Goal: Transaction & Acquisition: Purchase product/service

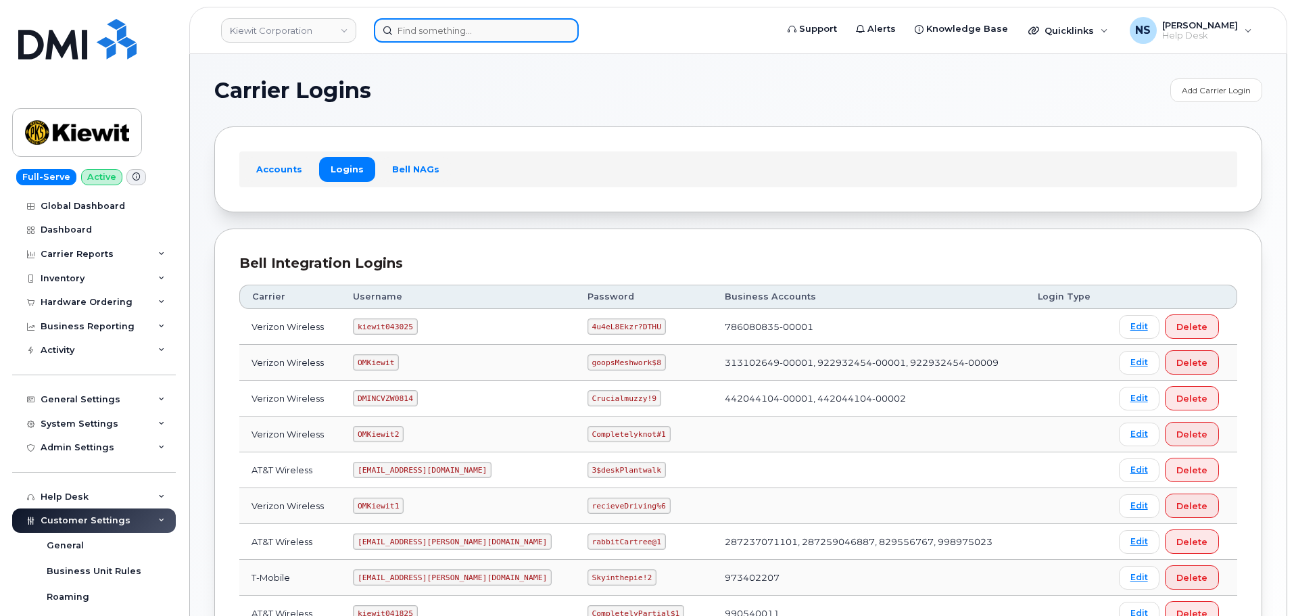
click at [450, 34] on input at bounding box center [476, 30] width 205 height 24
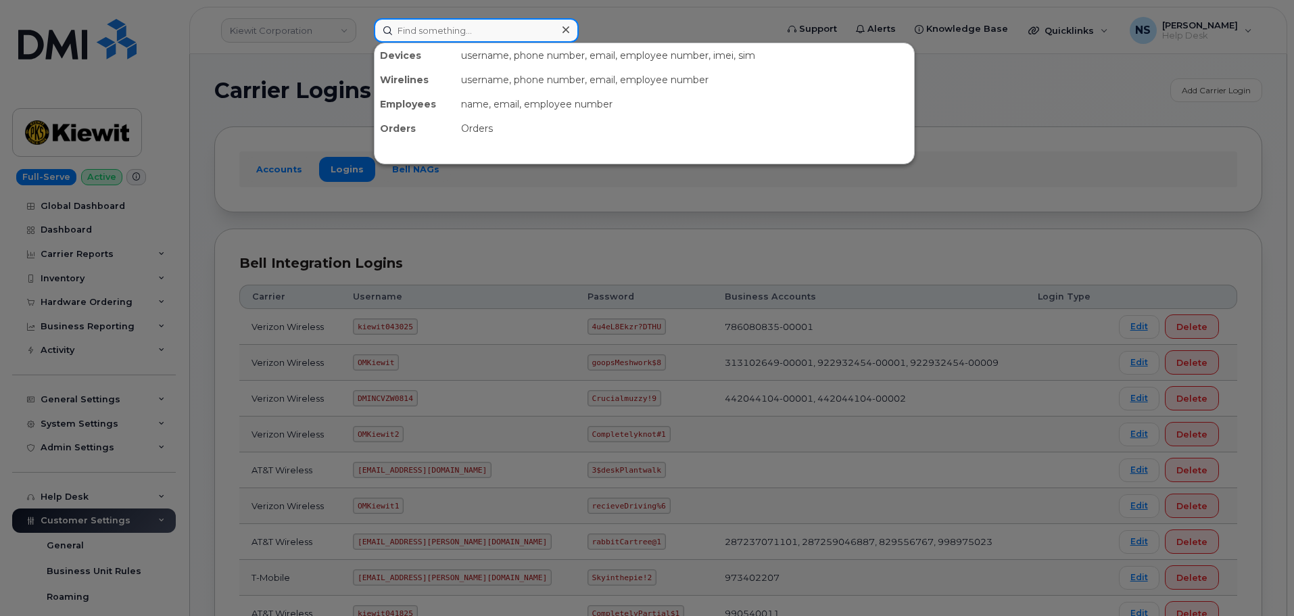
paste input "300327"
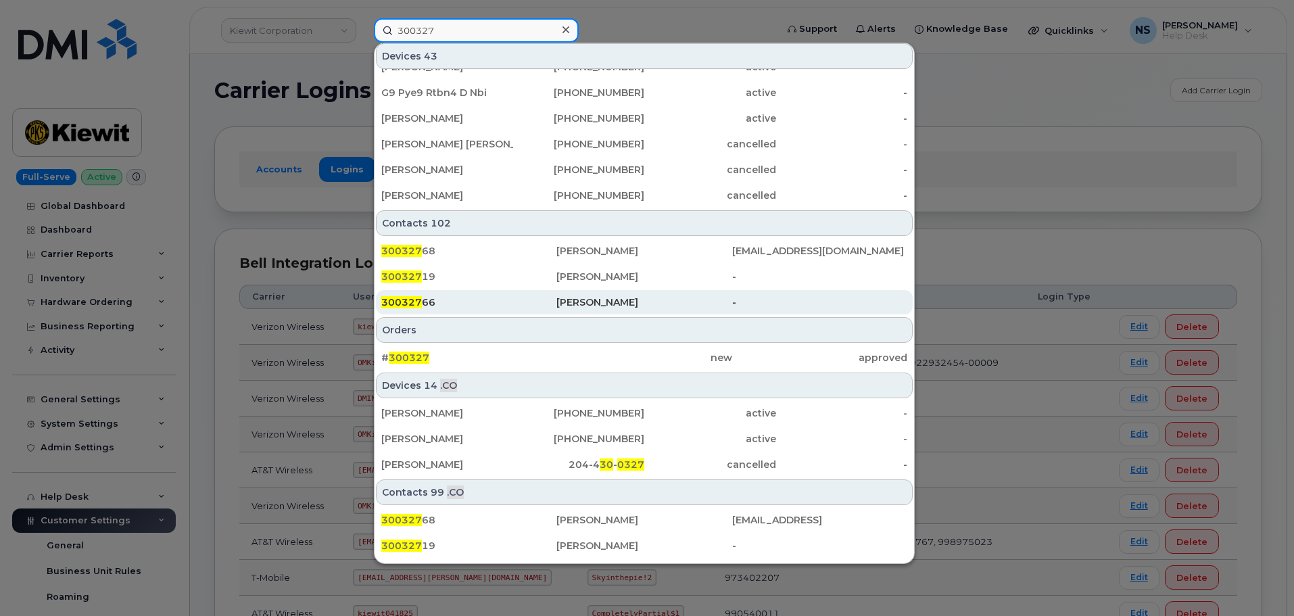
scroll to position [400, 0]
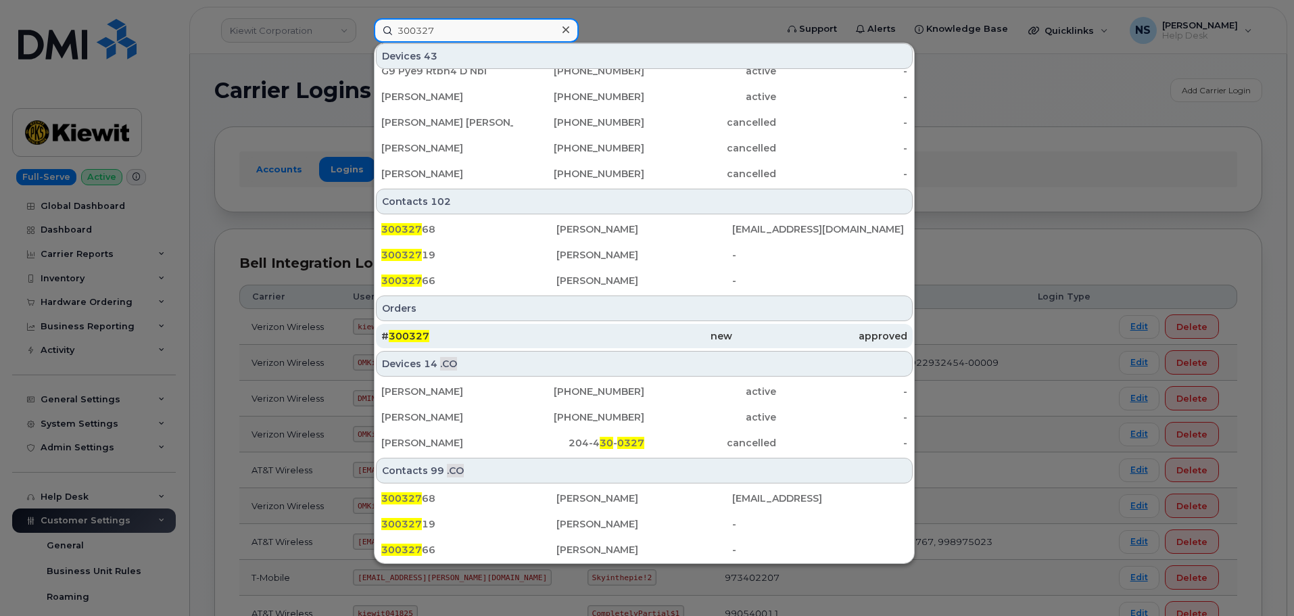
type input "300327"
click at [512, 326] on div "# 300327" at bounding box center [468, 336] width 175 height 24
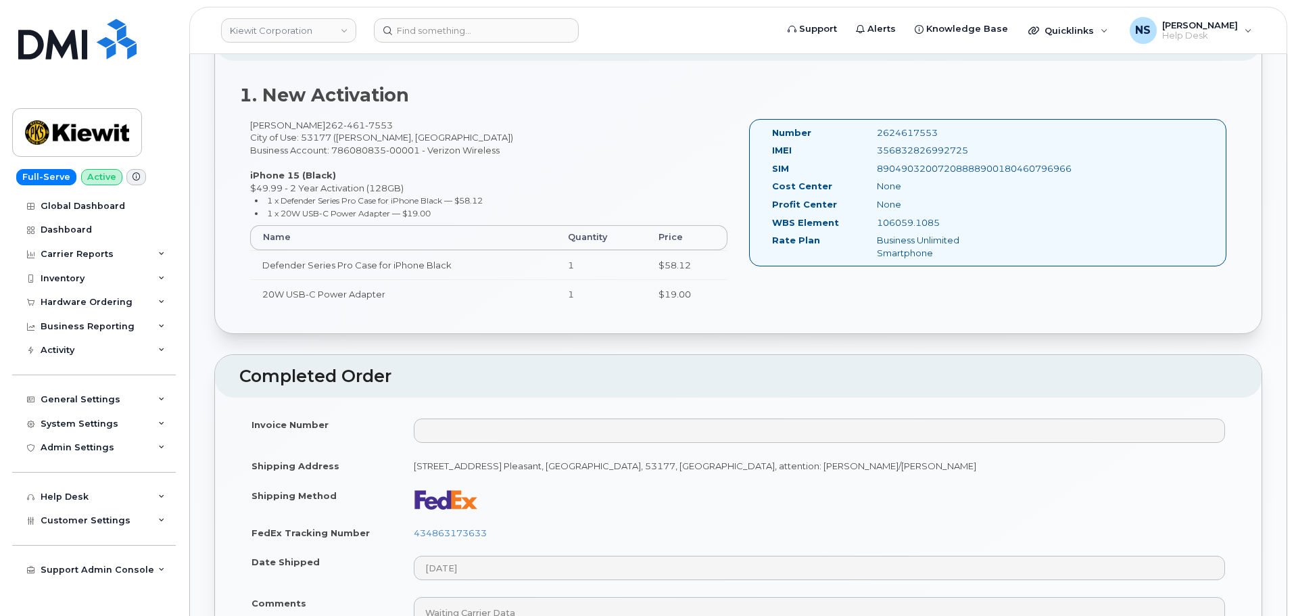
scroll to position [406, 0]
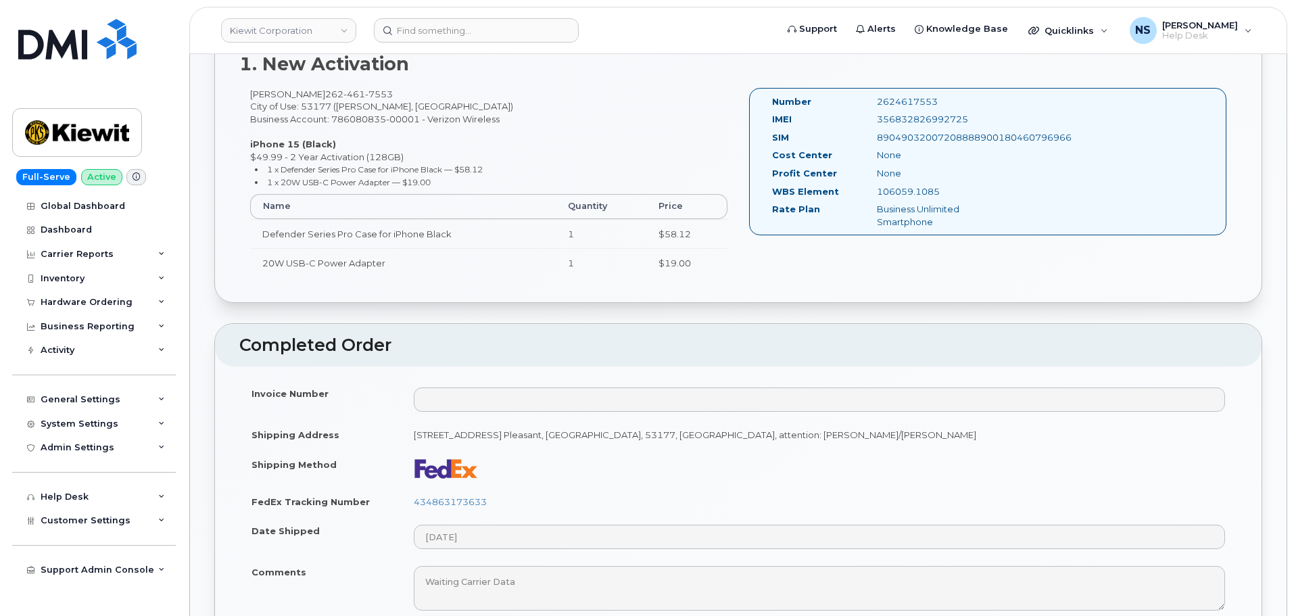
click at [483, 488] on td "434863173633" at bounding box center [820, 502] width 836 height 30
click at [483, 496] on link "434863173633" at bounding box center [450, 501] width 73 height 11
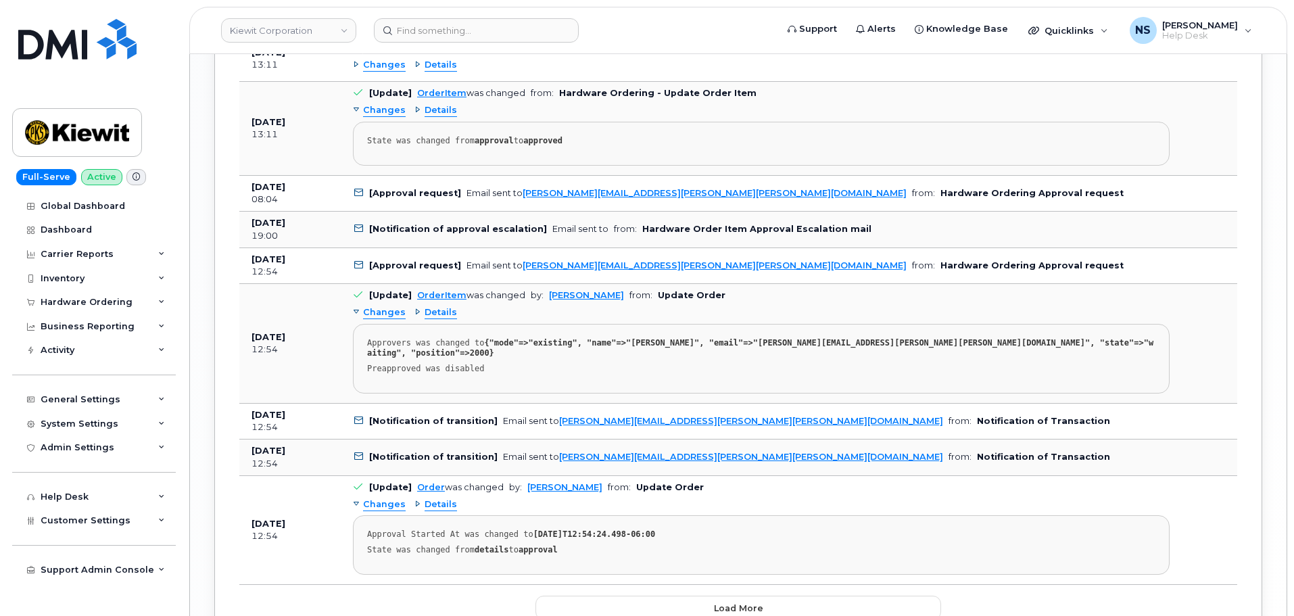
scroll to position [1902, 0]
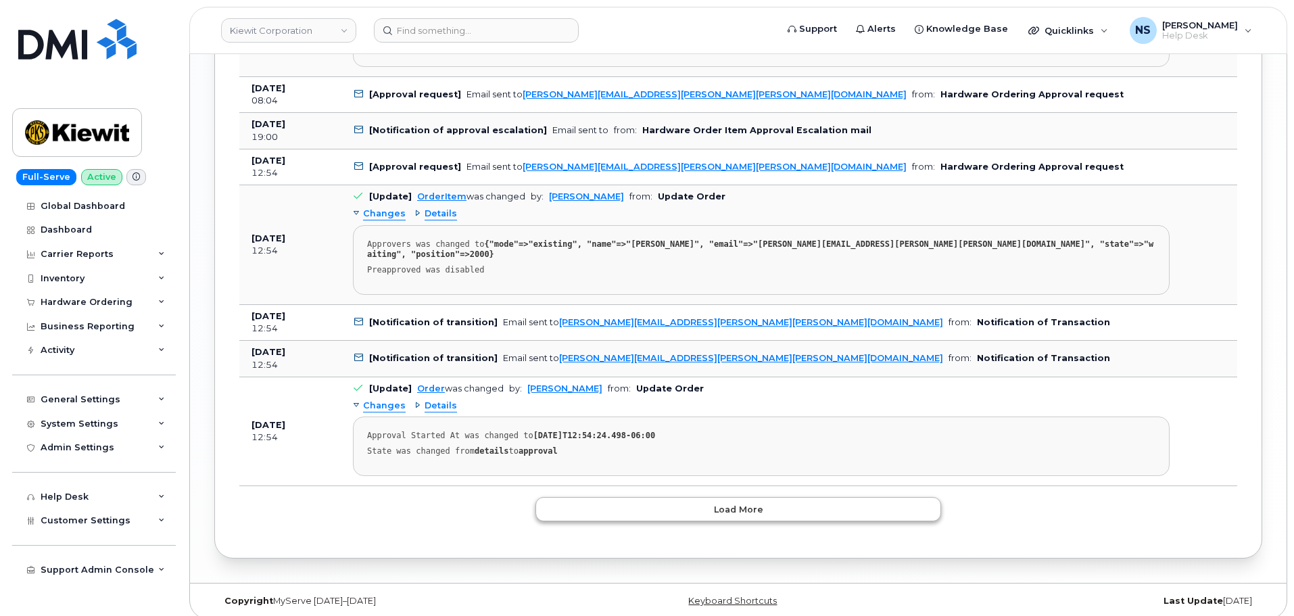
drag, startPoint x: 695, startPoint y: 517, endPoint x: 695, endPoint y: 508, distance: 8.8
click at [693, 504] on button "Load more" at bounding box center [738, 509] width 406 height 24
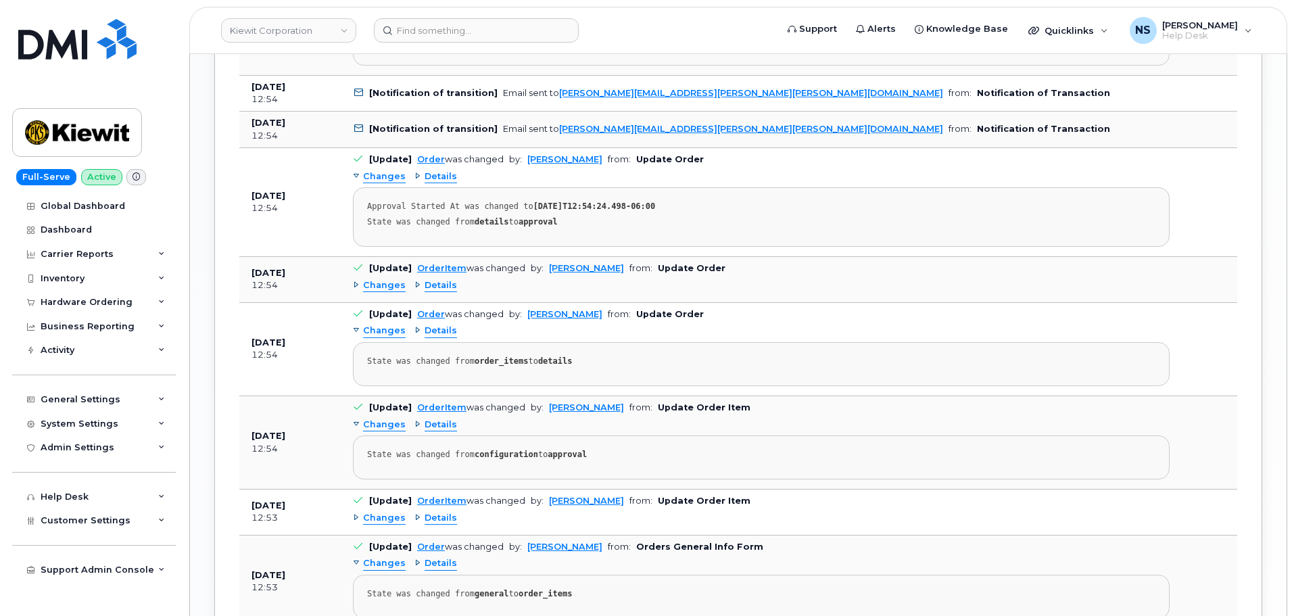
scroll to position [289, 0]
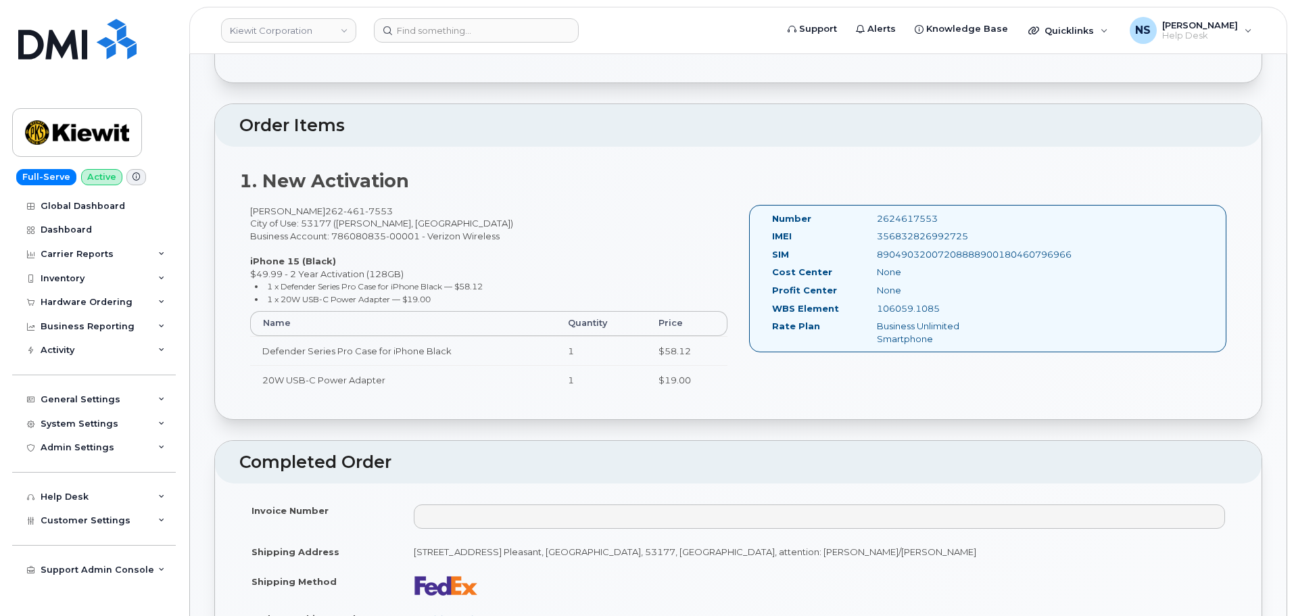
click at [471, 203] on div "1. New Activation Rick Scheck 262 461 7553 City of Use: 53177 (Sturtevant, WI) …" at bounding box center [738, 283] width 1046 height 272
drag, startPoint x: 383, startPoint y: 211, endPoint x: 307, endPoint y: 214, distance: 76.4
click at [307, 214] on div "Rick Scheck 262 461 7553 City of Use: 53177 (Sturtevant, WI) Business Account: …" at bounding box center [488, 306] width 499 height 202
copy span "262 461 7553"
click at [547, 201] on div "1. New Activation Rick Scheck 262 461 7553 City of Use: 53177 (Sturtevant, WI) …" at bounding box center [738, 283] width 1046 height 272
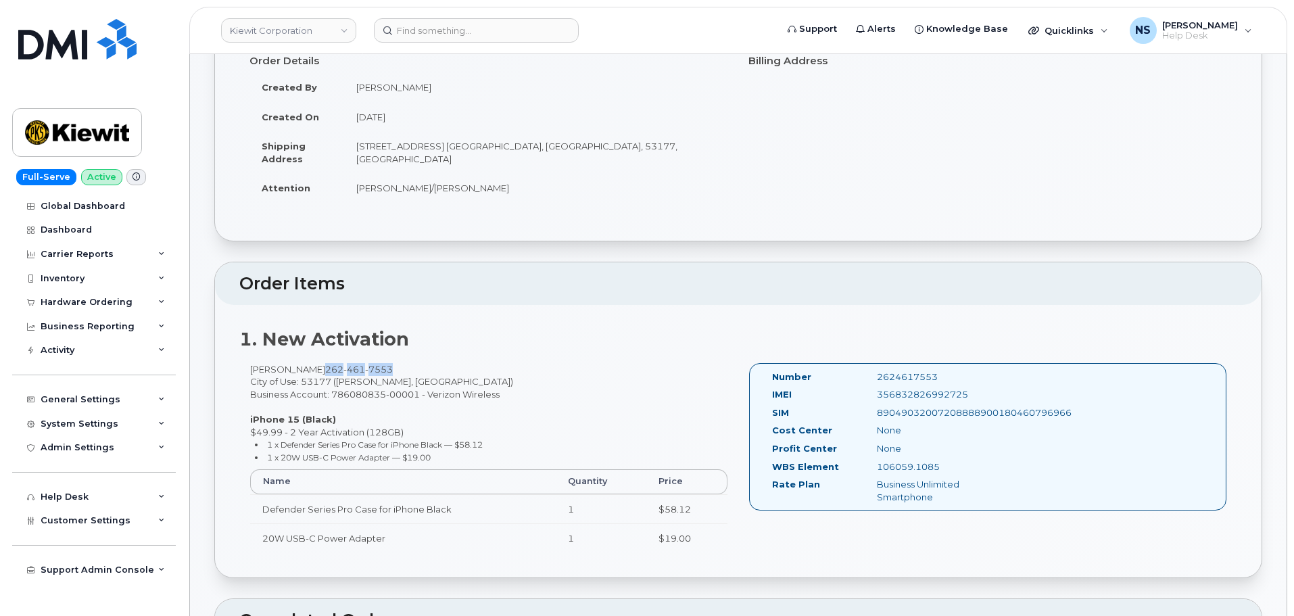
scroll to position [0, 0]
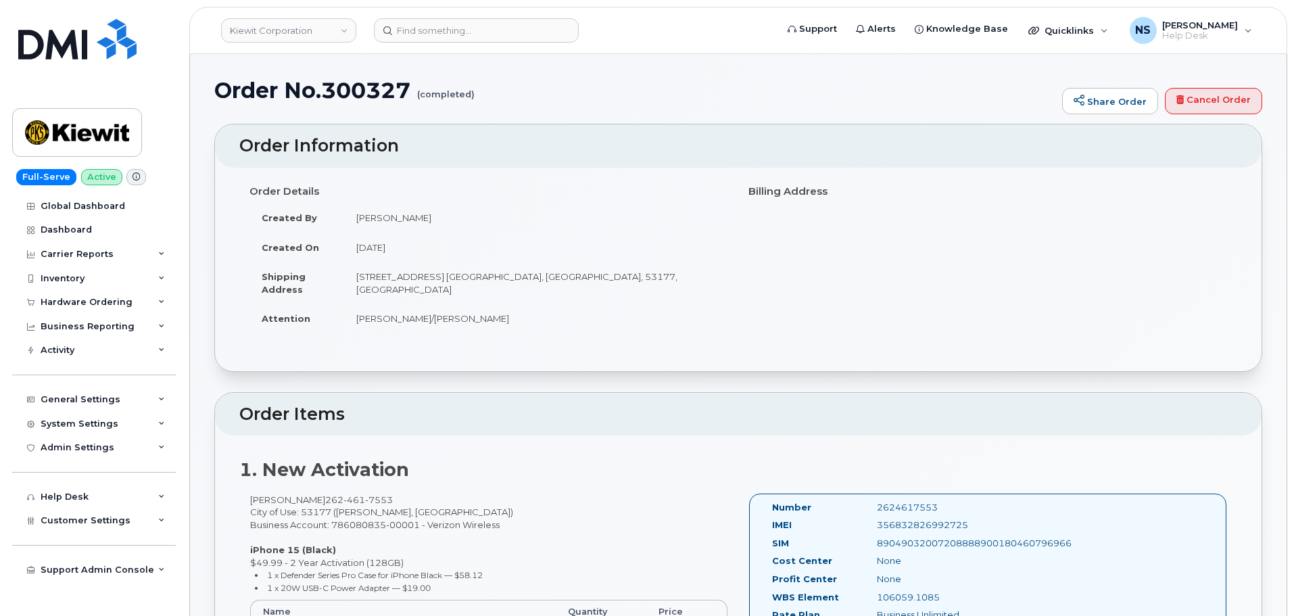
click at [518, 274] on td "4811 Co Hwy H, Mt. Pleasant, WI, 53177, USA" at bounding box center [536, 283] width 384 height 42
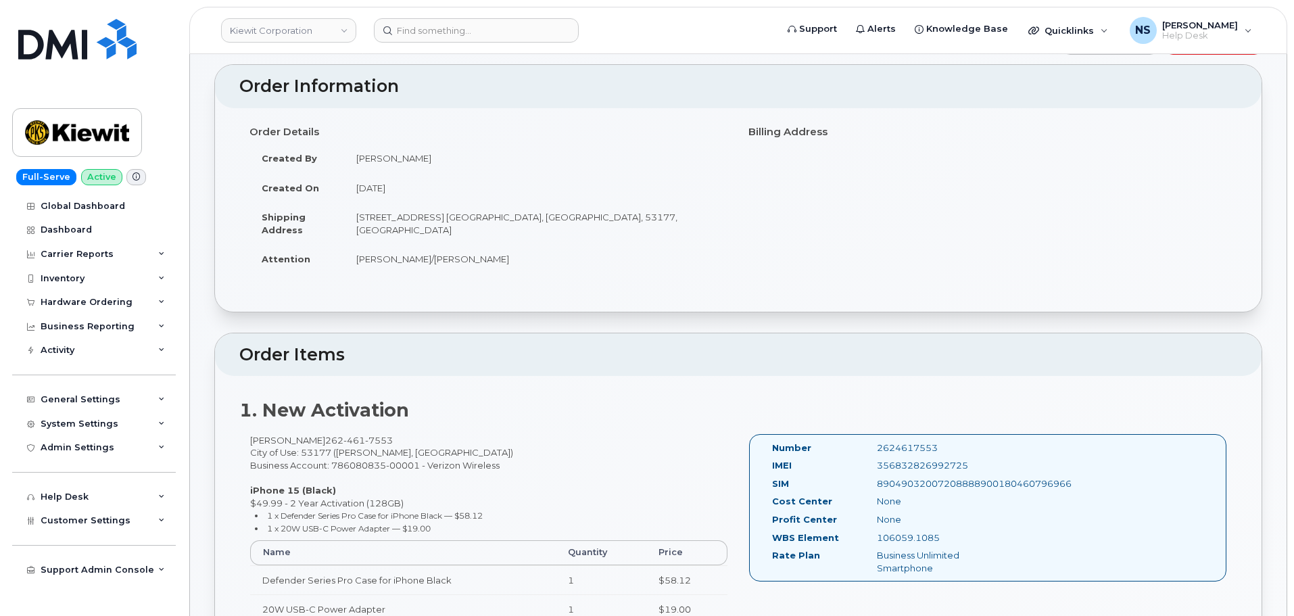
scroll to position [135, 0]
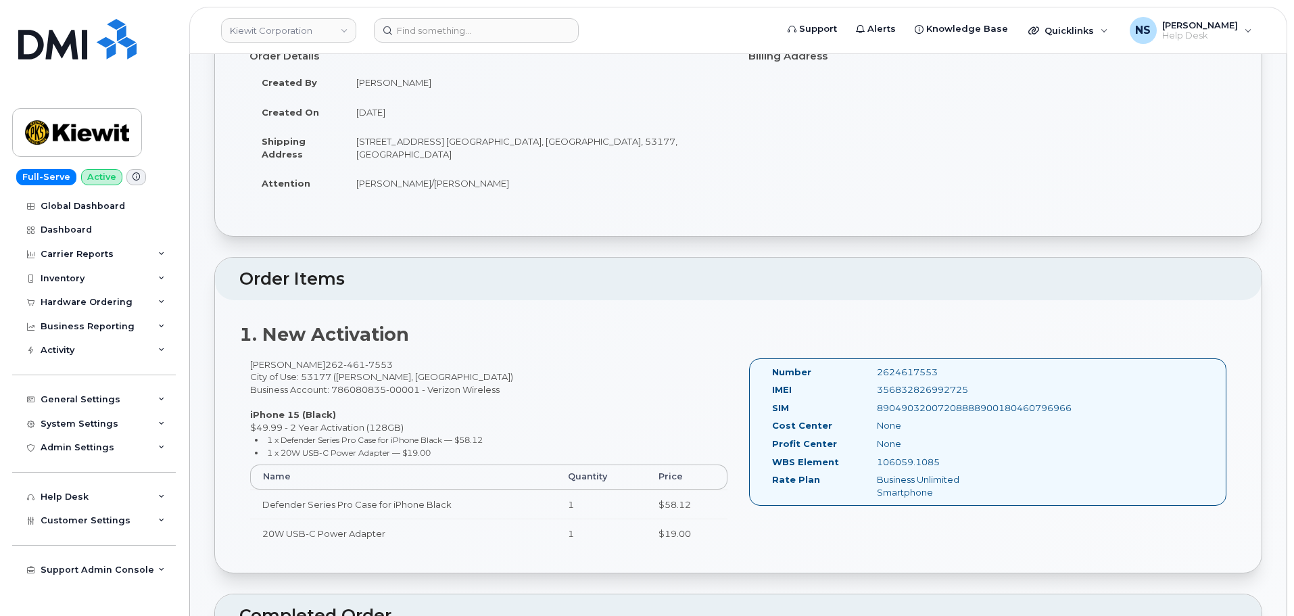
click at [439, 191] on td "[PERSON_NAME]/[PERSON_NAME]" at bounding box center [536, 183] width 384 height 30
click at [439, 189] on td "[PERSON_NAME]/[PERSON_NAME]" at bounding box center [536, 183] width 384 height 30
copy div "[PERSON_NAME]/[PERSON_NAME]"
click at [901, 456] on div "106059.1085" at bounding box center [940, 462] width 147 height 13
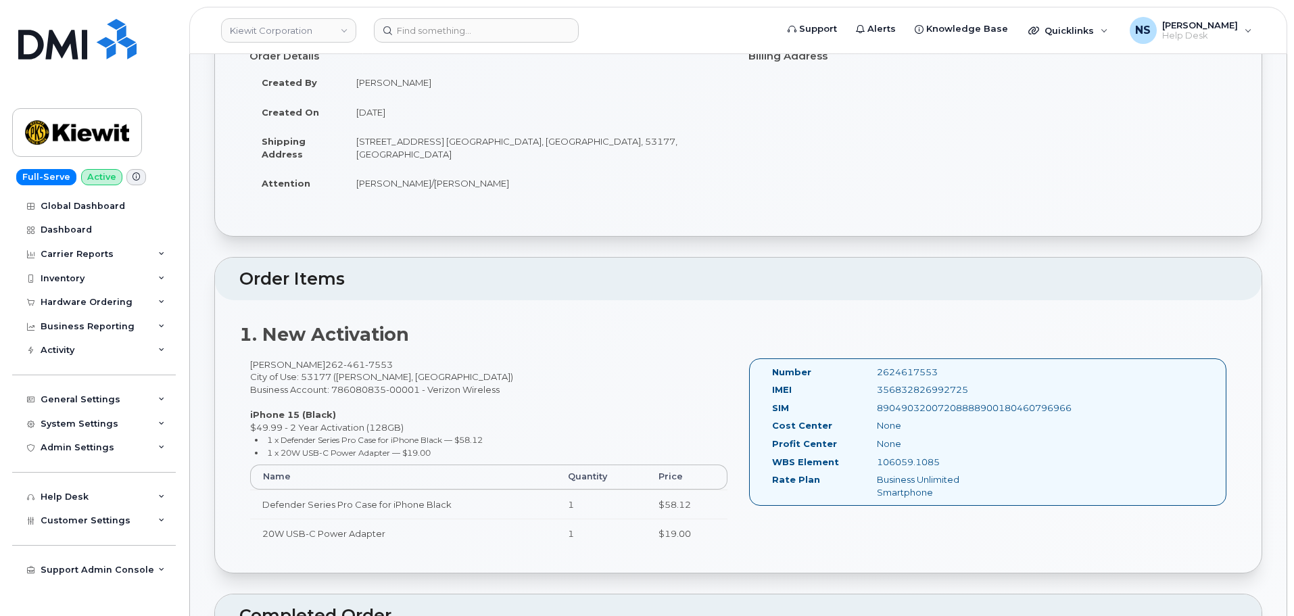
click at [901, 456] on div "106059.1085" at bounding box center [940, 462] width 147 height 13
copy div "106059.1085"
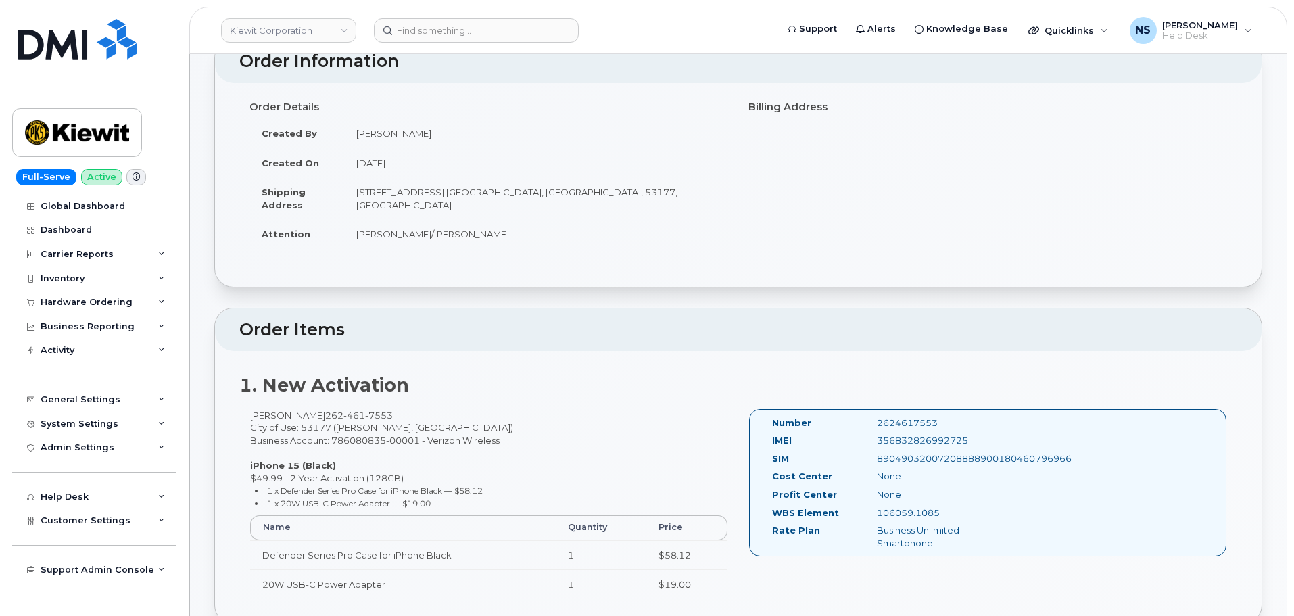
scroll to position [203, 0]
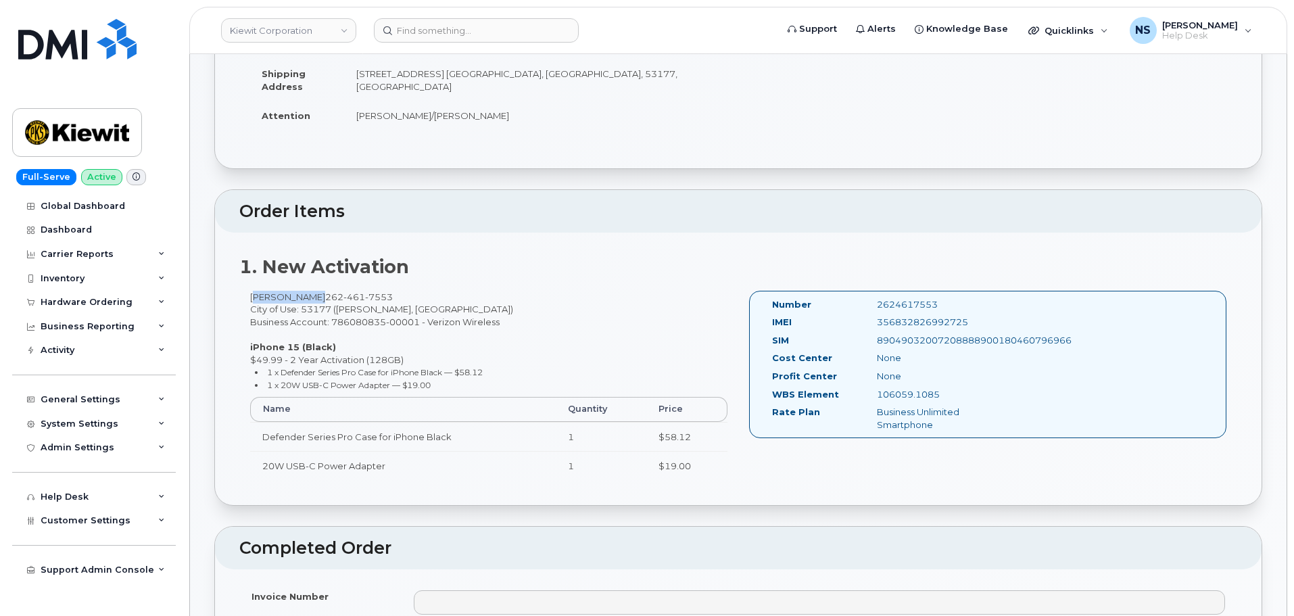
drag, startPoint x: 279, startPoint y: 298, endPoint x: 284, endPoint y: 251, distance: 46.9
click at [250, 288] on div "1. New Activation Rick Scheck 262 461 7553 City of Use: 53177 (Sturtevant, WI) …" at bounding box center [738, 369] width 1046 height 272
copy div "[PERSON_NAME]"
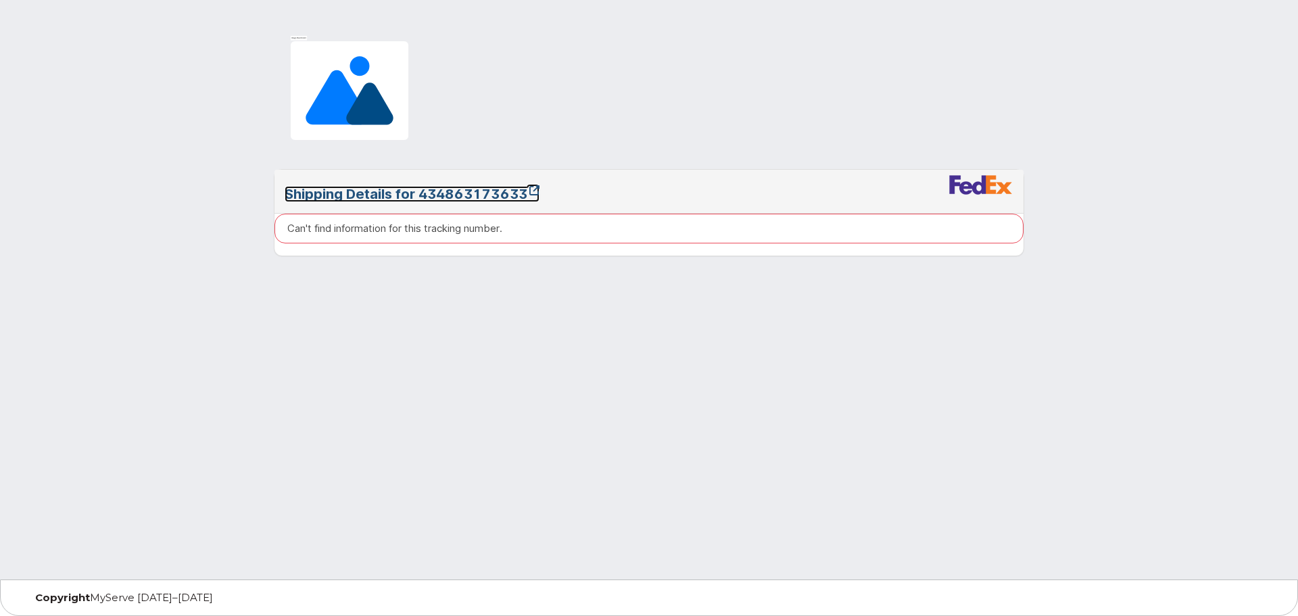
click at [473, 200] on link "Shipping Details for 434863173633" at bounding box center [412, 194] width 255 height 16
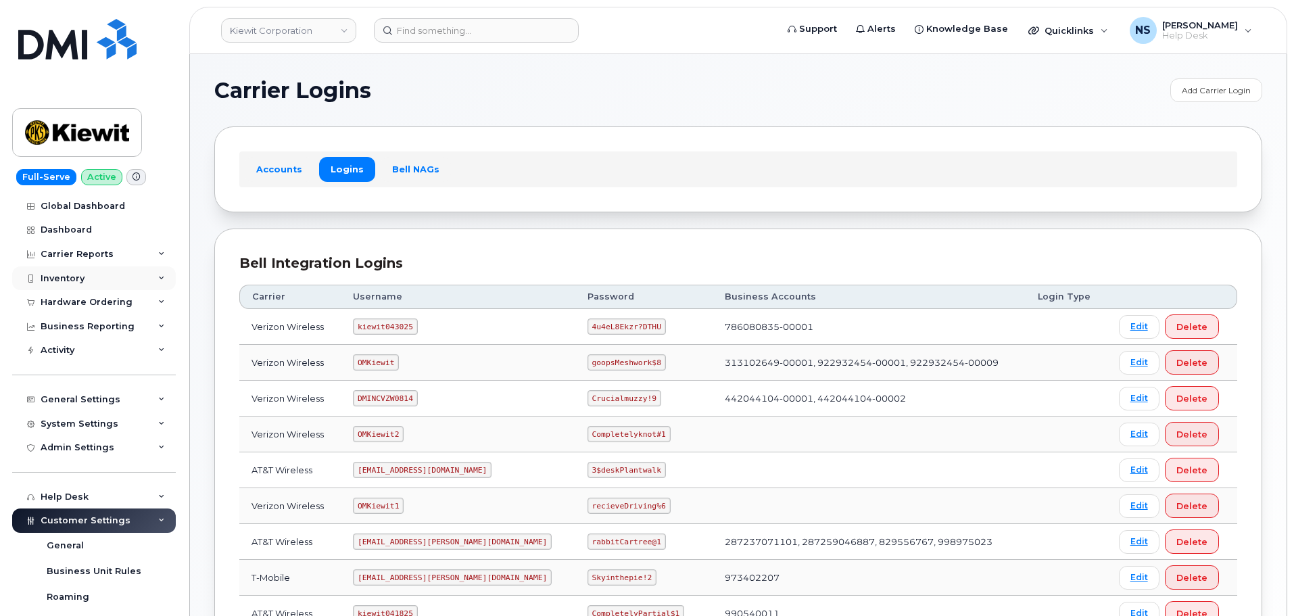
click at [101, 271] on div "Inventory" at bounding box center [94, 278] width 164 height 24
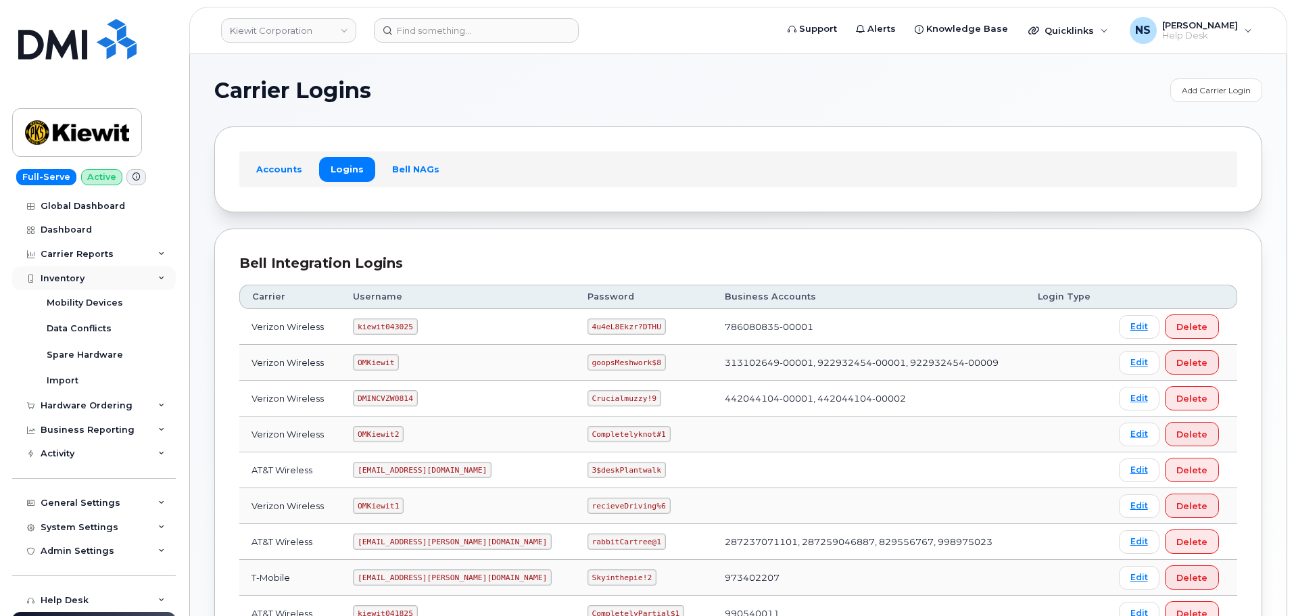
click at [71, 270] on div "Inventory" at bounding box center [94, 278] width 164 height 24
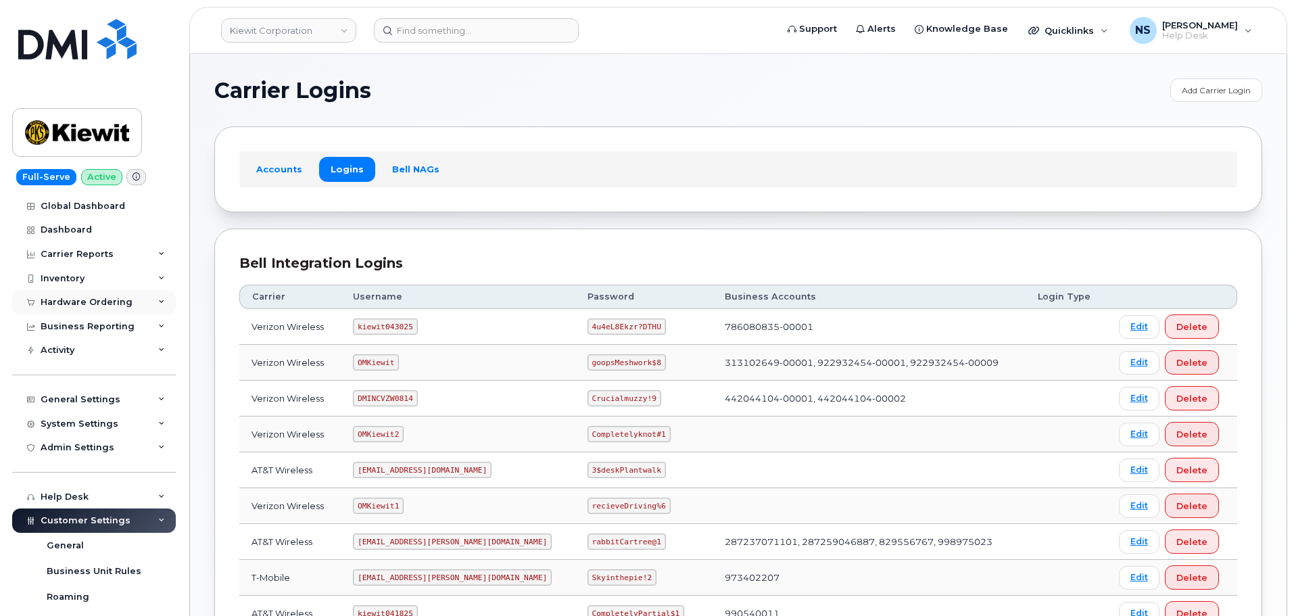
click at [72, 304] on div "Hardware Ordering" at bounding box center [87, 302] width 92 height 11
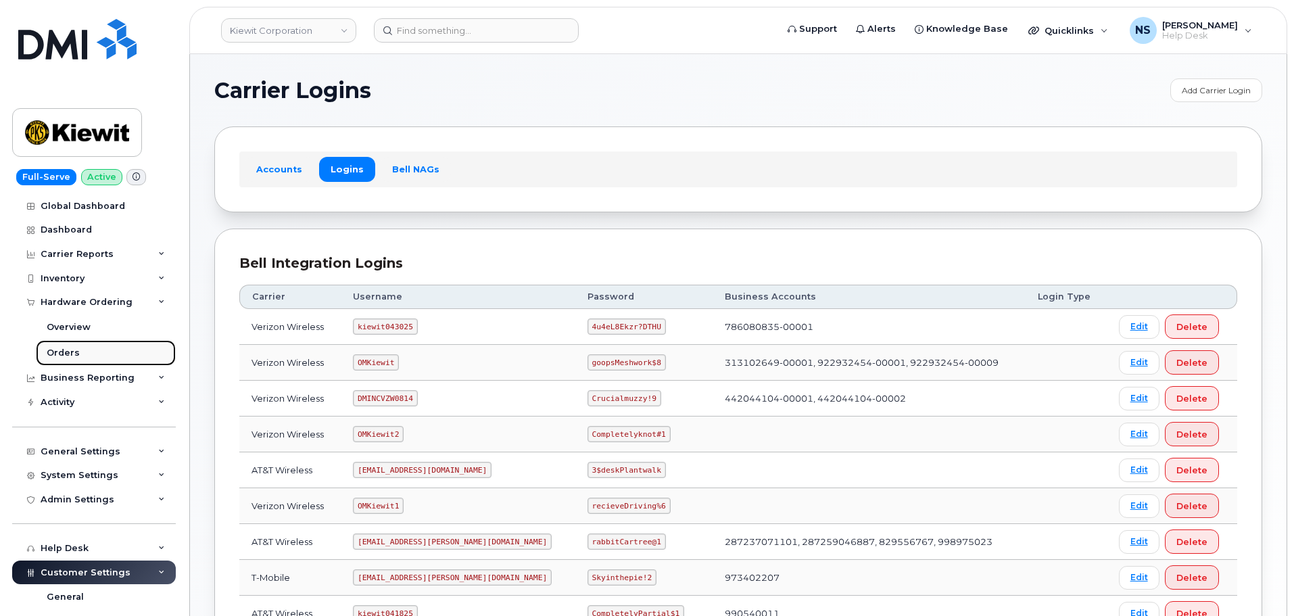
click at [88, 356] on link "Orders" at bounding box center [106, 353] width 140 height 26
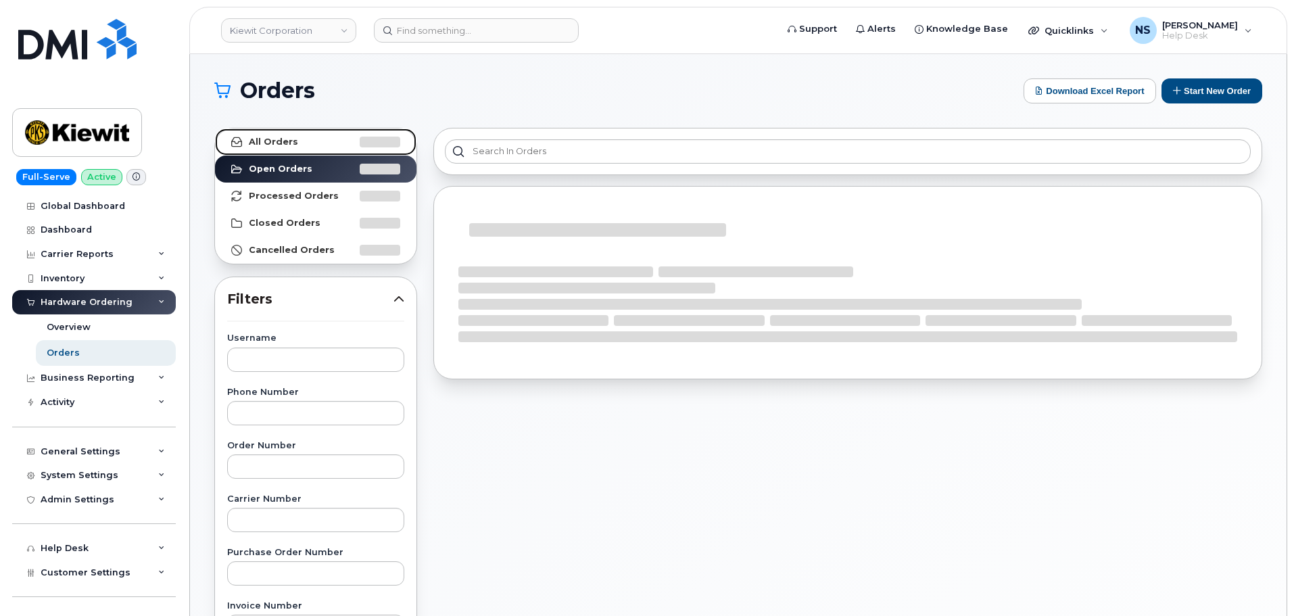
click at [314, 149] on link "All Orders" at bounding box center [315, 141] width 201 height 27
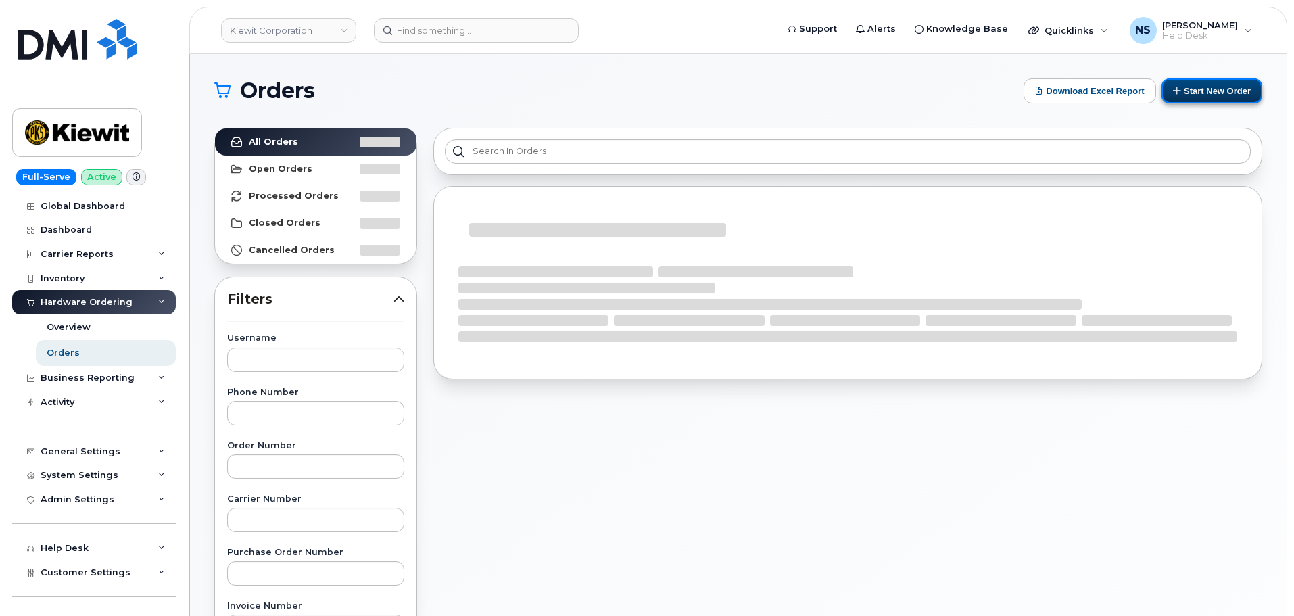
click at [1207, 100] on button "Start New Order" at bounding box center [1211, 90] width 101 height 25
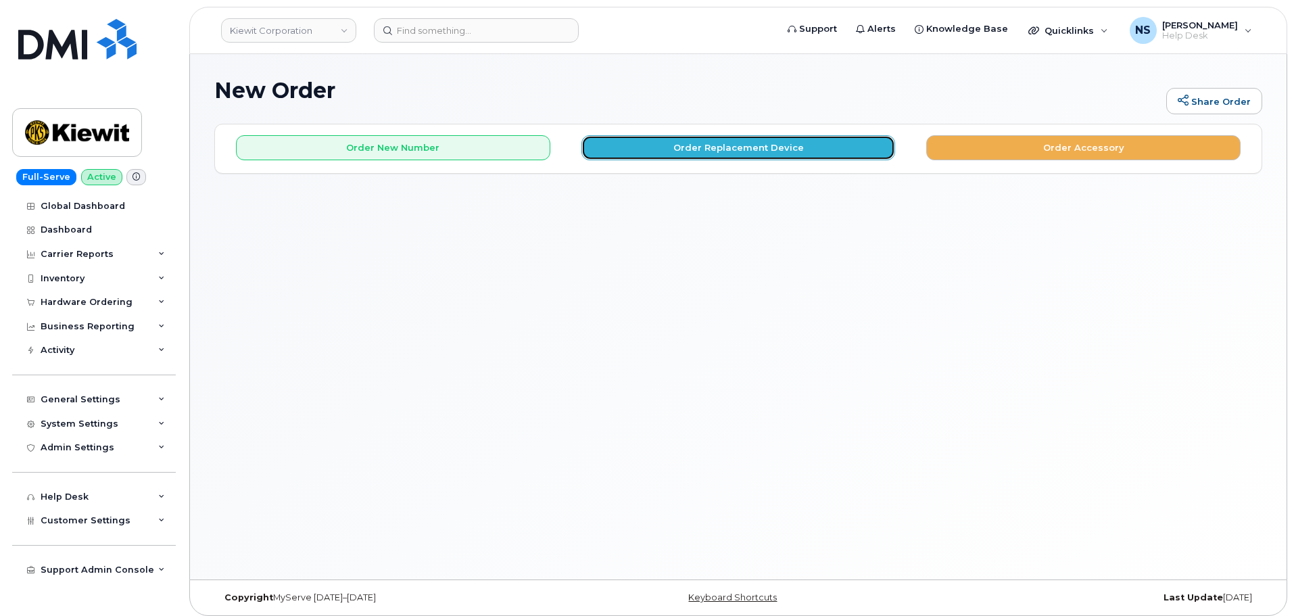
click at [617, 147] on button "Order Replacement Device" at bounding box center [738, 147] width 314 height 25
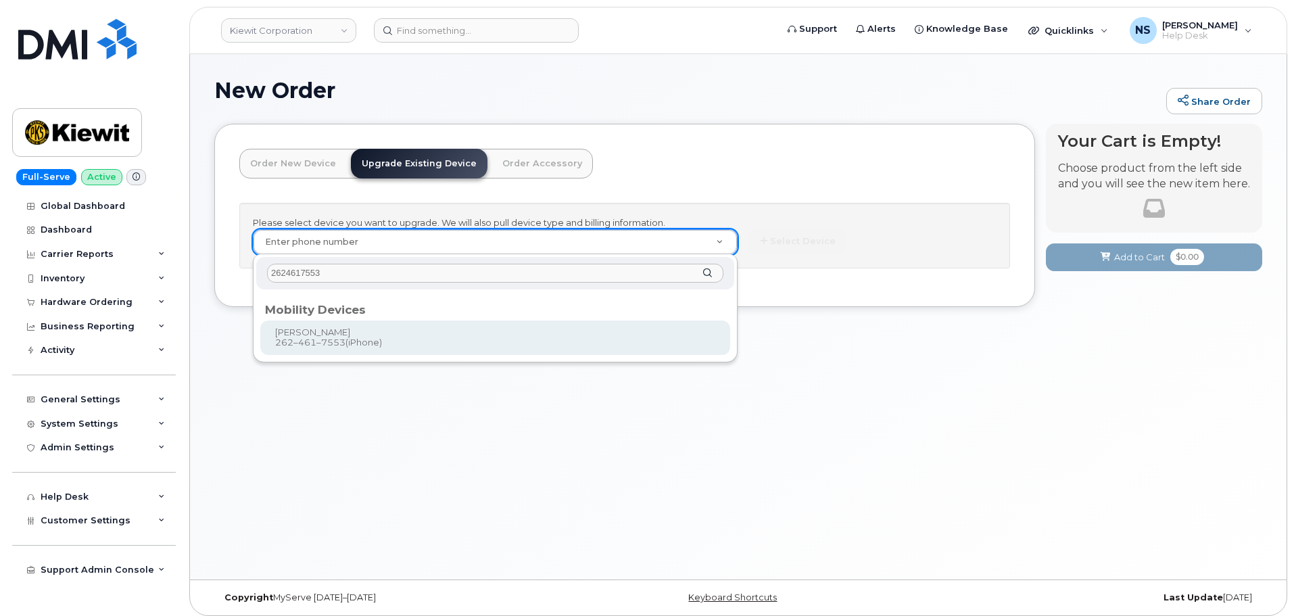
type input "2624617553"
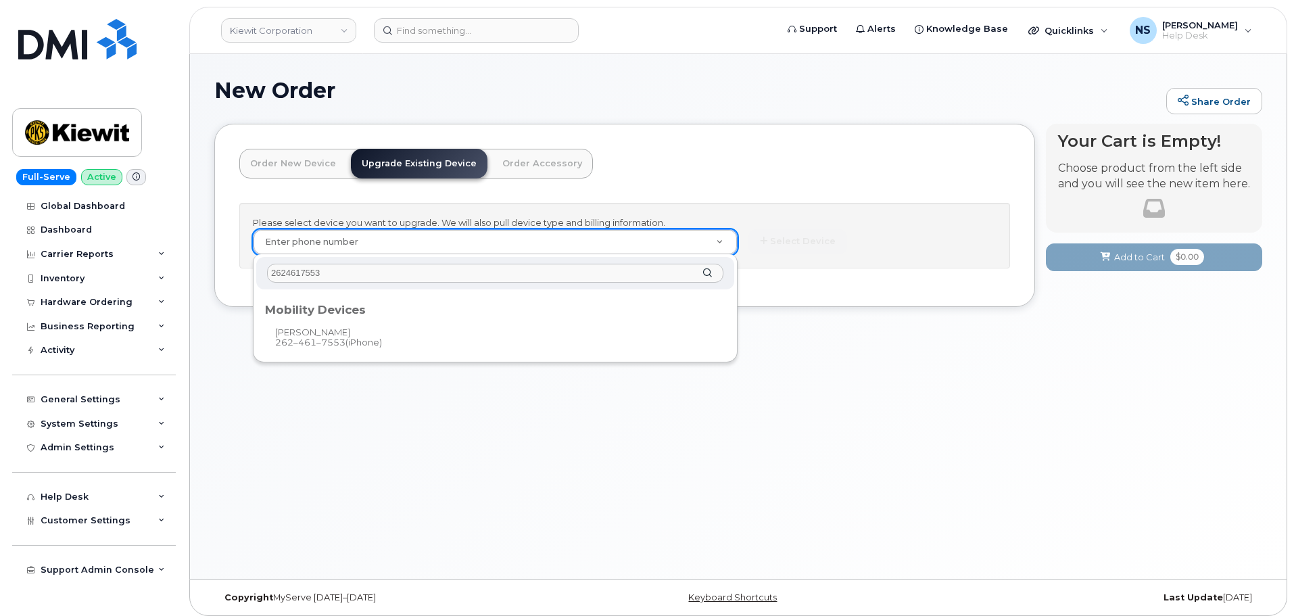
click at [372, 318] on div "Mobility Devices" at bounding box center [495, 306] width 470 height 27
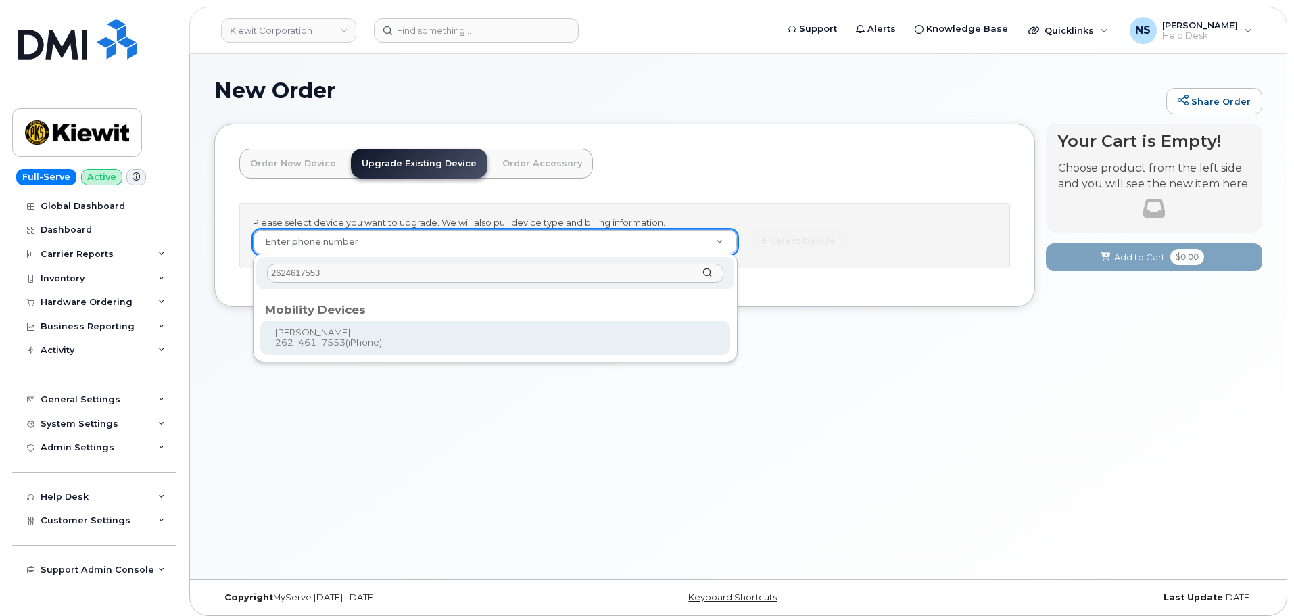
type input "1249193"
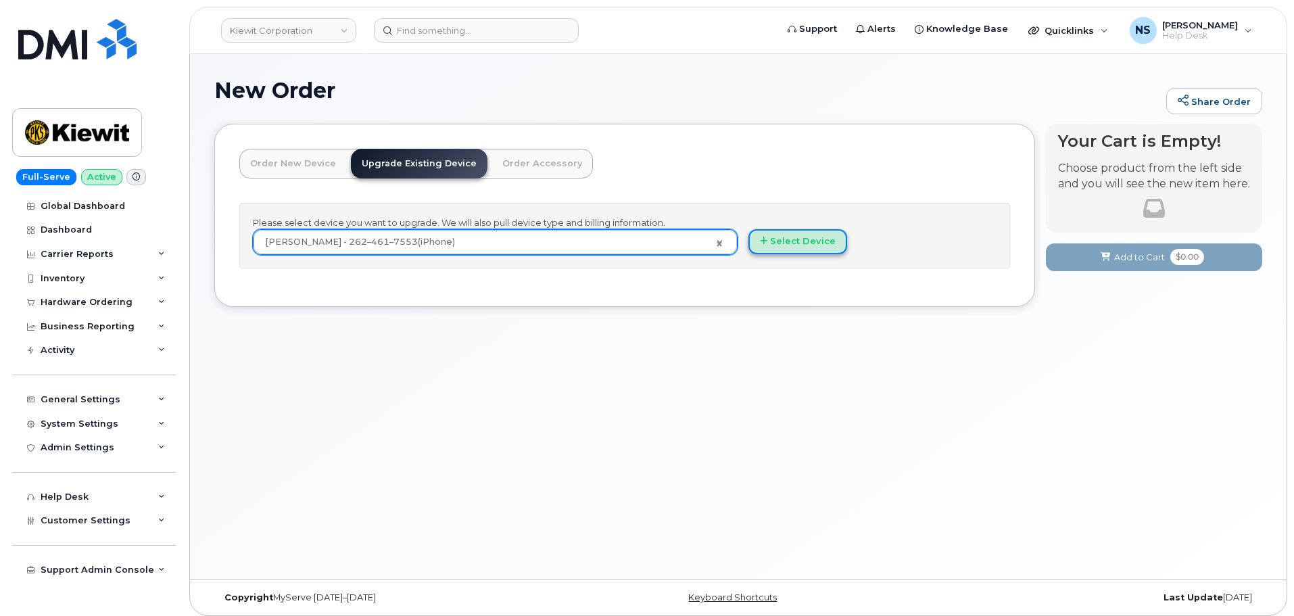
click at [785, 237] on button "Select Device" at bounding box center [797, 241] width 99 height 25
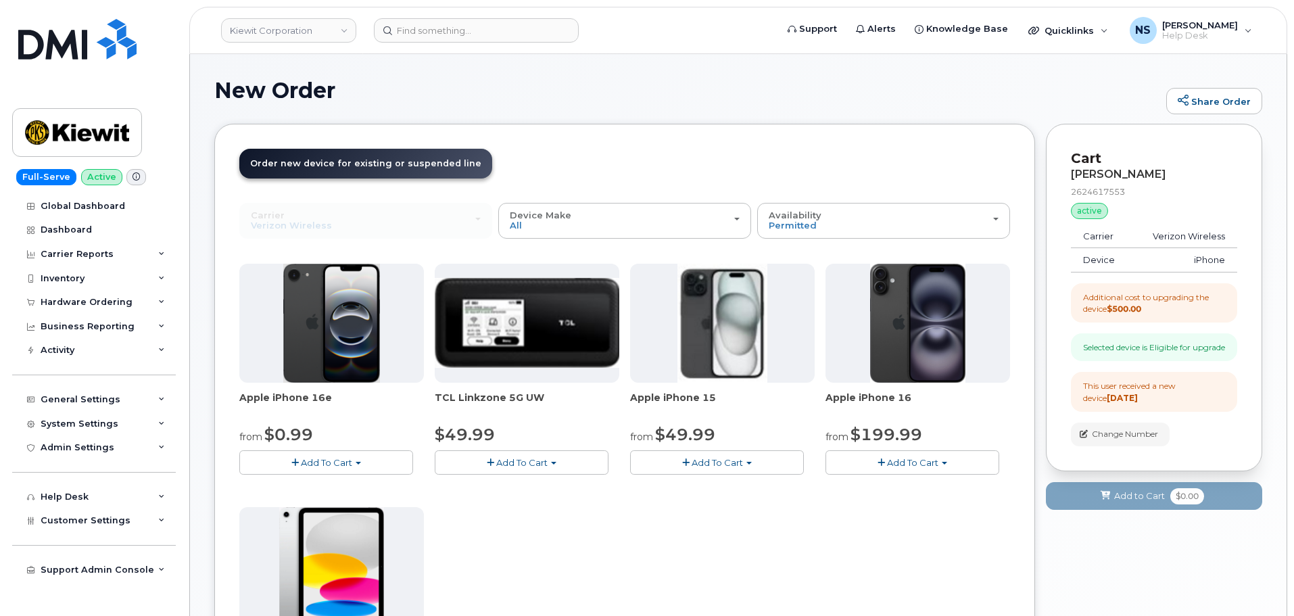
click at [727, 467] on span "Add To Cart" at bounding box center [717, 462] width 51 height 11
click at [719, 493] on link "$49.99 - 2 Year Upgrade (128GB)" at bounding box center [721, 487] width 176 height 17
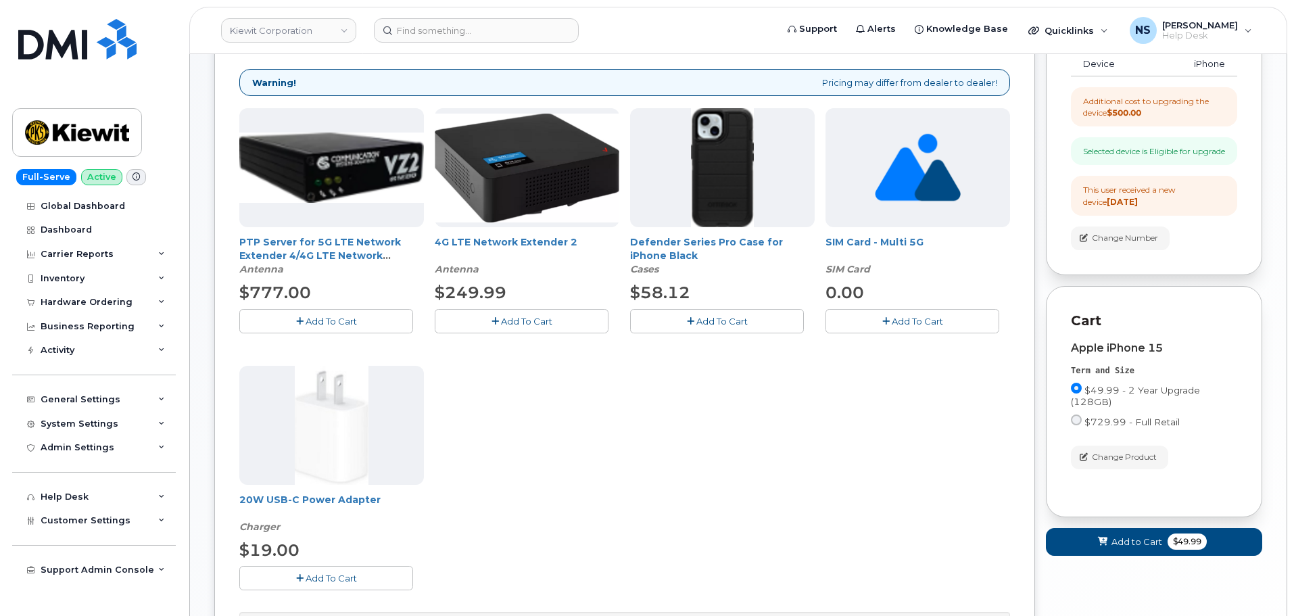
scroll to position [203, 0]
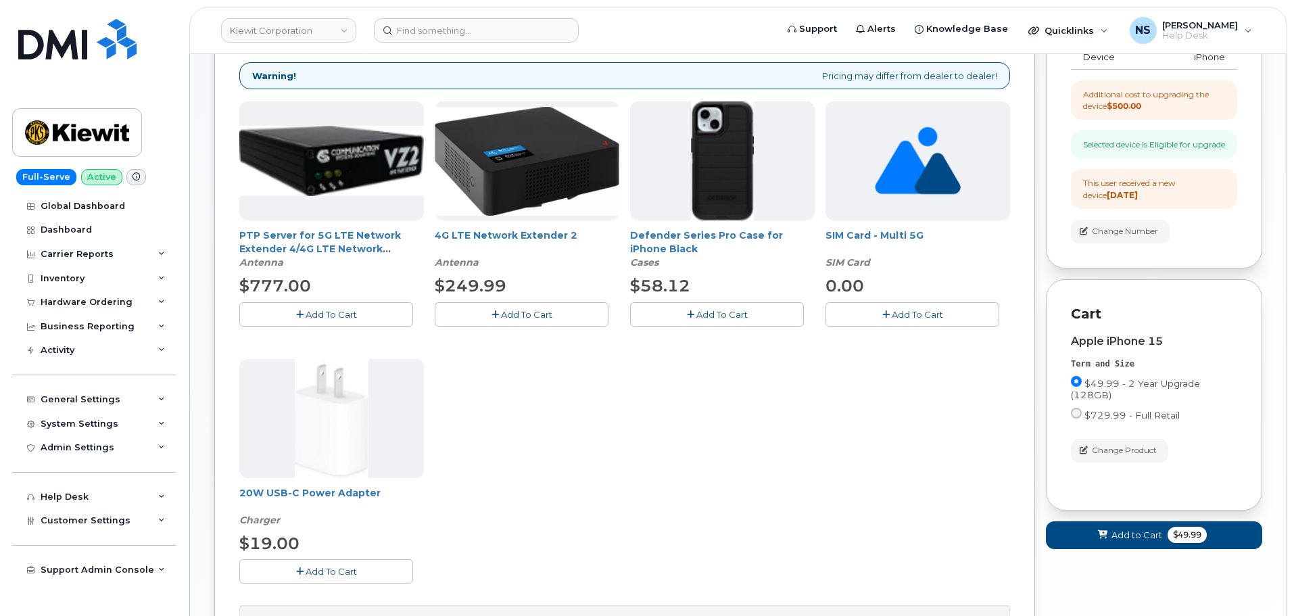
click at [701, 306] on button "Add To Cart" at bounding box center [717, 314] width 174 height 24
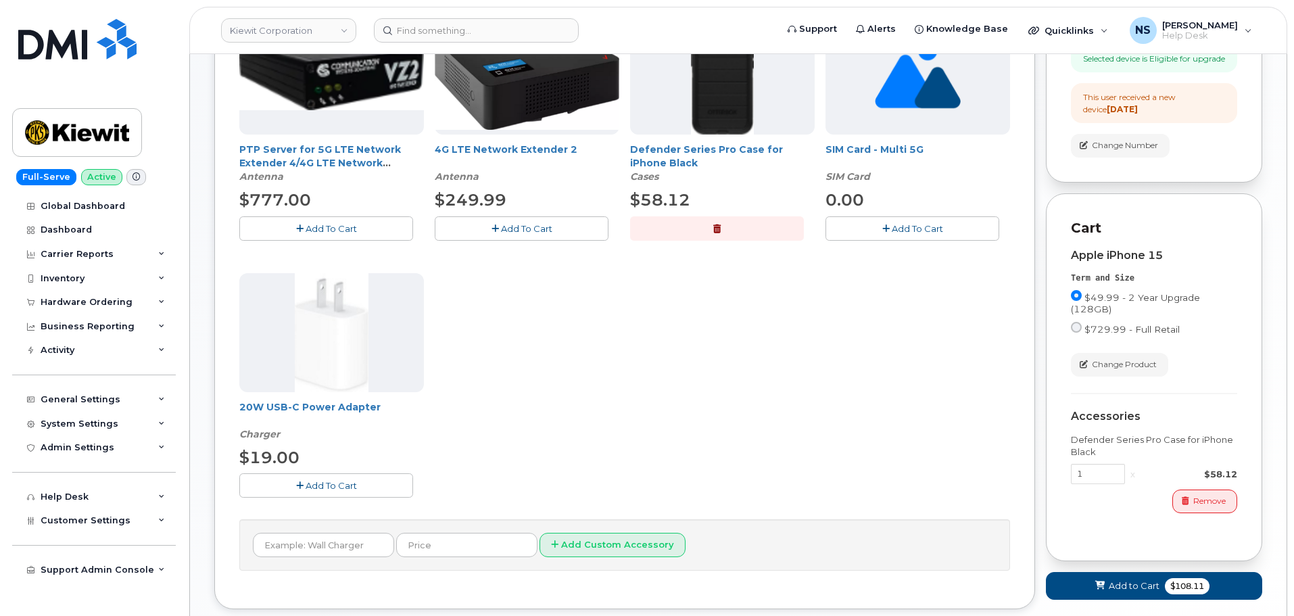
scroll to position [338, 0]
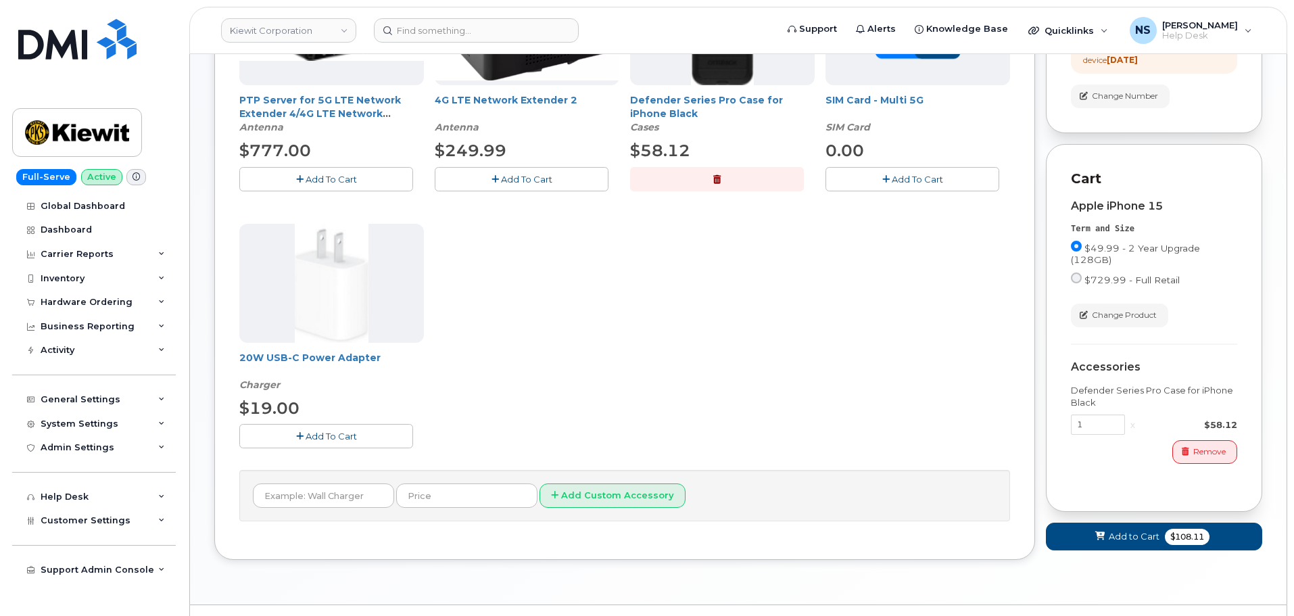
click at [356, 421] on div "20W USB-C Power Adapter Charger $19.00 Add To Cart" at bounding box center [331, 336] width 185 height 224
drag, startPoint x: 359, startPoint y: 426, endPoint x: 447, endPoint y: 408, distance: 89.6
click at [360, 426] on button "Add To Cart" at bounding box center [326, 436] width 174 height 24
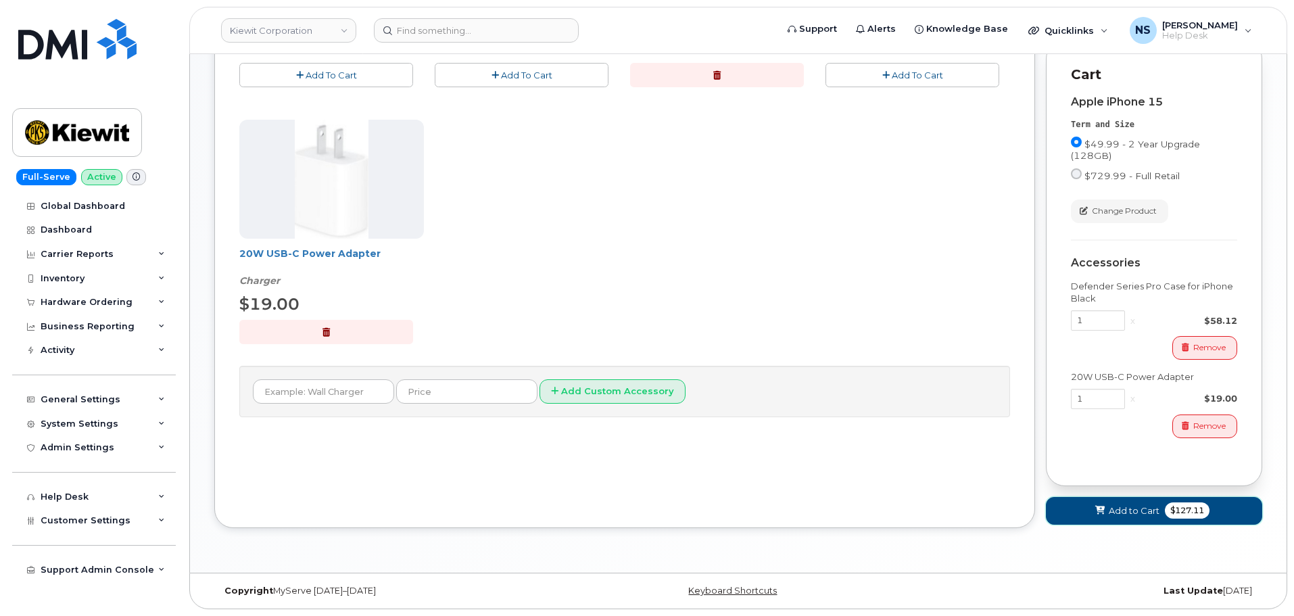
click at [1131, 521] on button "Add to Cart $127.11" at bounding box center [1154, 511] width 216 height 28
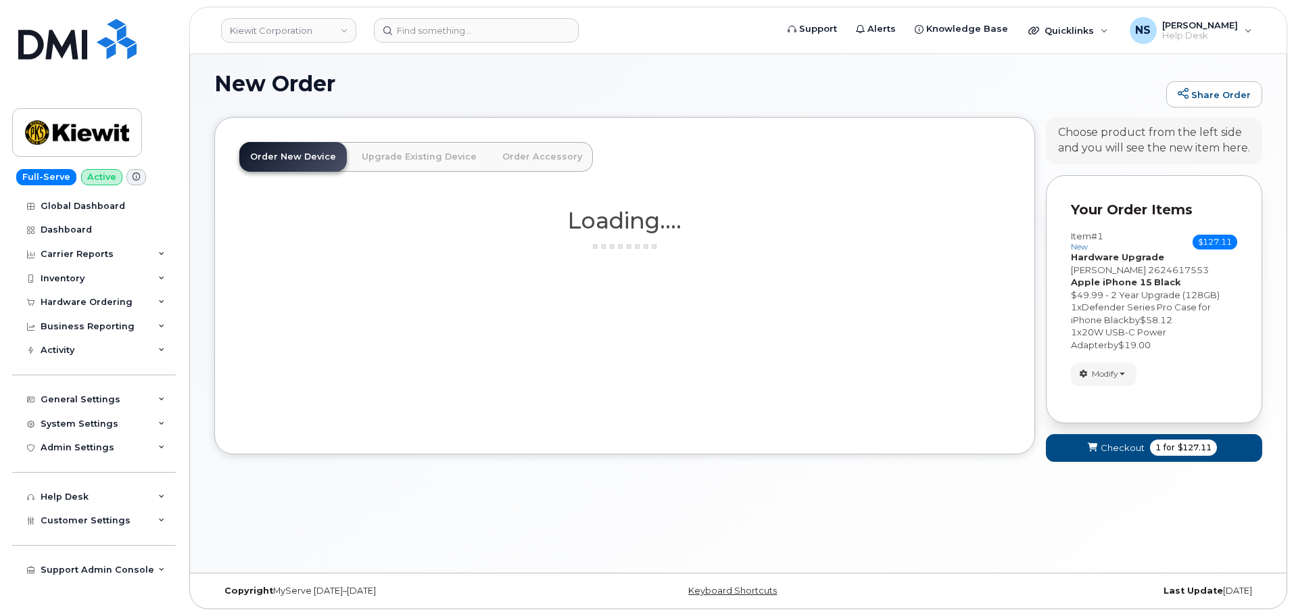
scroll to position [7, 0]
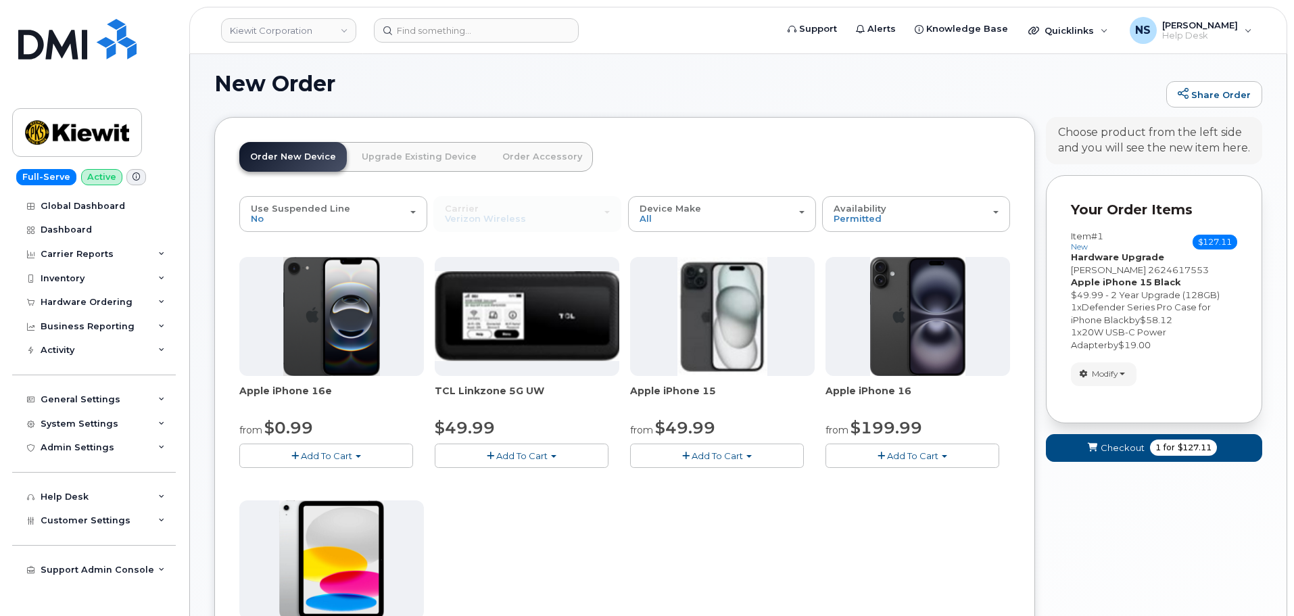
click at [1101, 443] on div "Your Cart is Empty! Choose product from the left side and you will see the new …" at bounding box center [1154, 535] width 216 height 836
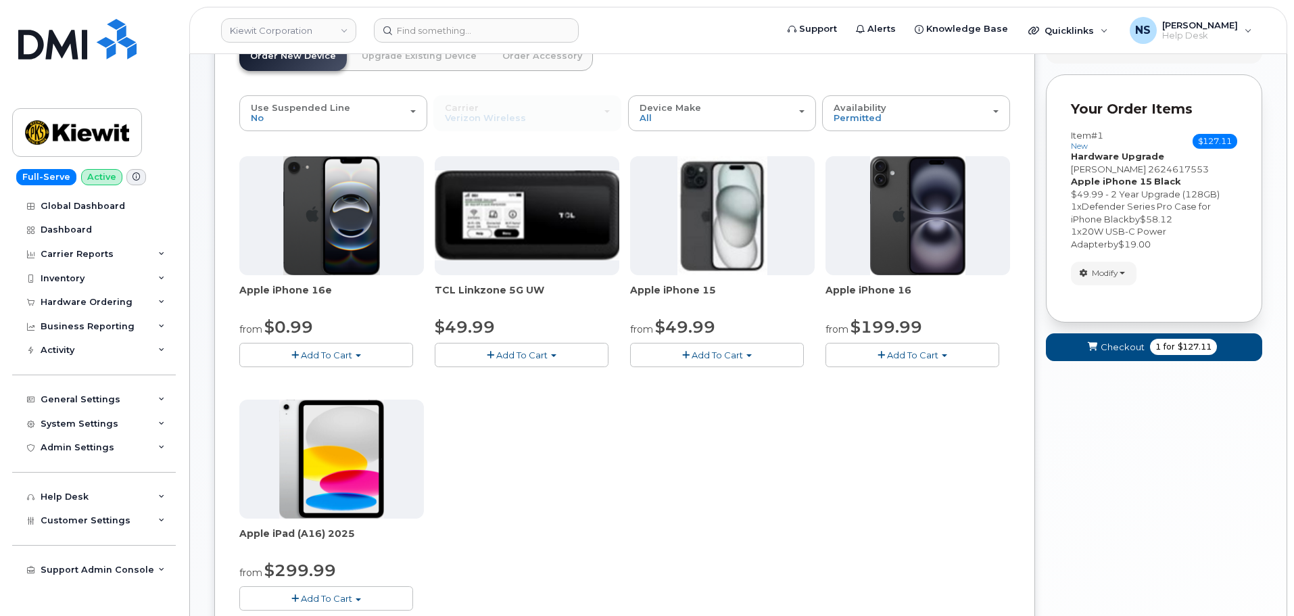
click at [1115, 367] on form "Your Order Items Item #1 new $127.11 Accessories Only SIM Only Activation New A…" at bounding box center [1154, 223] width 216 height 299
click at [1118, 359] on button "Checkout 1 for $127.11" at bounding box center [1154, 347] width 216 height 28
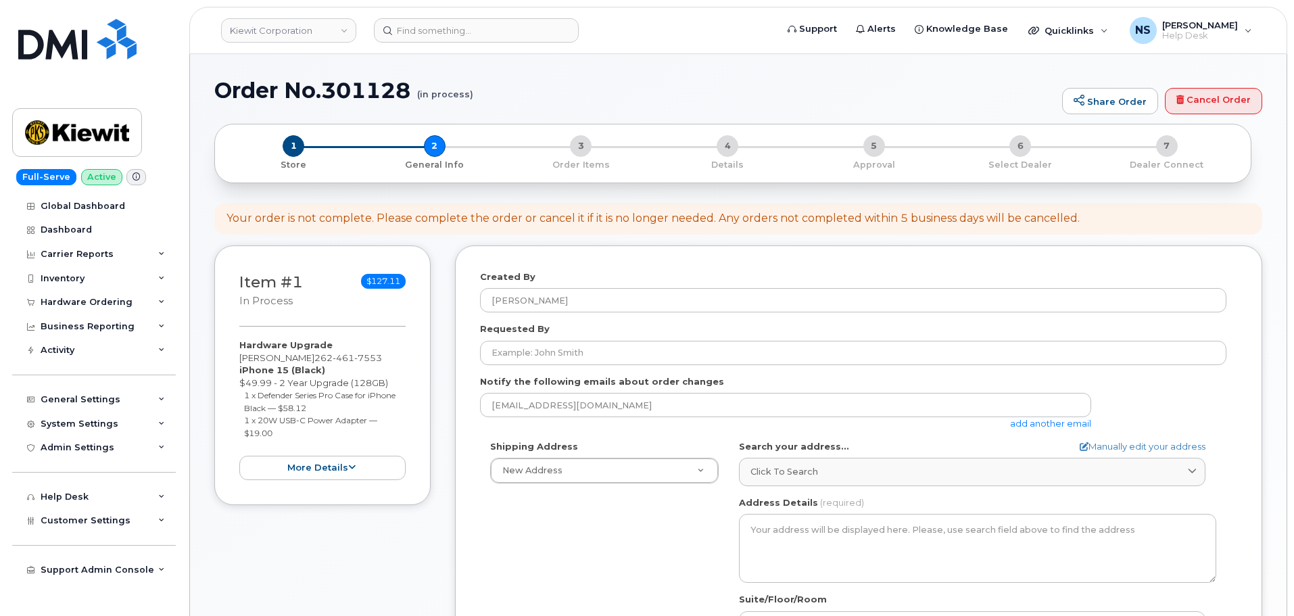
select select
drag, startPoint x: 239, startPoint y: 354, endPoint x: 293, endPoint y: 356, distance: 53.4
click at [293, 356] on div "Hardware Upgrade Rick Scheck 262 461 7553 iPhone 15 (Black) $49.99 - 2 Year Upg…" at bounding box center [322, 409] width 166 height 141
copy div "[PERSON_NAME]"
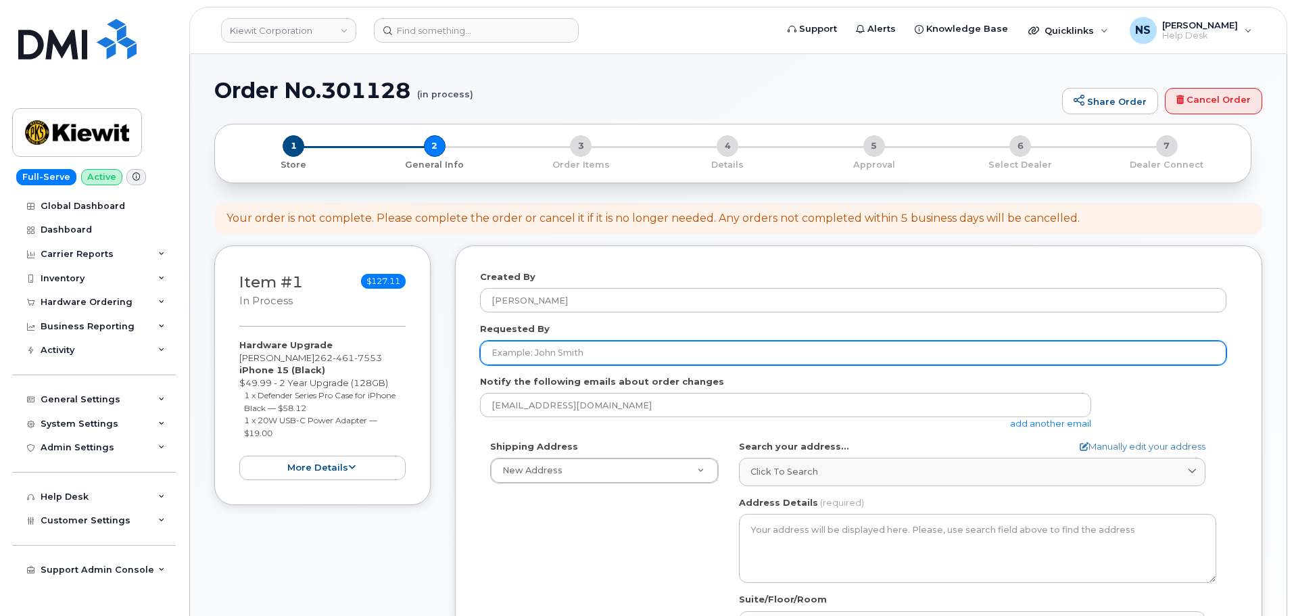
click at [584, 353] on input "Requested By" at bounding box center [853, 353] width 746 height 24
paste input "[PERSON_NAME]"
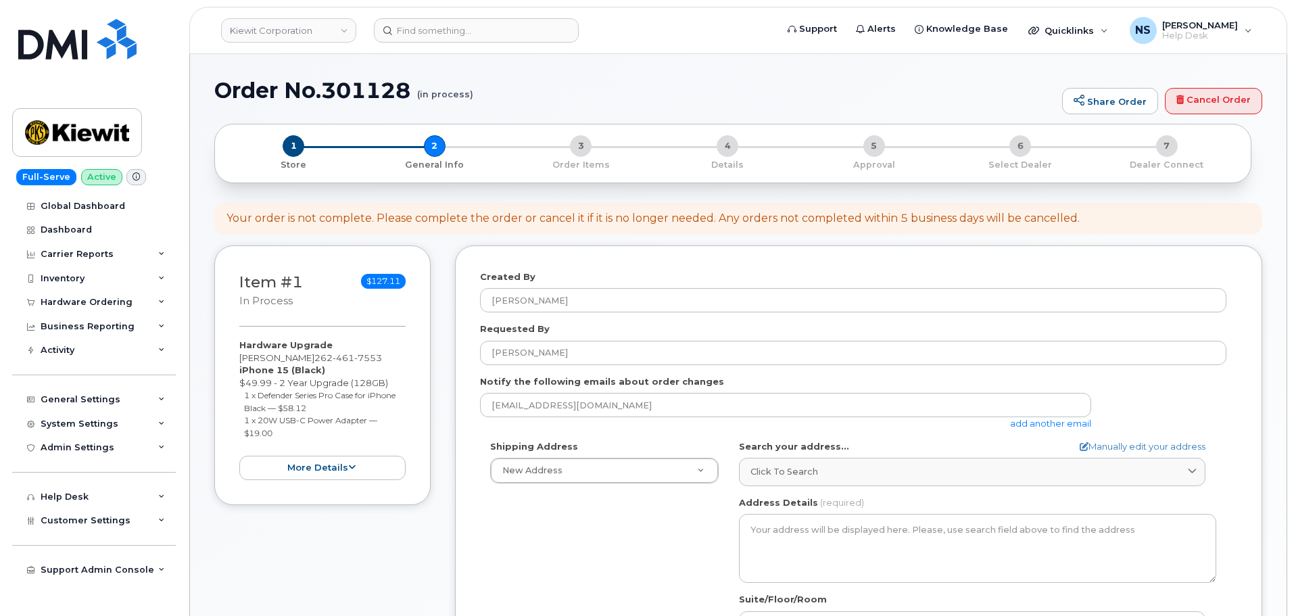
drag, startPoint x: 506, startPoint y: 531, endPoint x: 524, endPoint y: 508, distance: 28.9
click at [508, 531] on div "Shipping Address New Address New Address 8880 Penrose Ln 4650 Business Center D…" at bounding box center [853, 595] width 746 height 310
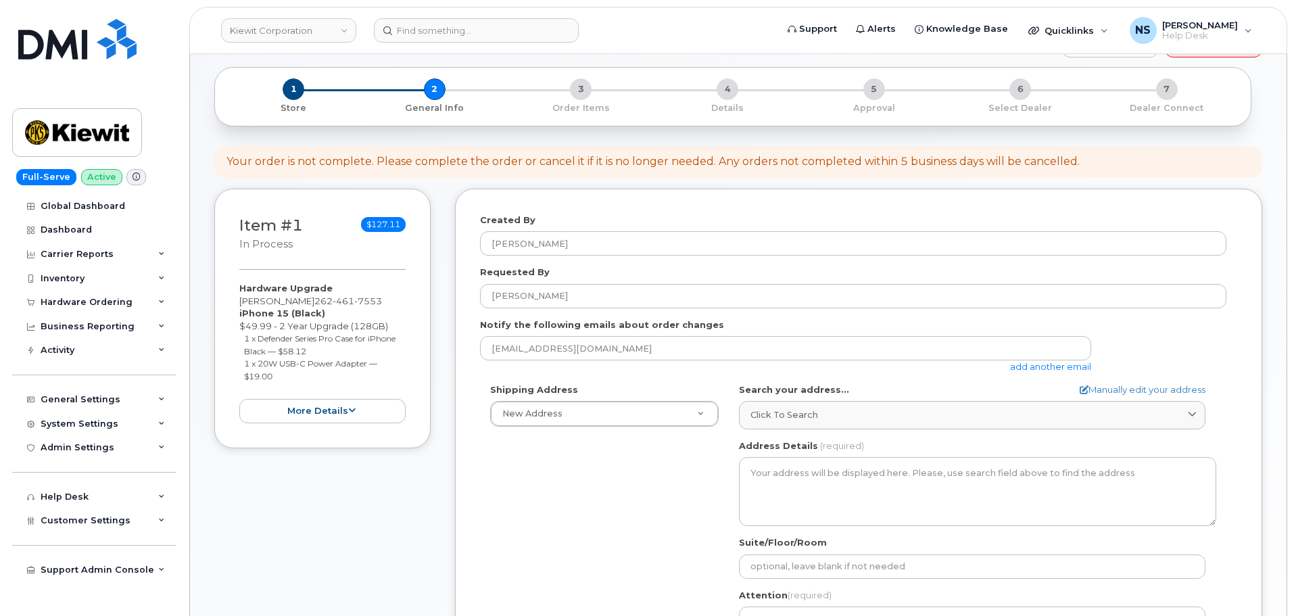
scroll to position [203, 0]
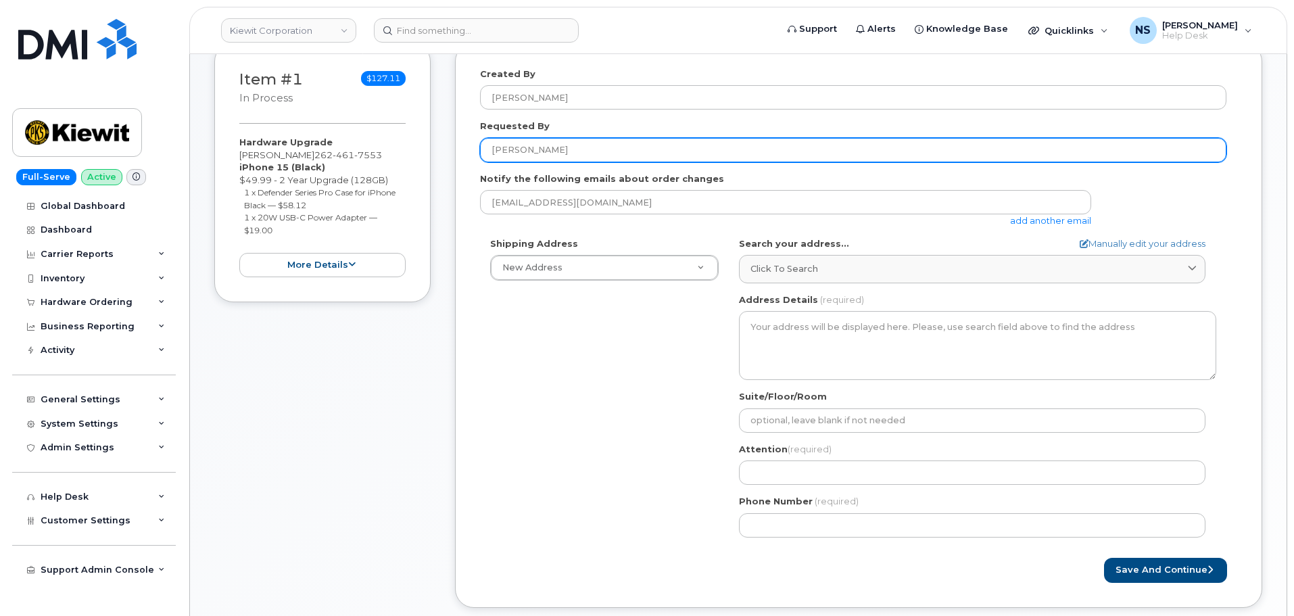
drag, startPoint x: 563, startPoint y: 148, endPoint x: 485, endPoint y: 158, distance: 78.4
click at [485, 158] on input "[PERSON_NAME]" at bounding box center [853, 150] width 746 height 24
paste input "[PERSON_NAME]"
type input "[PERSON_NAME]"
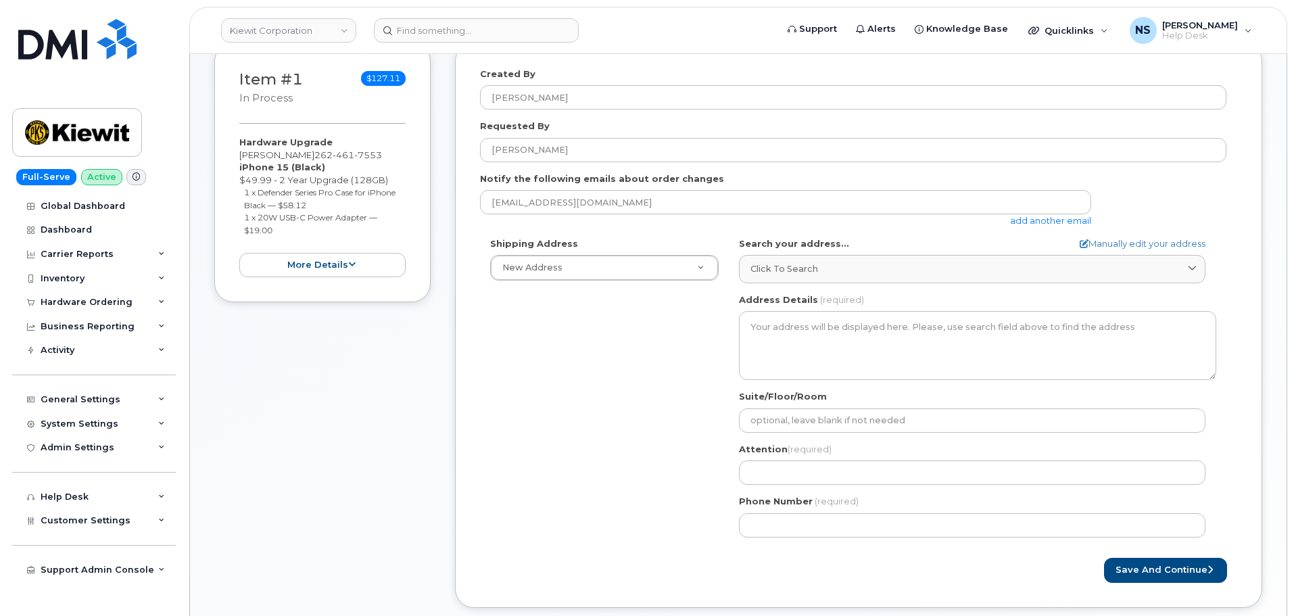
click at [609, 366] on div "Shipping Address New Address New Address 8880 Penrose Ln 4650 Business Center D…" at bounding box center [853, 392] width 746 height 310
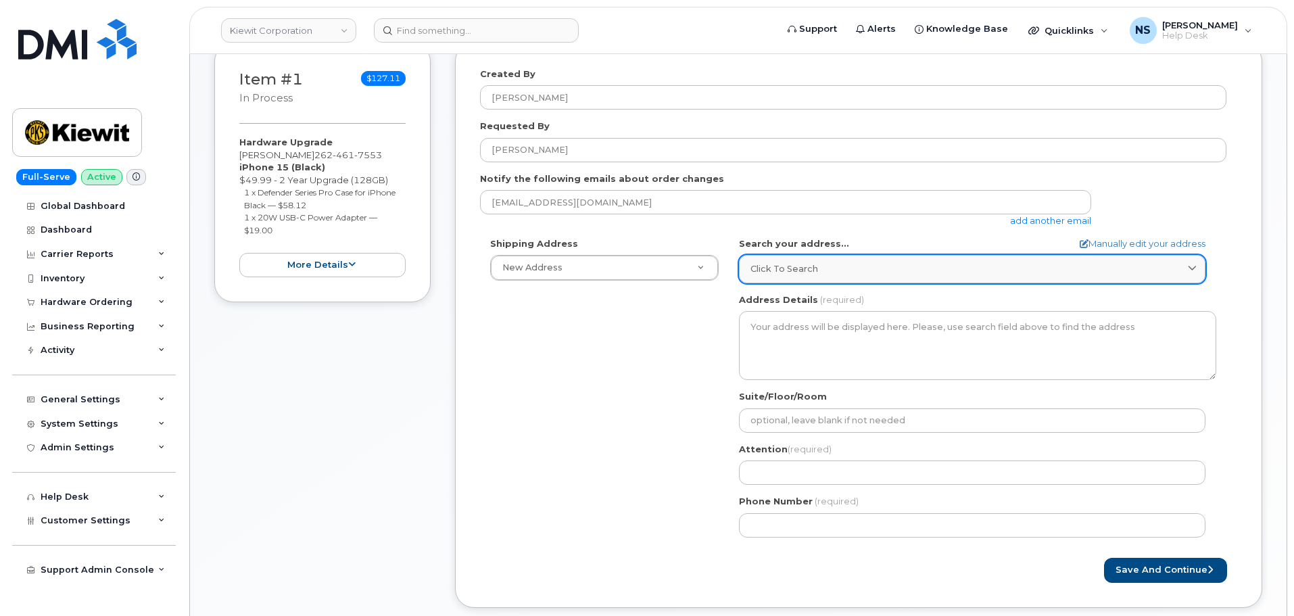
click at [771, 270] on span "Click to search" at bounding box center [784, 268] width 68 height 13
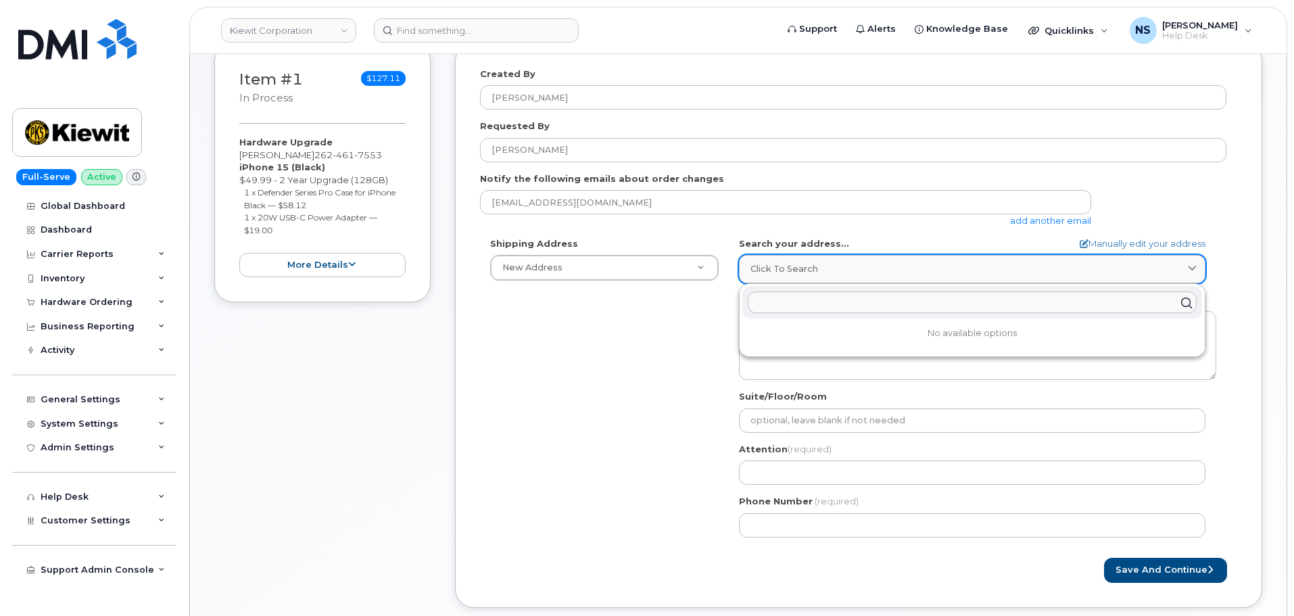
paste input "678 Oak StGlen Ellyn, IL 60137"
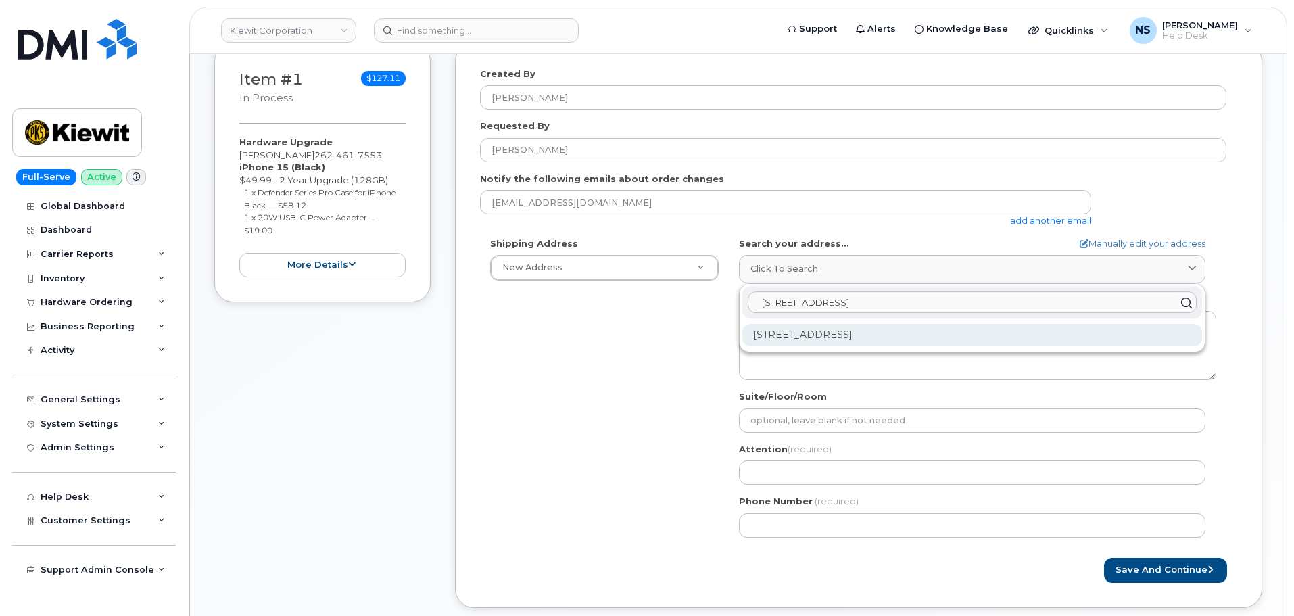
type input "678 Oak StGlen Ellyn, IL 60137"
click at [821, 339] on div "678 Oak St Glen Ellyn IL 60137-3949" at bounding box center [972, 335] width 460 height 22
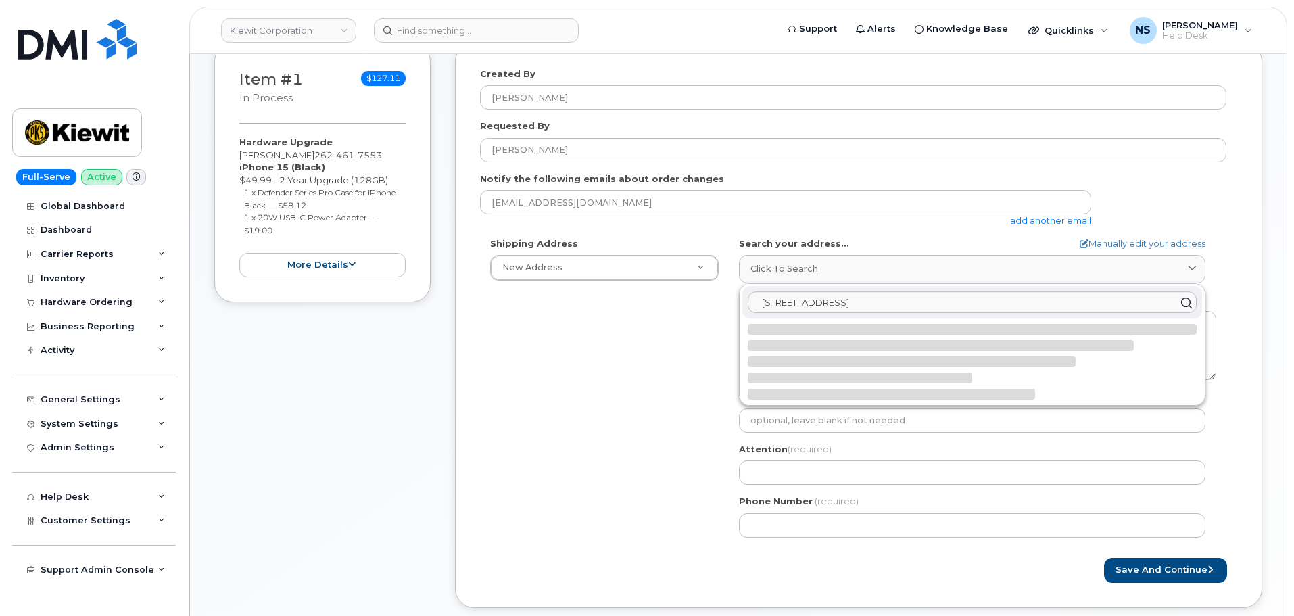
select select
type textarea "678 Oak St GLEN ELLYN IL 60137-3949 UNITED STATES"
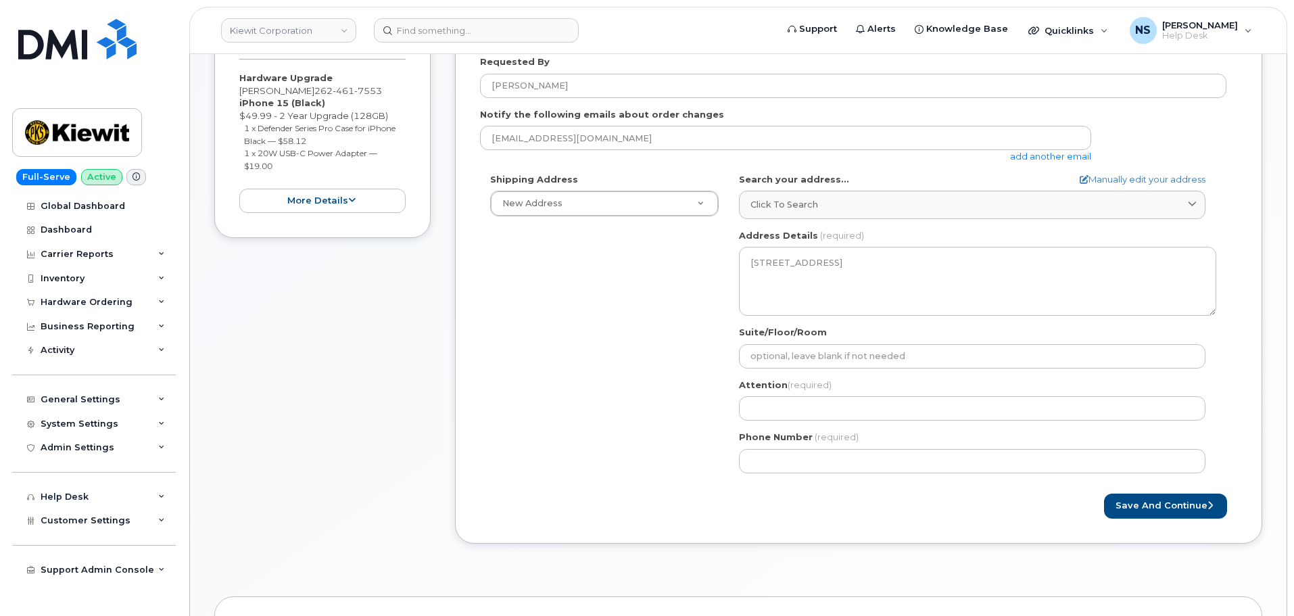
scroll to position [338, 0]
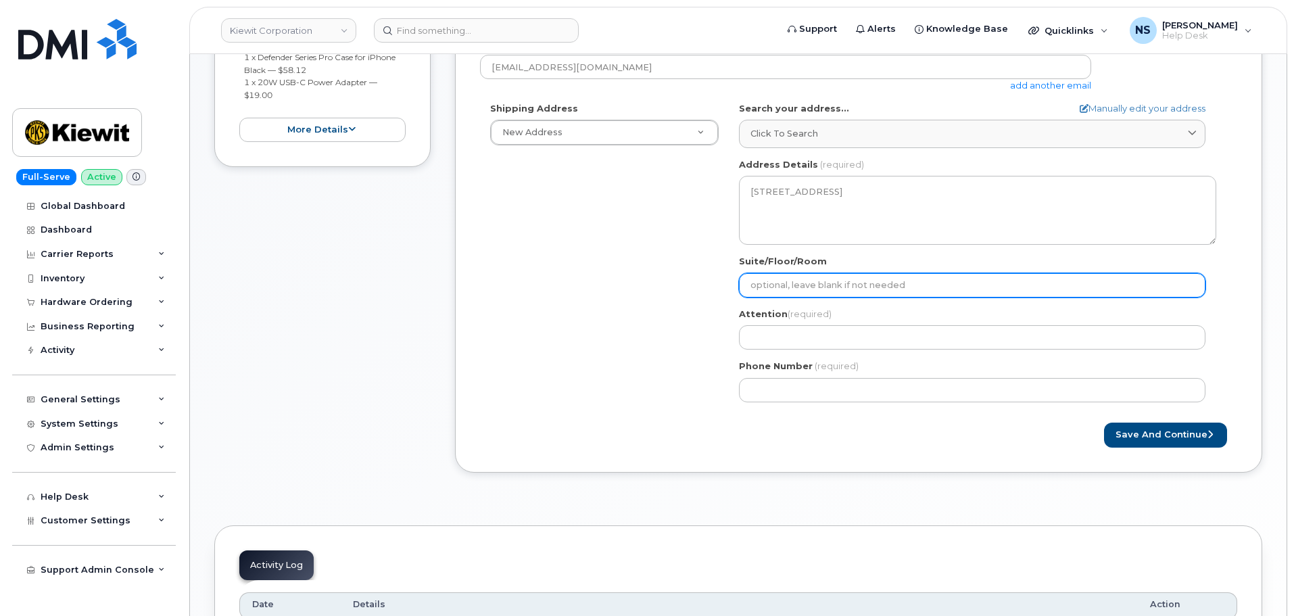
click at [784, 283] on input "Suite/Floor/Room" at bounding box center [972, 285] width 466 height 24
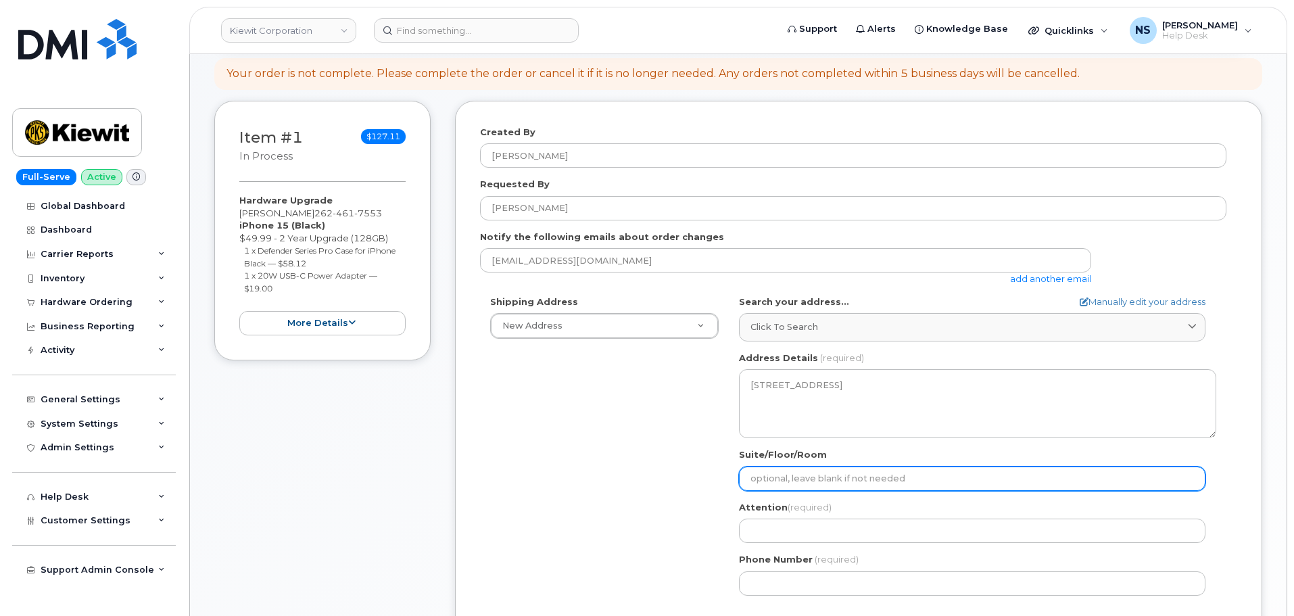
scroll to position [270, 0]
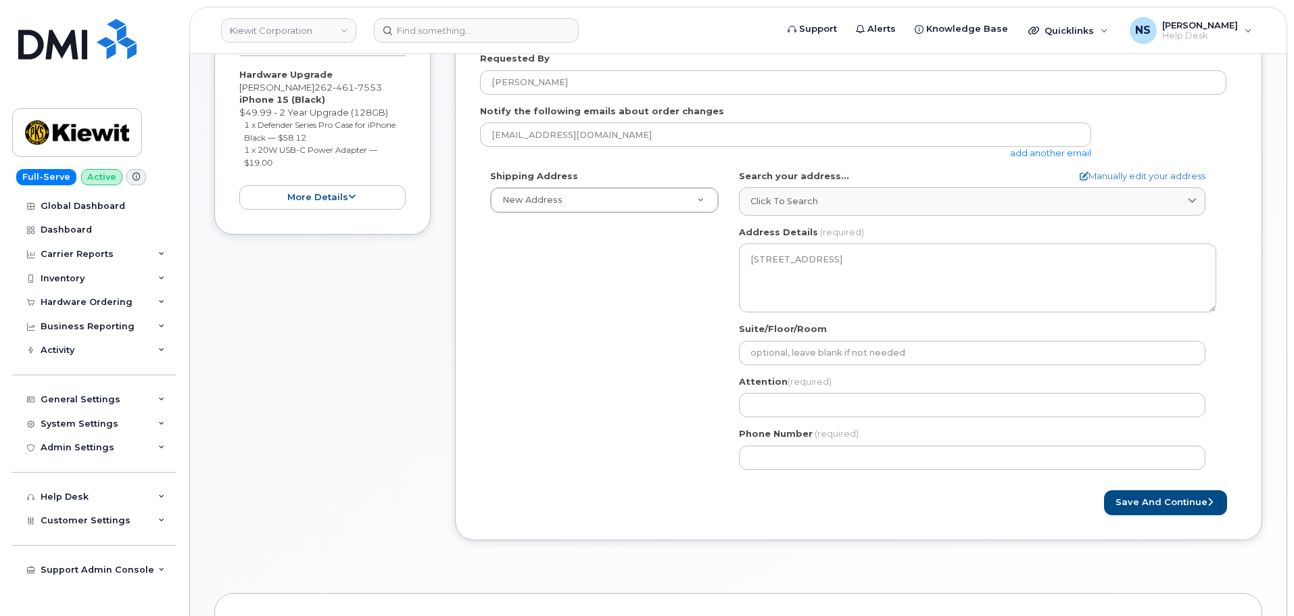
click at [769, 393] on div "Attention (required)" at bounding box center [977, 396] width 477 height 43
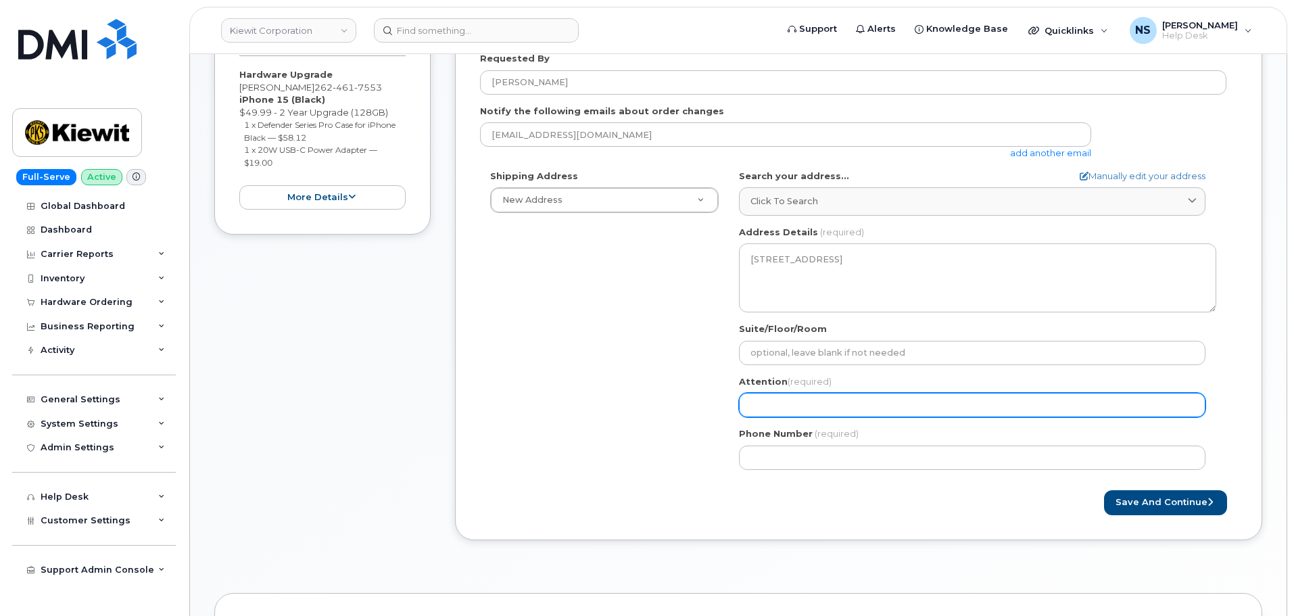
drag, startPoint x: 784, startPoint y: 402, endPoint x: 765, endPoint y: 406, distance: 19.5
click at [784, 402] on input "Attention (required)" at bounding box center [972, 405] width 466 height 24
paste input "[PERSON_NAME]/[PERSON_NAME]"
select select
type input "[PERSON_NAME]/[PERSON_NAME]"
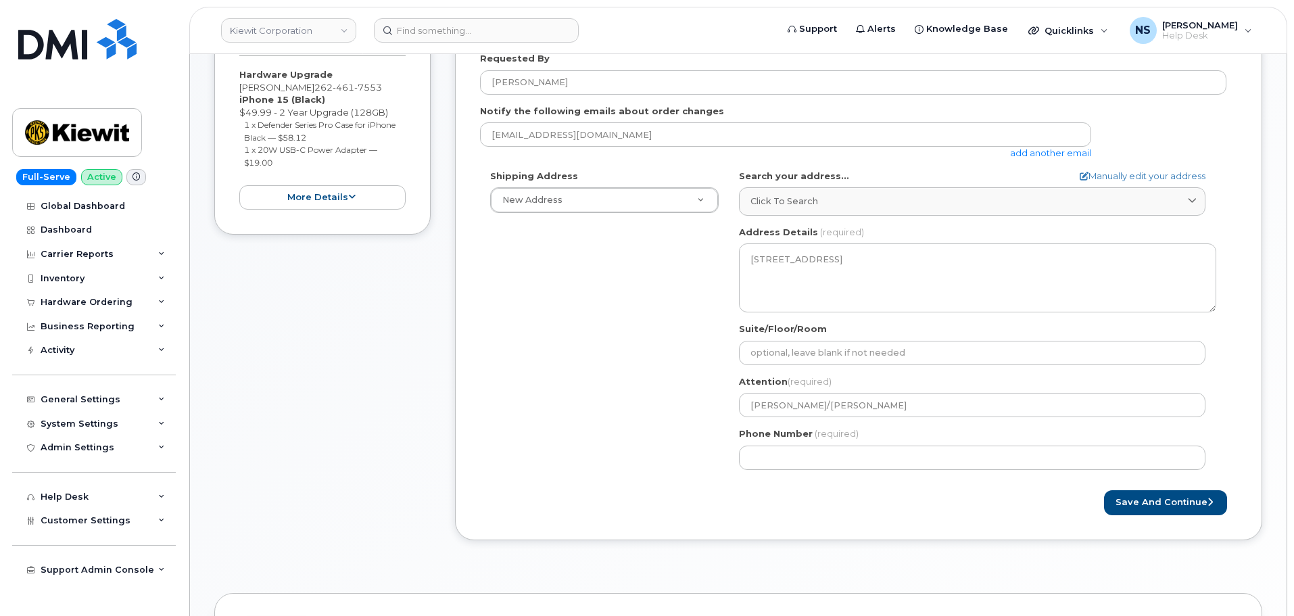
drag, startPoint x: 629, startPoint y: 427, endPoint x: 627, endPoint y: 273, distance: 154.1
click at [628, 336] on div "Shipping Address New Address New Address 8880 Penrose Ln 4650 Business Center D…" at bounding box center [853, 325] width 746 height 310
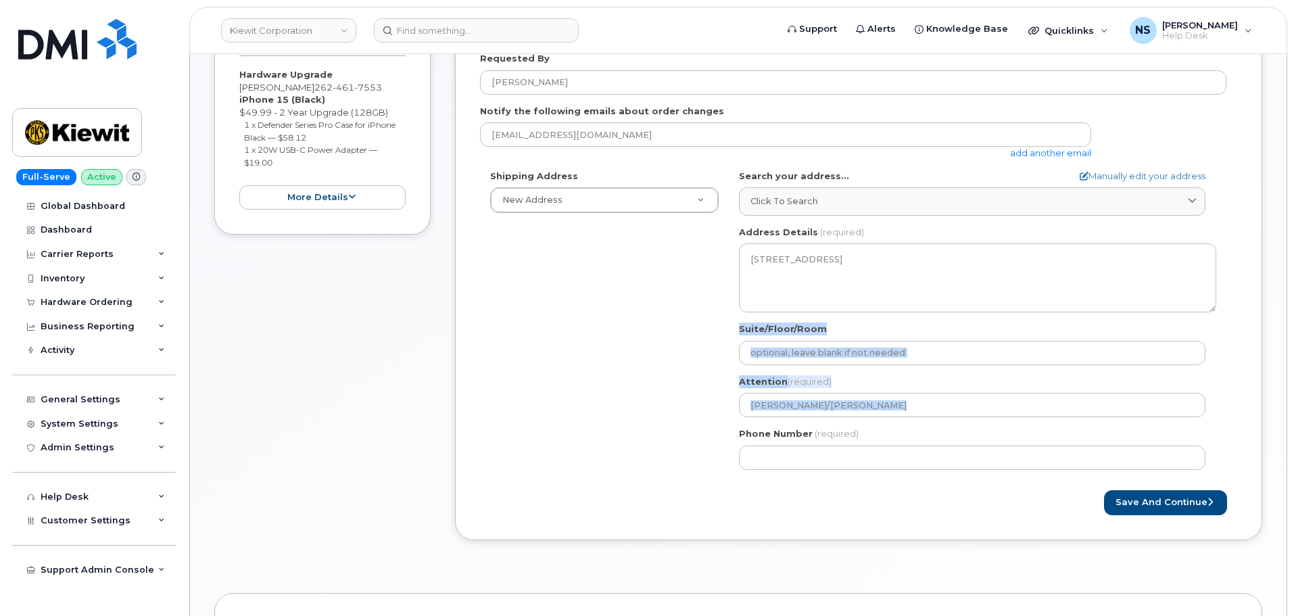
click at [695, 445] on div "Shipping Address New Address New Address 8880 Penrose Ln 4650 Business Center D…" at bounding box center [853, 325] width 746 height 310
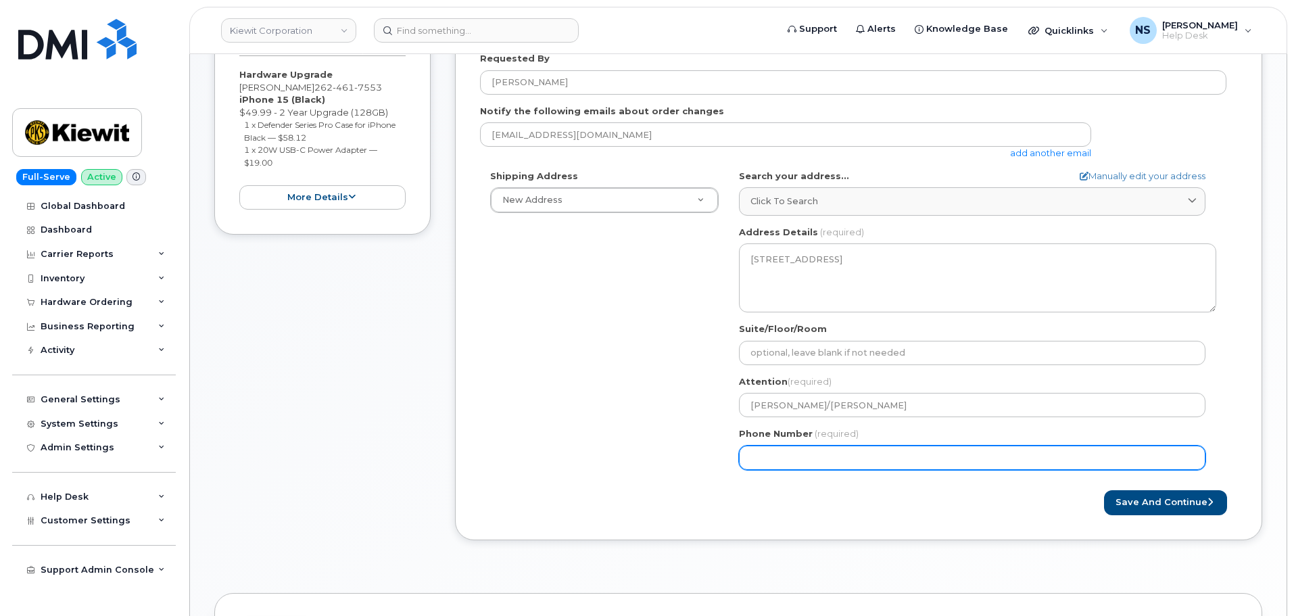
click at [773, 461] on input "Phone Number" at bounding box center [972, 458] width 466 height 24
paste input "9137499025"
select select
type input "9137499025"
drag, startPoint x: 549, startPoint y: 435, endPoint x: 619, endPoint y: 410, distance: 74.0
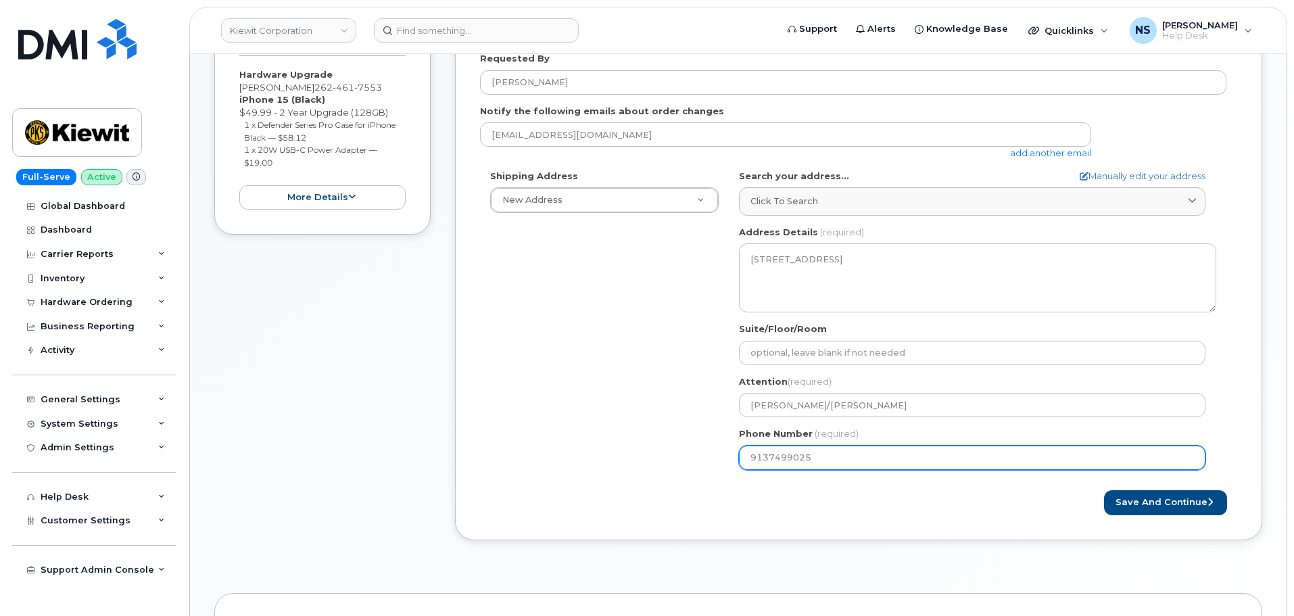
click at [557, 431] on div "Shipping Address New Address New Address 8880 Penrose Ln 4650 Business Center D…" at bounding box center [853, 325] width 746 height 310
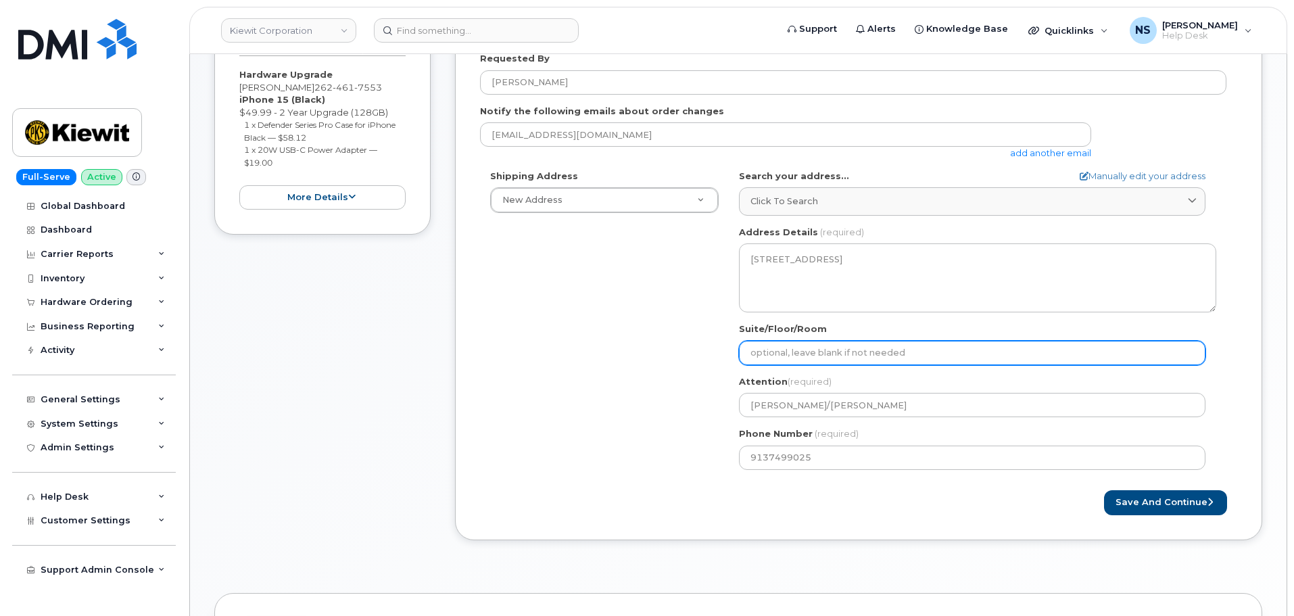
click at [762, 357] on input "Suite/Floor/Room" at bounding box center [972, 353] width 466 height 24
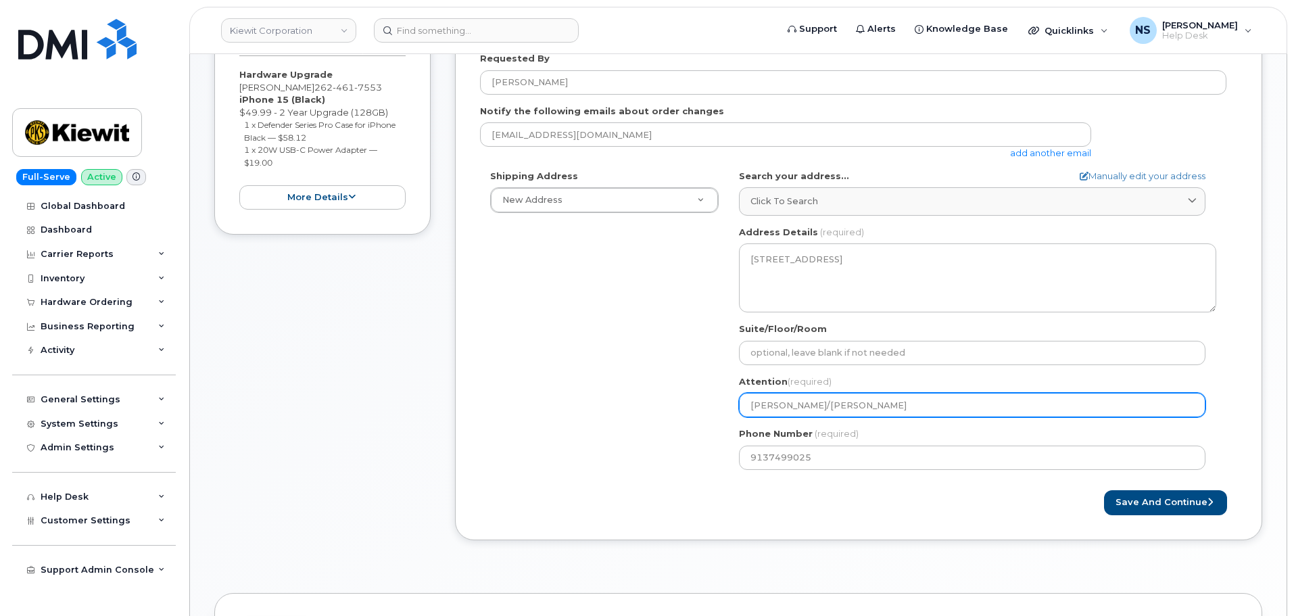
drag, startPoint x: 644, startPoint y: 382, endPoint x: 784, endPoint y: 408, distance: 142.4
click at [654, 382] on div "Shipping Address New Address New Address 8880 Penrose Ln 4650 Business Center D…" at bounding box center [853, 325] width 746 height 310
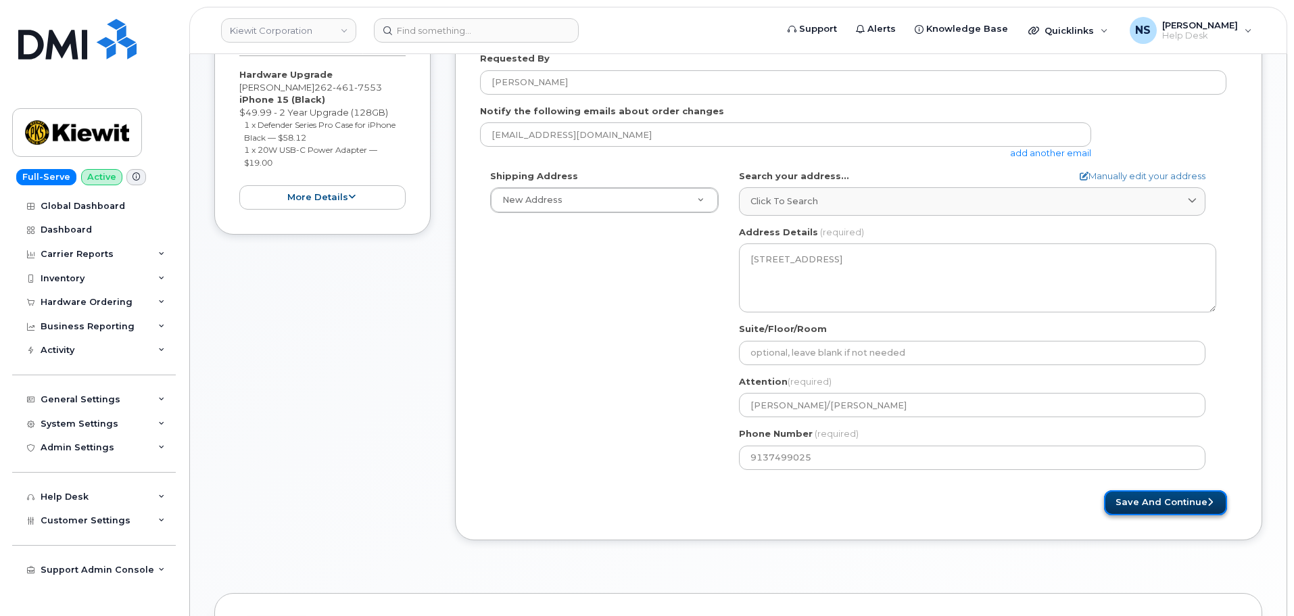
click at [1114, 493] on button "Save and Continue" at bounding box center [1165, 502] width 123 height 25
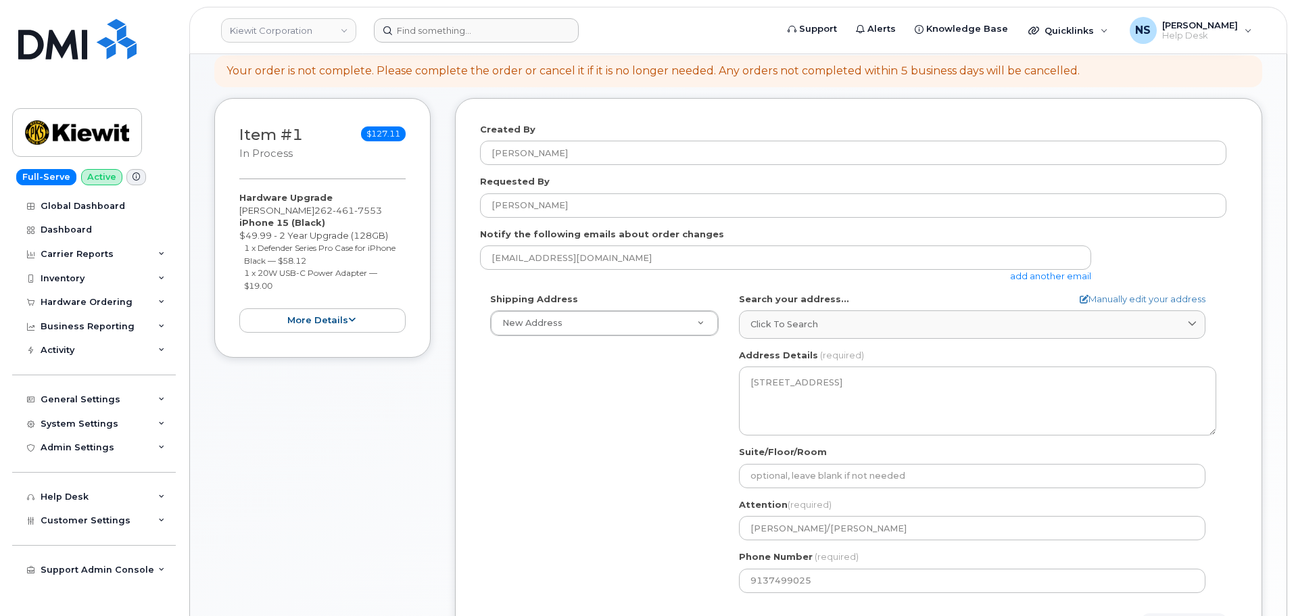
scroll to position [0, 0]
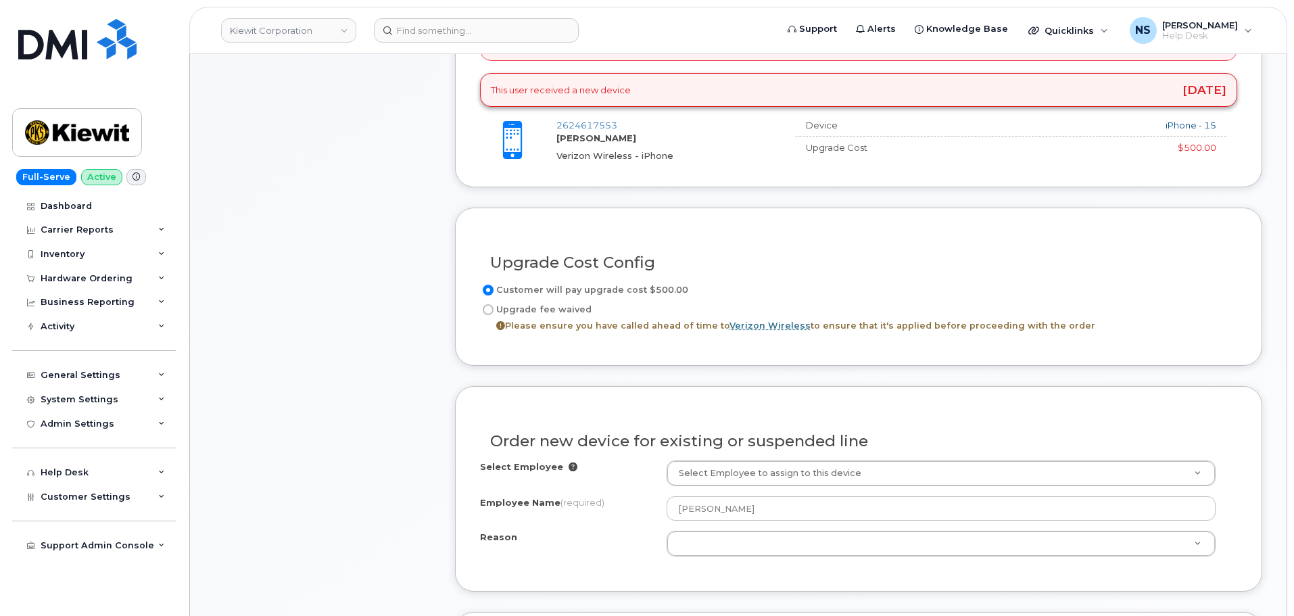
scroll to position [676, 0]
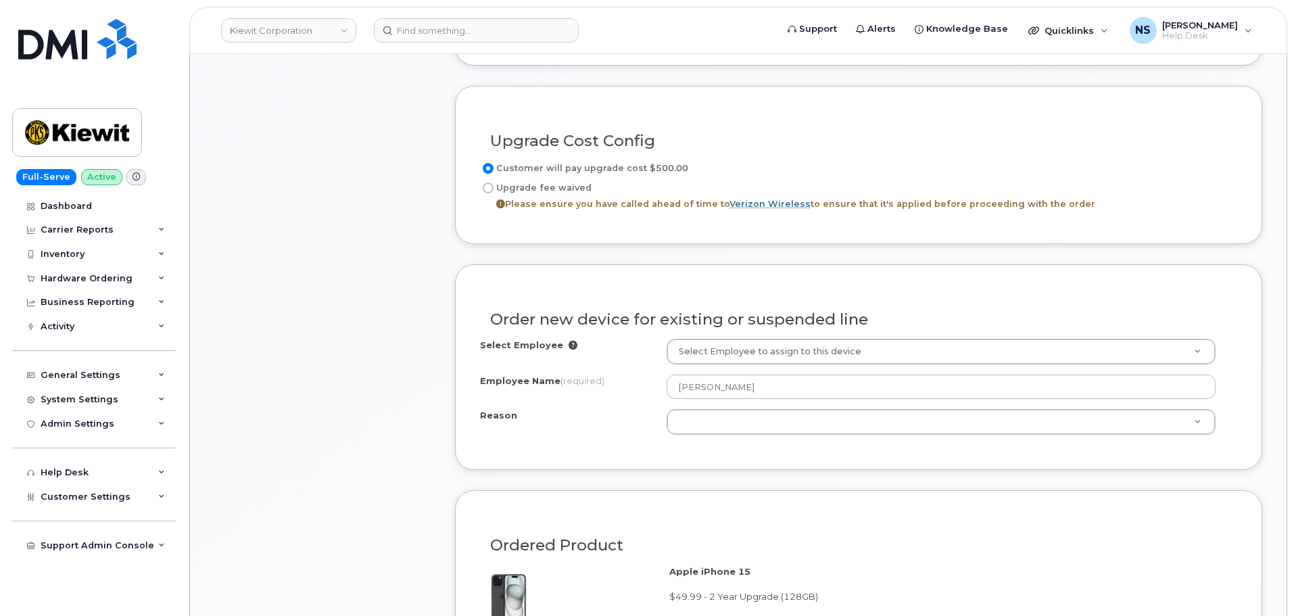
click at [578, 190] on label "Upgrade fee waived Please ensure you have called ahead of time to Verizon Wirel…" at bounding box center [787, 196] width 615 height 32
click at [493, 190] on input "Upgrade fee waived Please ensure you have called ahead of time to Verizon Wirel…" at bounding box center [488, 188] width 11 height 11
radio input "true"
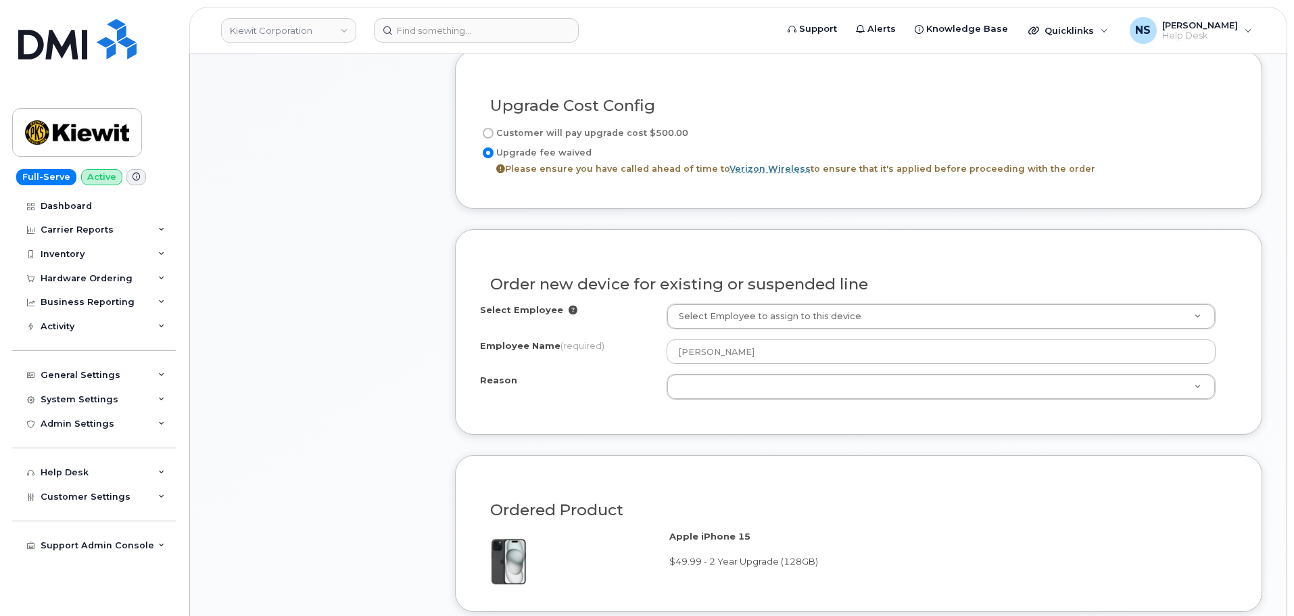
scroll to position [744, 0]
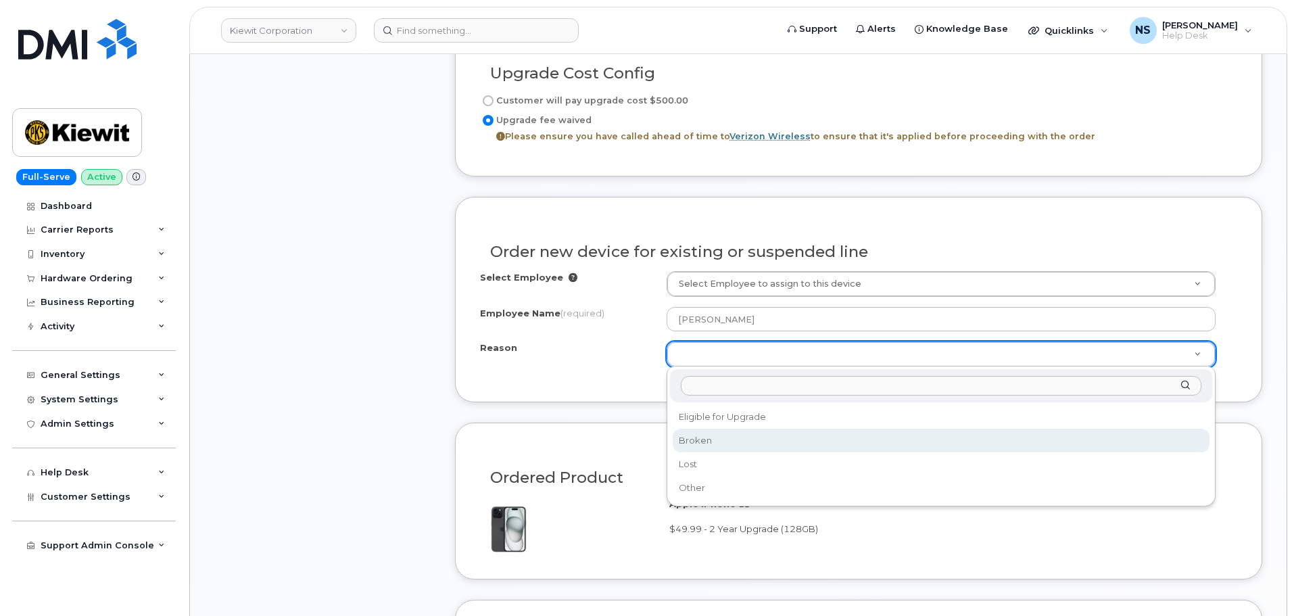
select select "broken"
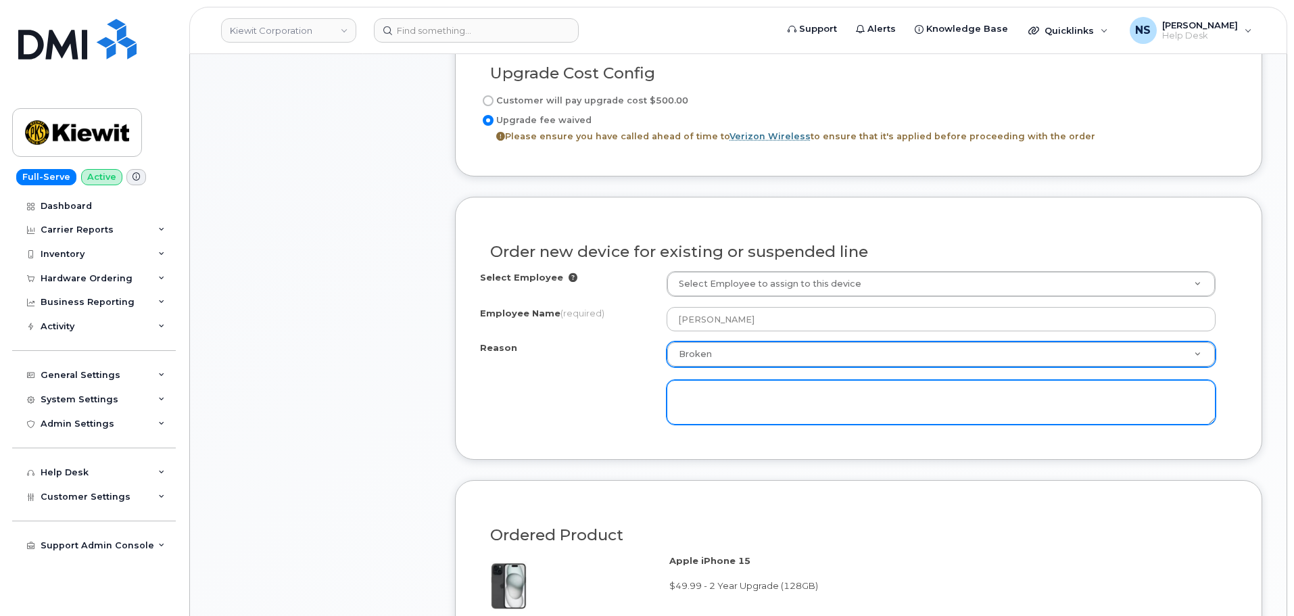
click at [714, 399] on textarea at bounding box center [941, 402] width 549 height 45
type textarea "Y"
type textarea "User gets on the wifi, then"
type textarea "User is on the initial setup, once he gets on the wifi, he can't get passed the…"
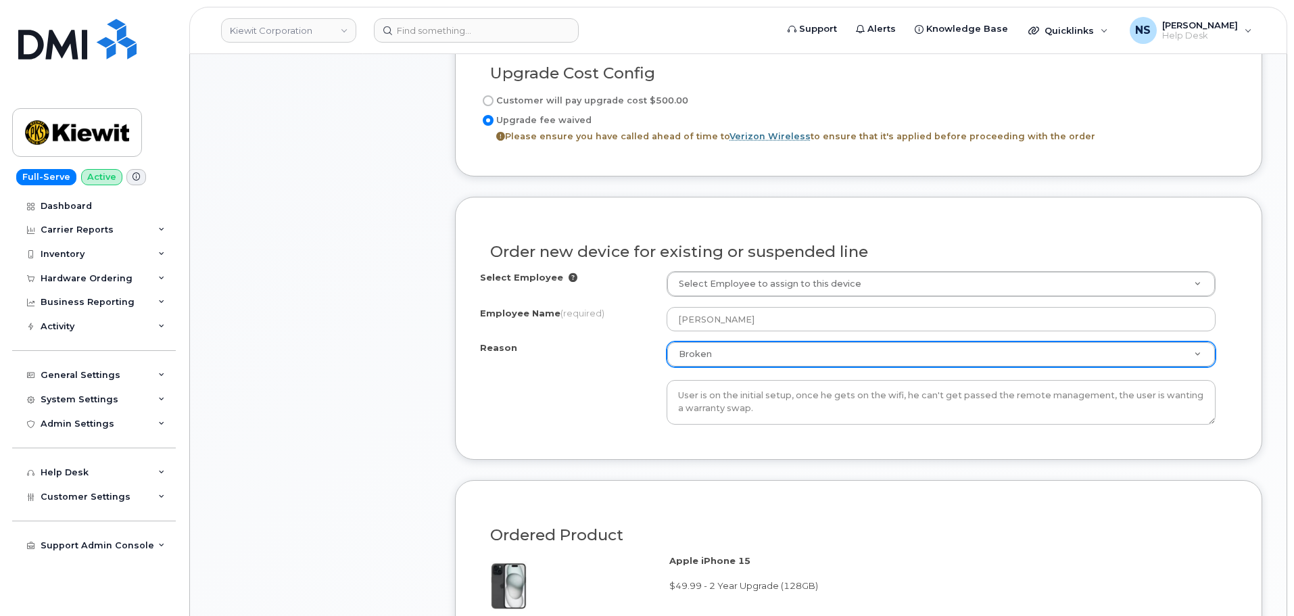
click at [635, 436] on div "Order new device for existing or suspended line Select Employee Select Employee…" at bounding box center [858, 328] width 807 height 262
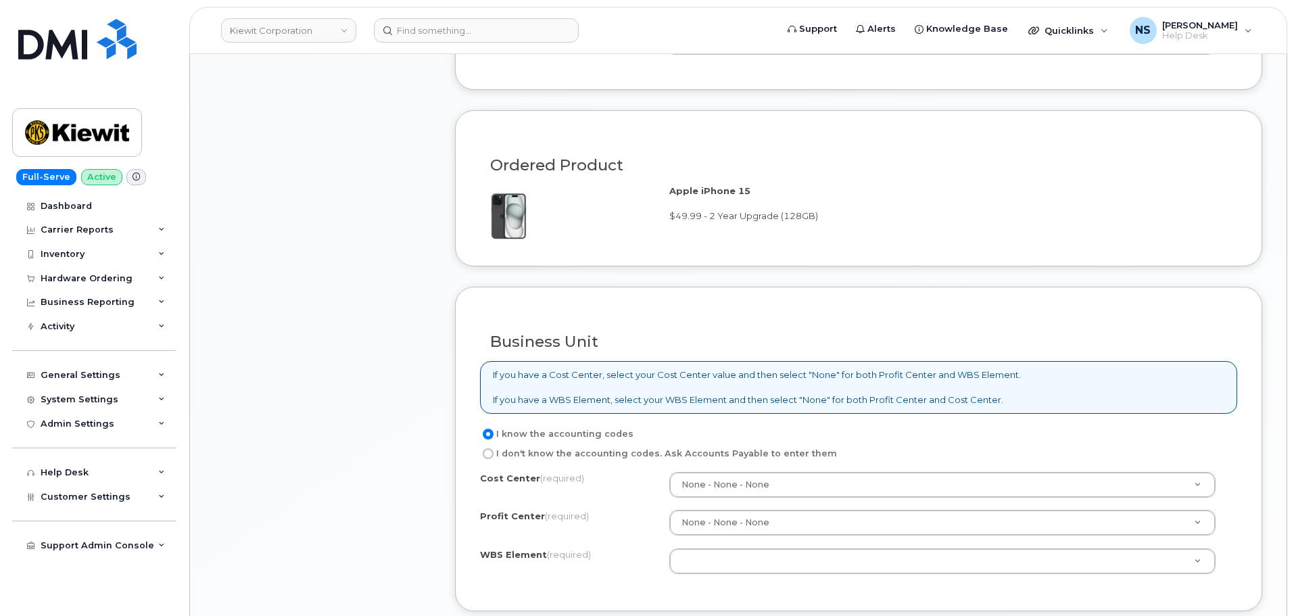
scroll to position [1217, 0]
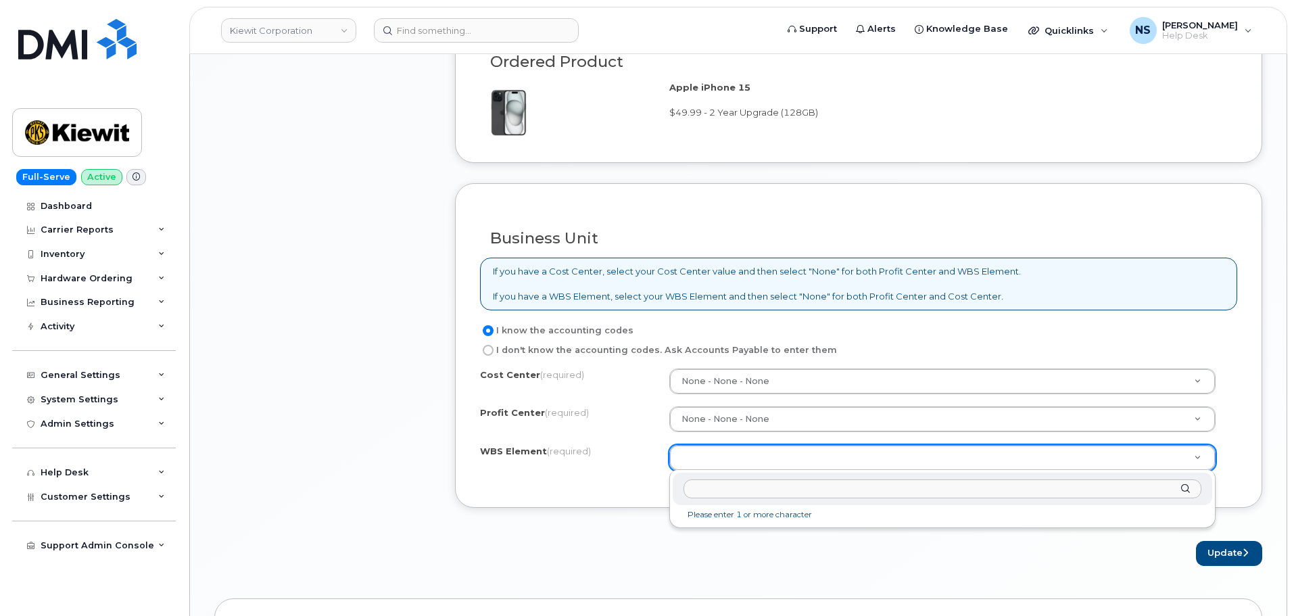
drag, startPoint x: 708, startPoint y: 447, endPoint x: 706, endPoint y: 471, distance: 23.8
paste input "106059.1085"
type input "106059.1085"
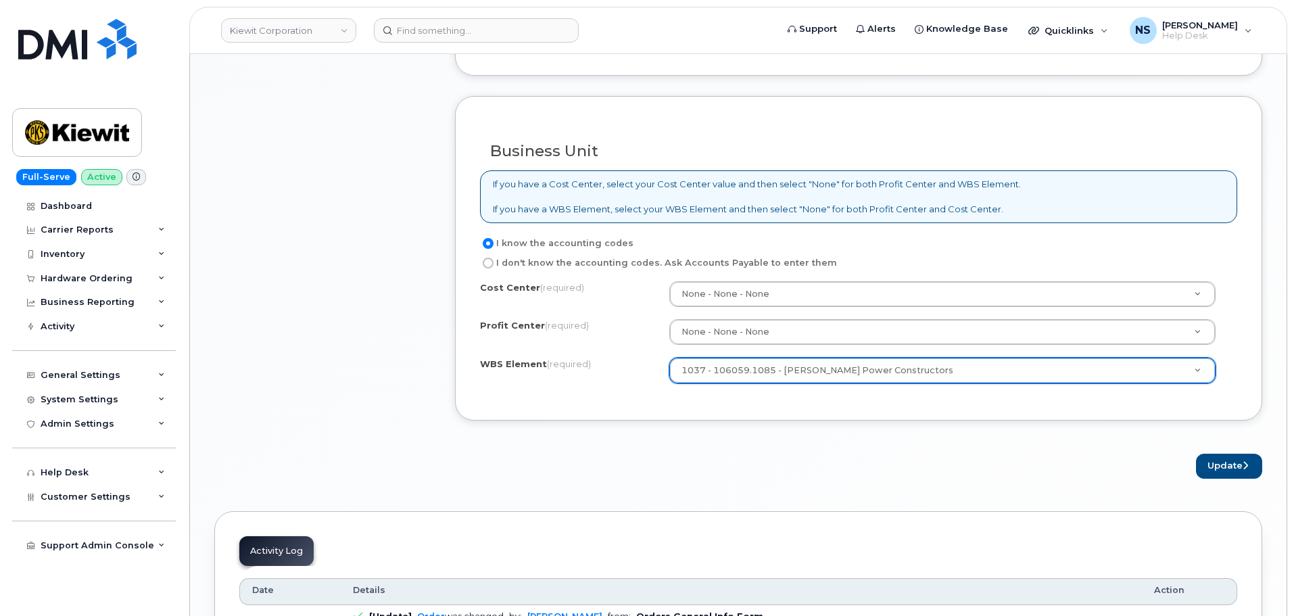
scroll to position [1487, 0]
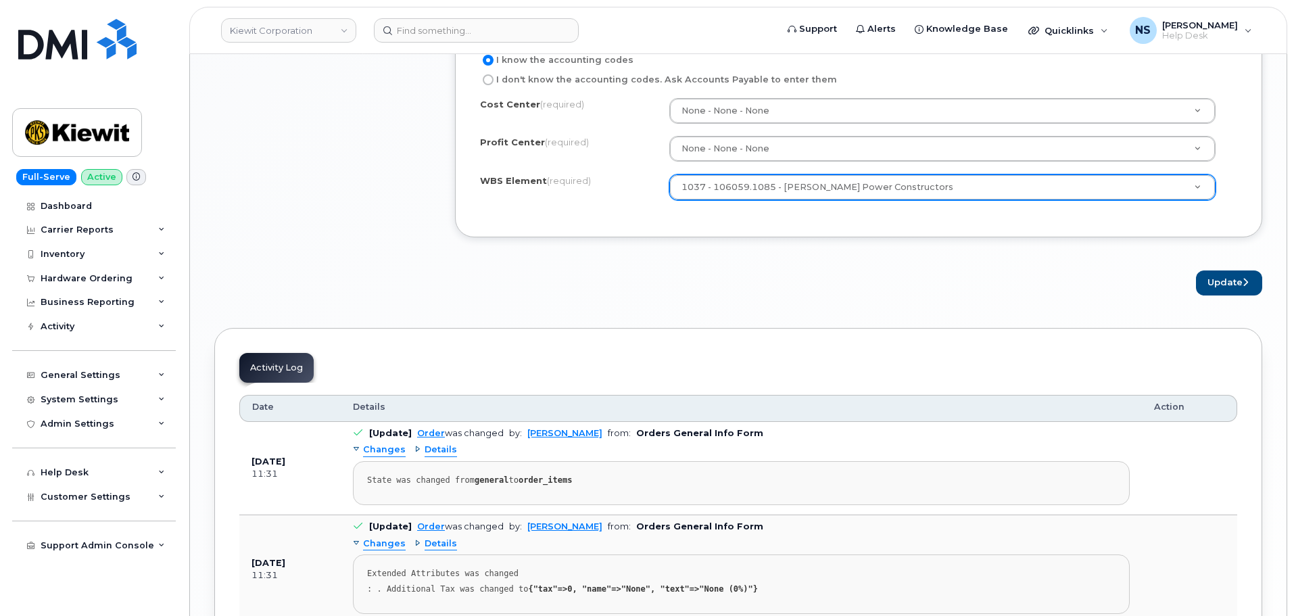
click at [1222, 283] on button "Update" at bounding box center [1229, 282] width 66 height 25
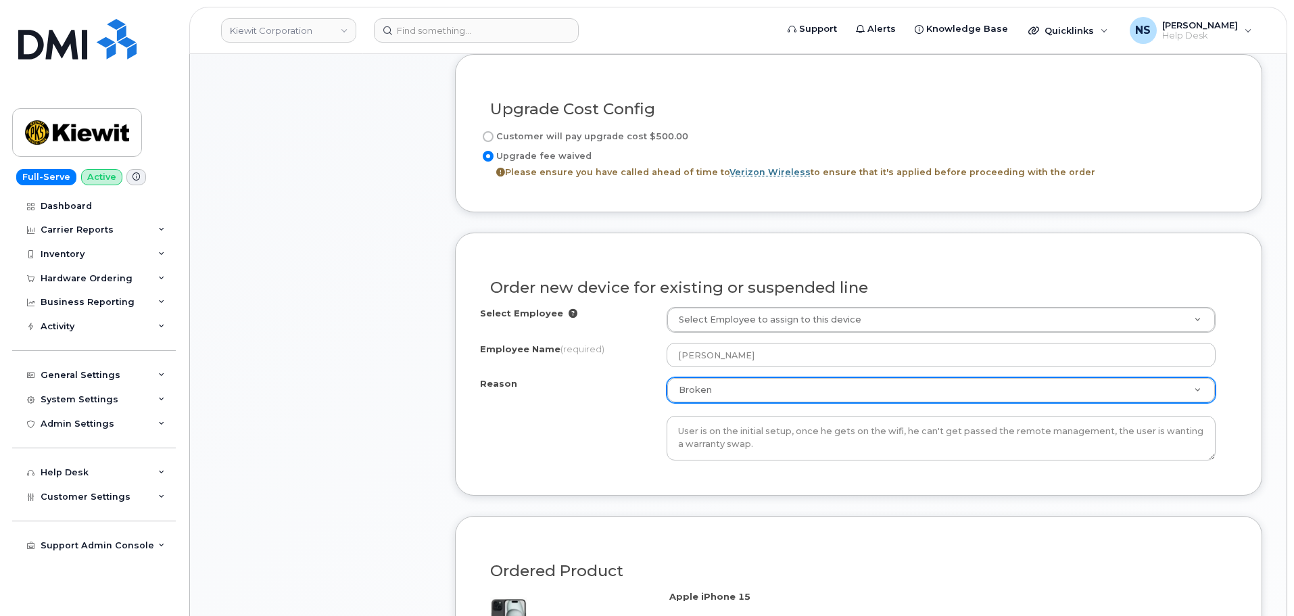
scroll to position [676, 0]
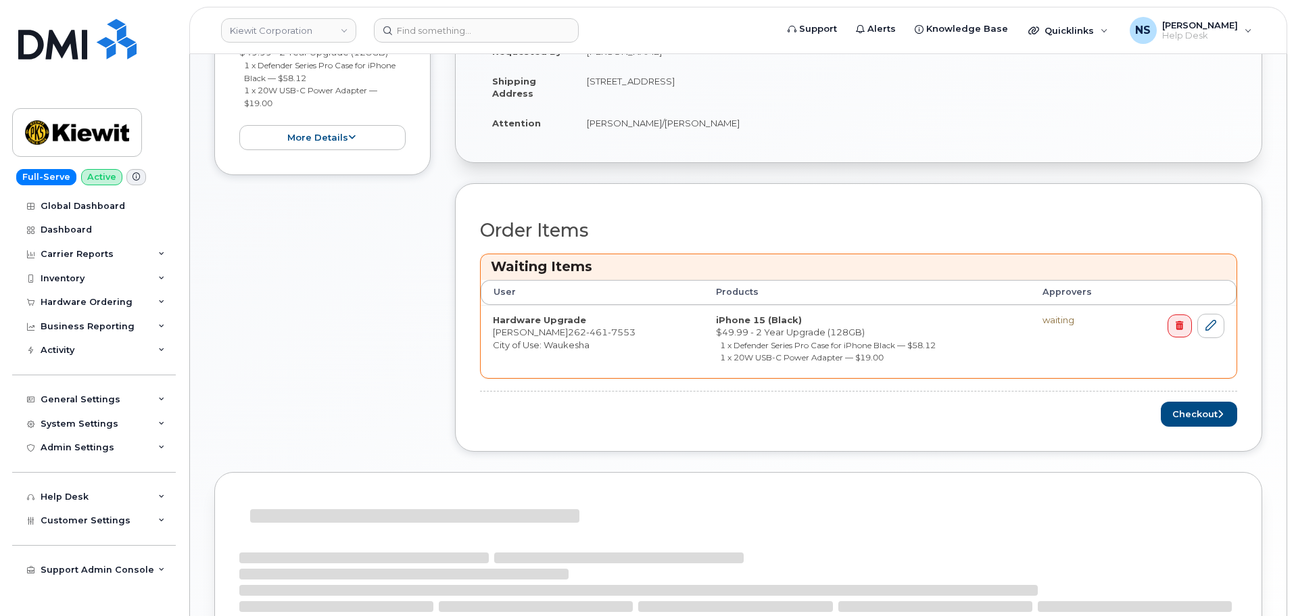
scroll to position [406, 0]
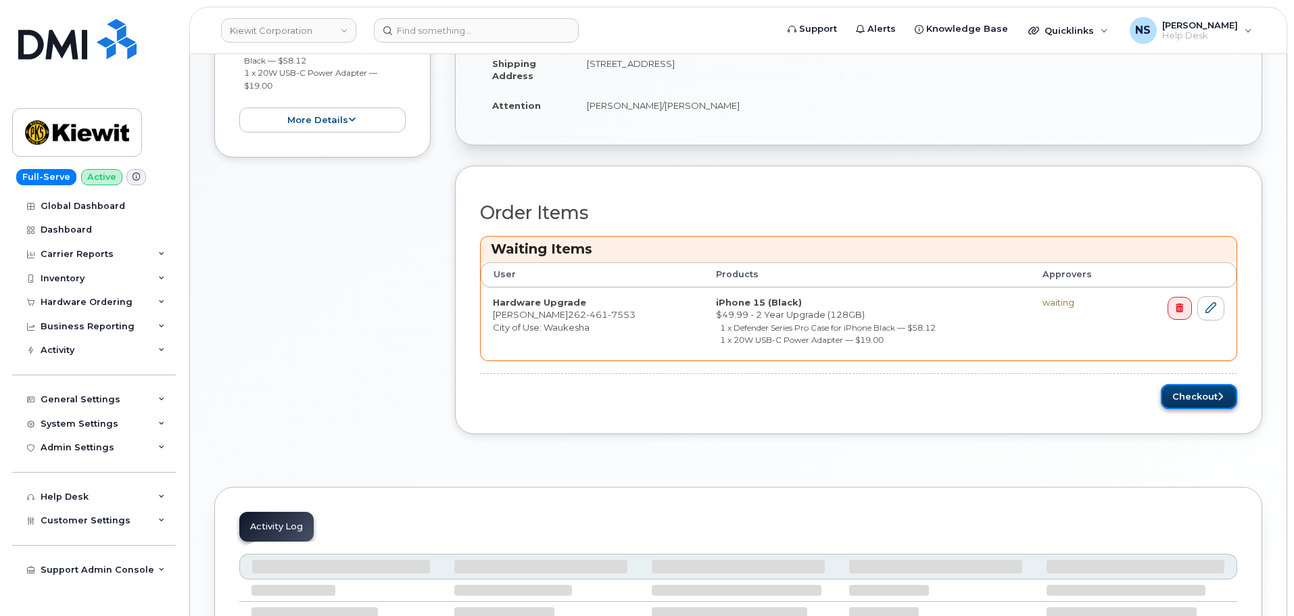
click at [1192, 397] on button "Checkout" at bounding box center [1199, 396] width 76 height 25
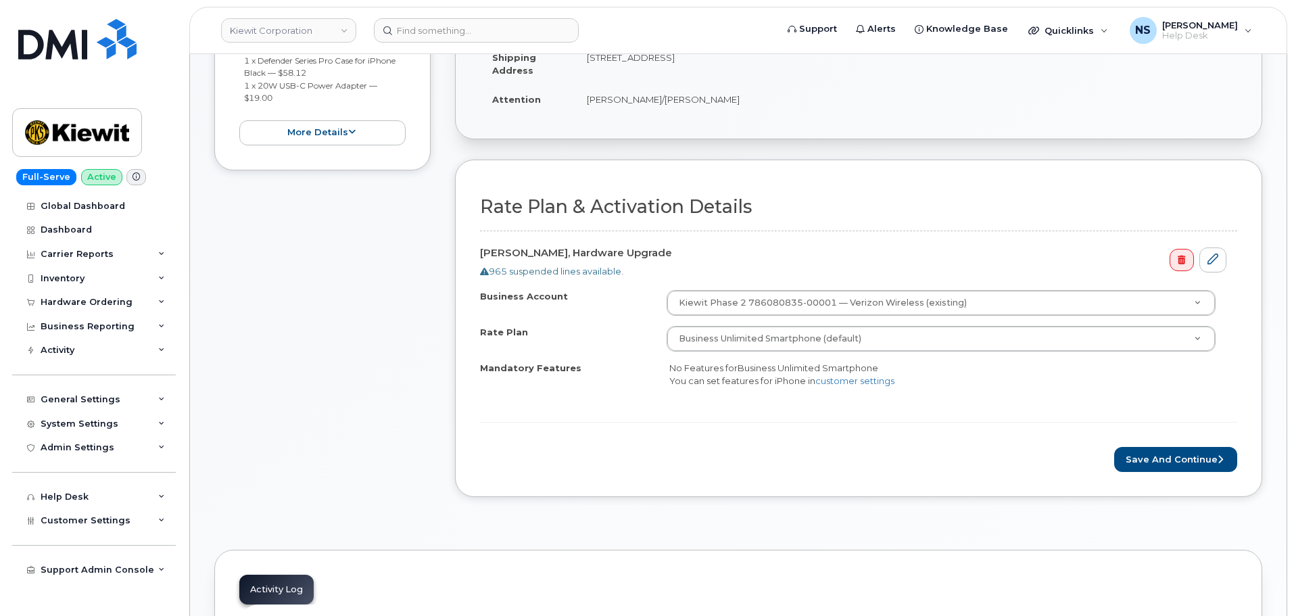
scroll to position [541, 0]
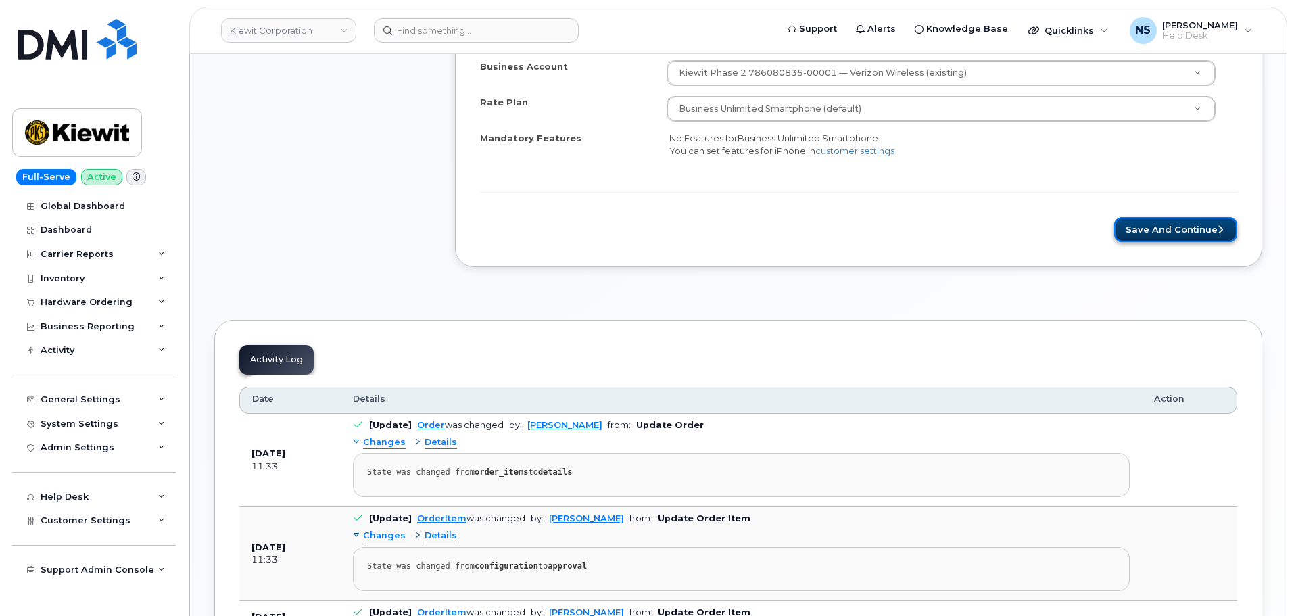
click at [1204, 229] on button "Save and Continue" at bounding box center [1175, 229] width 123 height 25
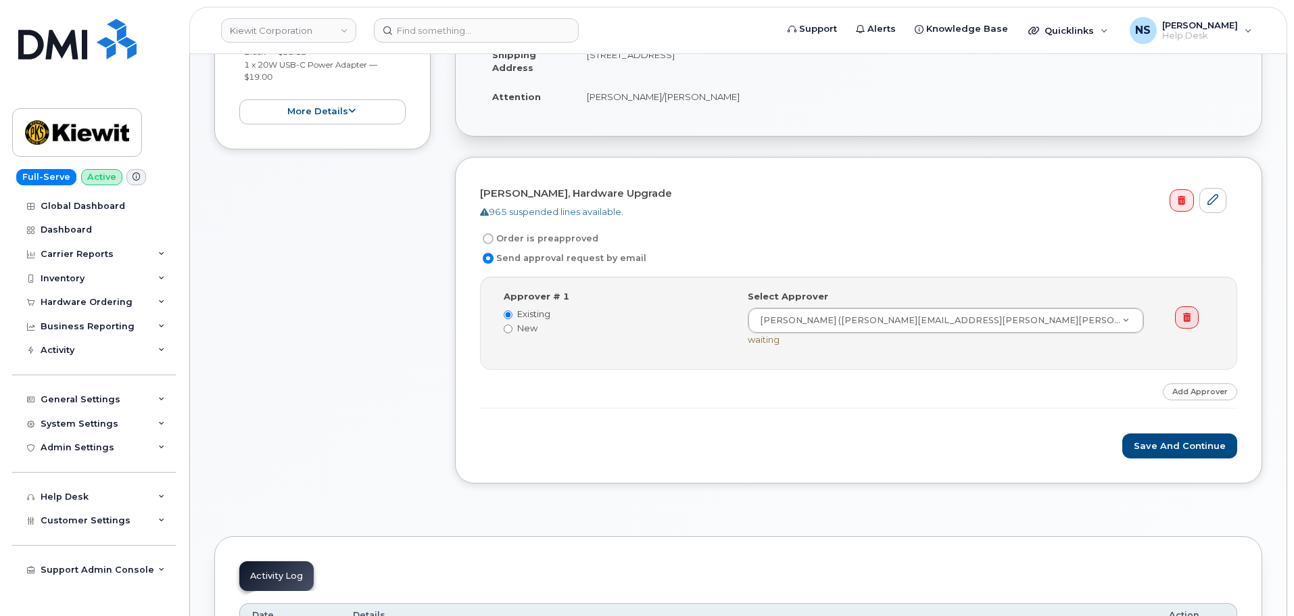
scroll to position [338, 0]
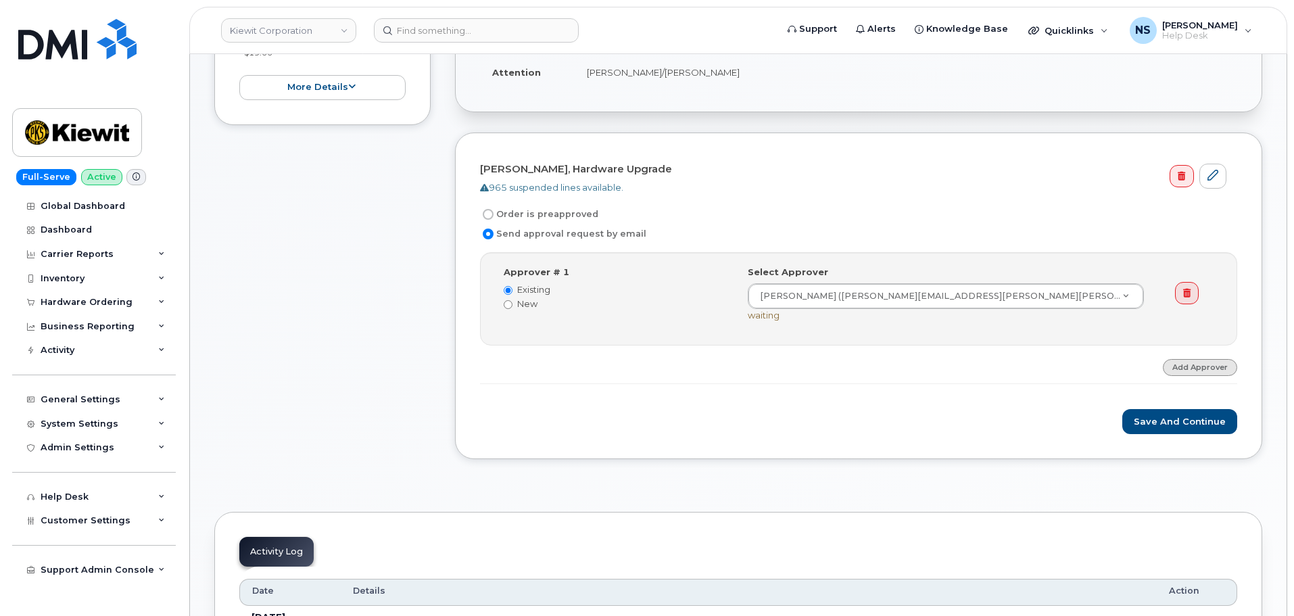
click at [1176, 366] on link "Add Approver" at bounding box center [1200, 367] width 74 height 17
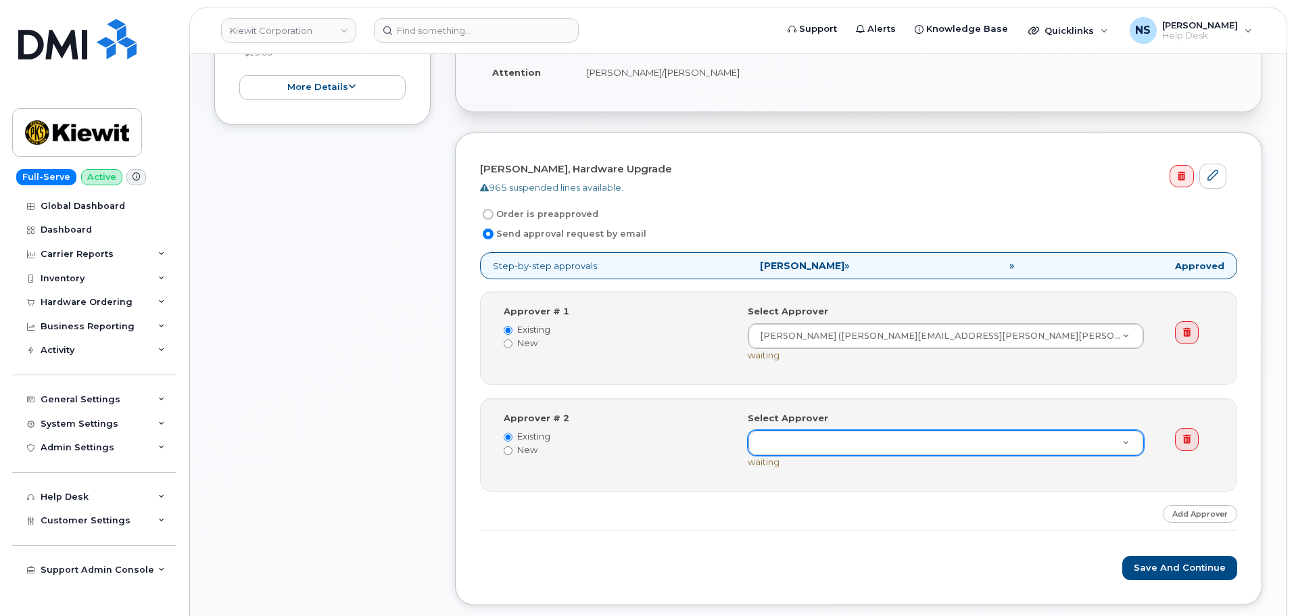
click at [524, 454] on label "New" at bounding box center [616, 449] width 224 height 13
click at [512, 454] on input "New" at bounding box center [508, 450] width 9 height 9
radio input "true"
radio input "false"
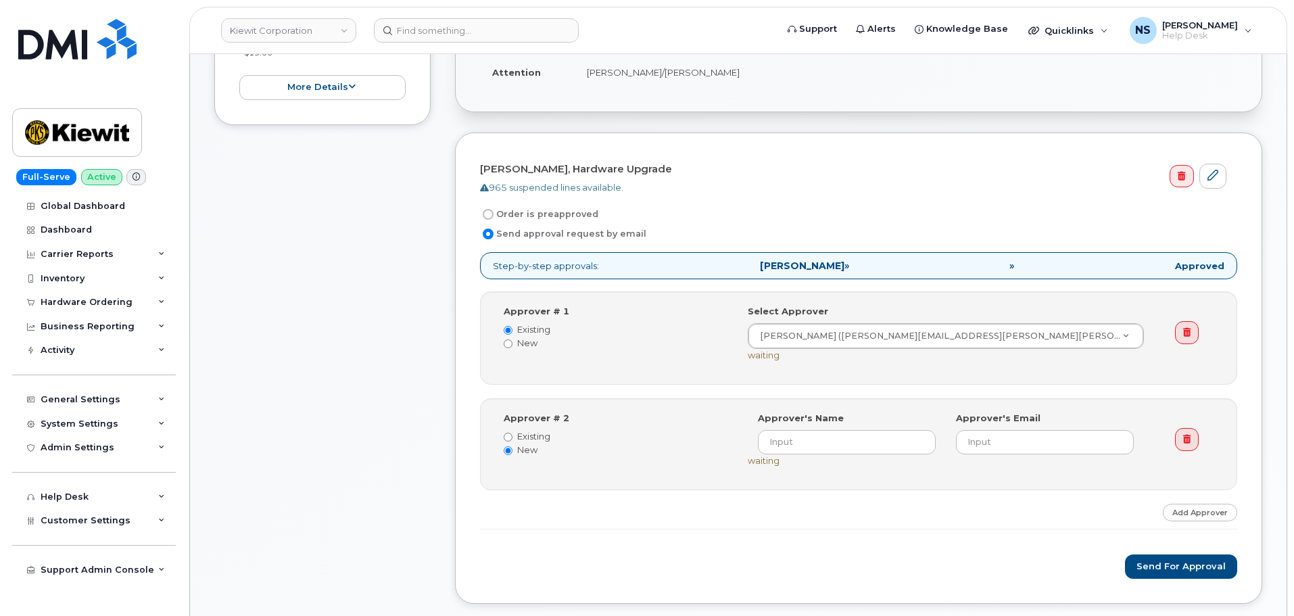
click at [541, 466] on div "Approver # 2 Existing New Select Approver Approver's Name Approver's Email wait…" at bounding box center [859, 444] width 732 height 65
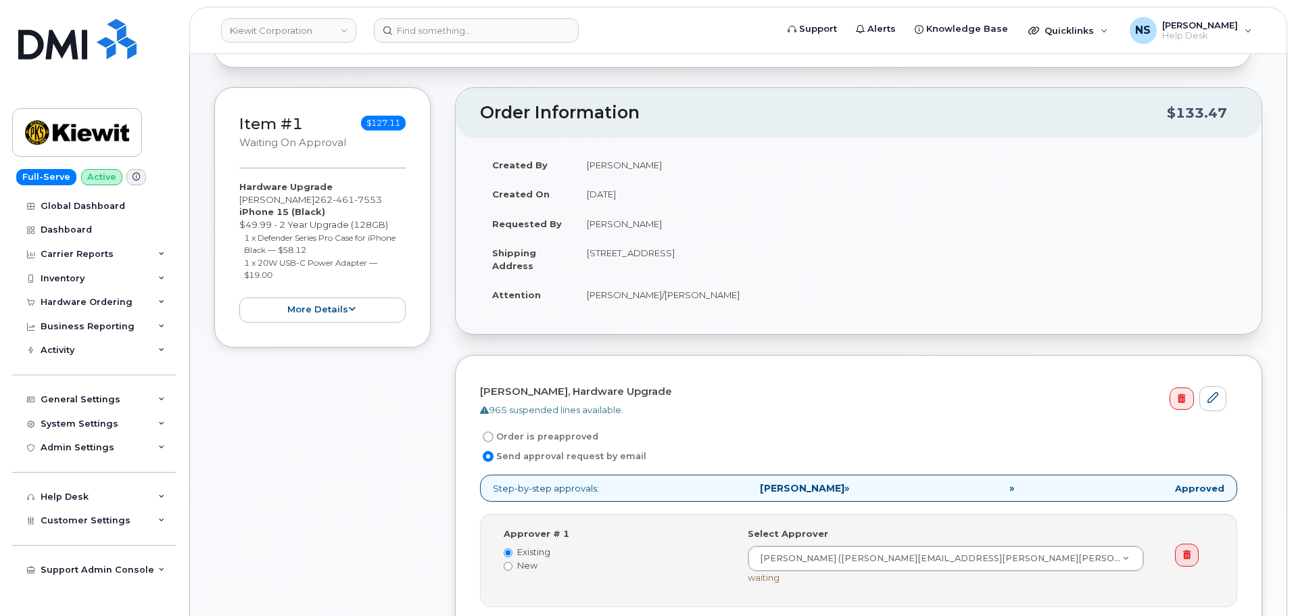
scroll to position [406, 0]
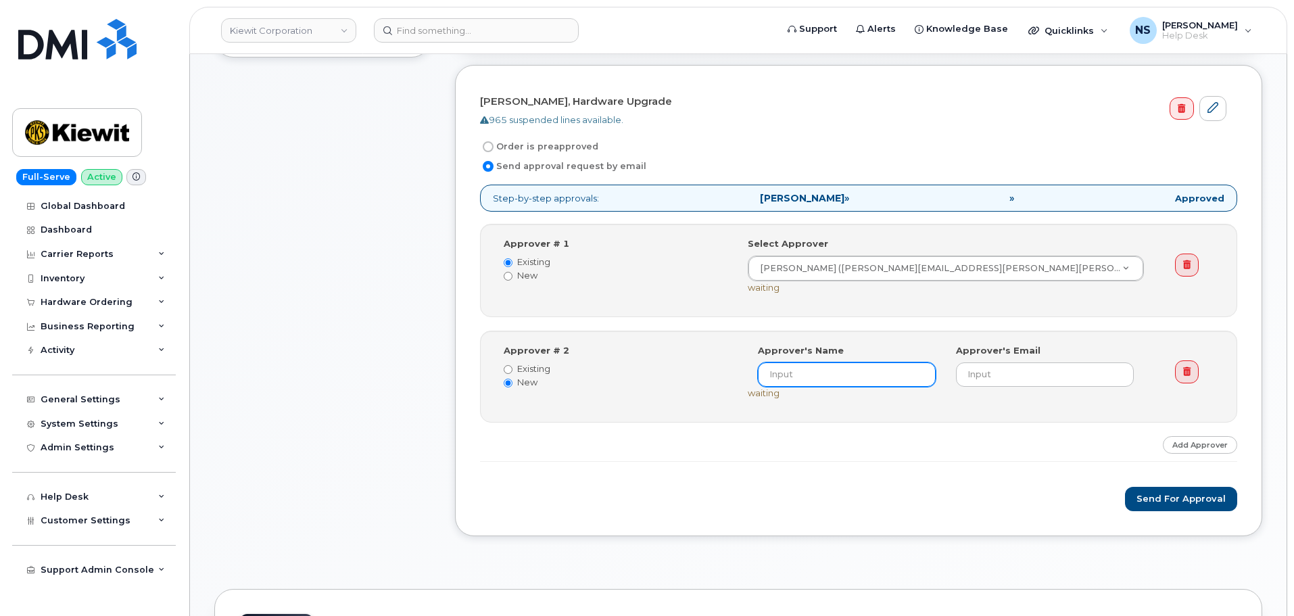
click at [825, 380] on input at bounding box center [847, 374] width 178 height 24
paste input "[PERSON_NAME]"
type input "[PERSON_NAME]"
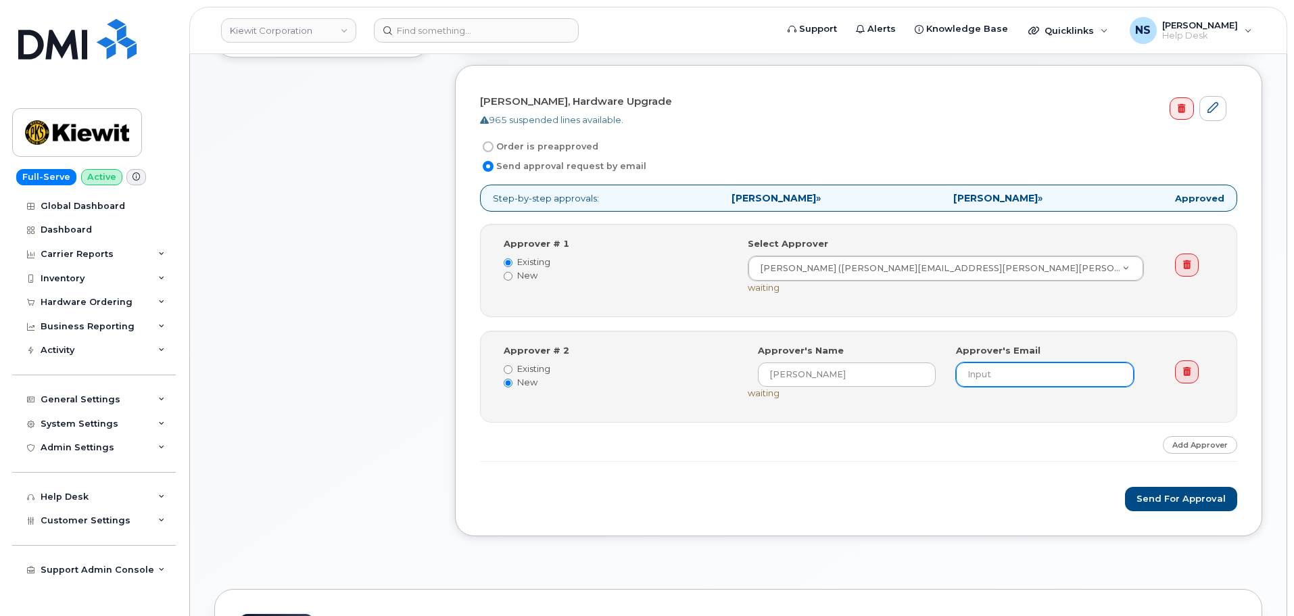
click at [984, 377] on input "email" at bounding box center [1045, 374] width 178 height 24
paste input "JONATHAN.BARFIELD@KIEWIT.COM"
type input "JONATHAN.BARFIELD@KIEWIT.COM"
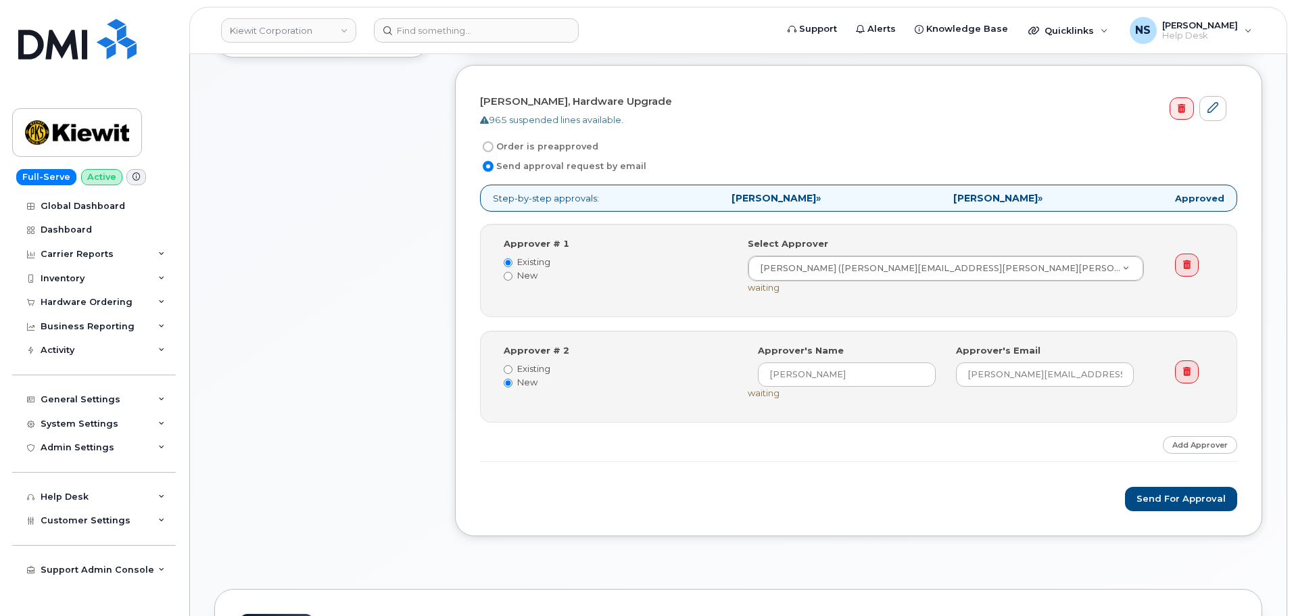
click at [892, 461] on form "Rick Scheck, Hardware Upgrade 965 suspended lines available. Order is preapprov…" at bounding box center [858, 300] width 757 height 421
click at [1170, 504] on button "Send for Approval" at bounding box center [1181, 499] width 112 height 25
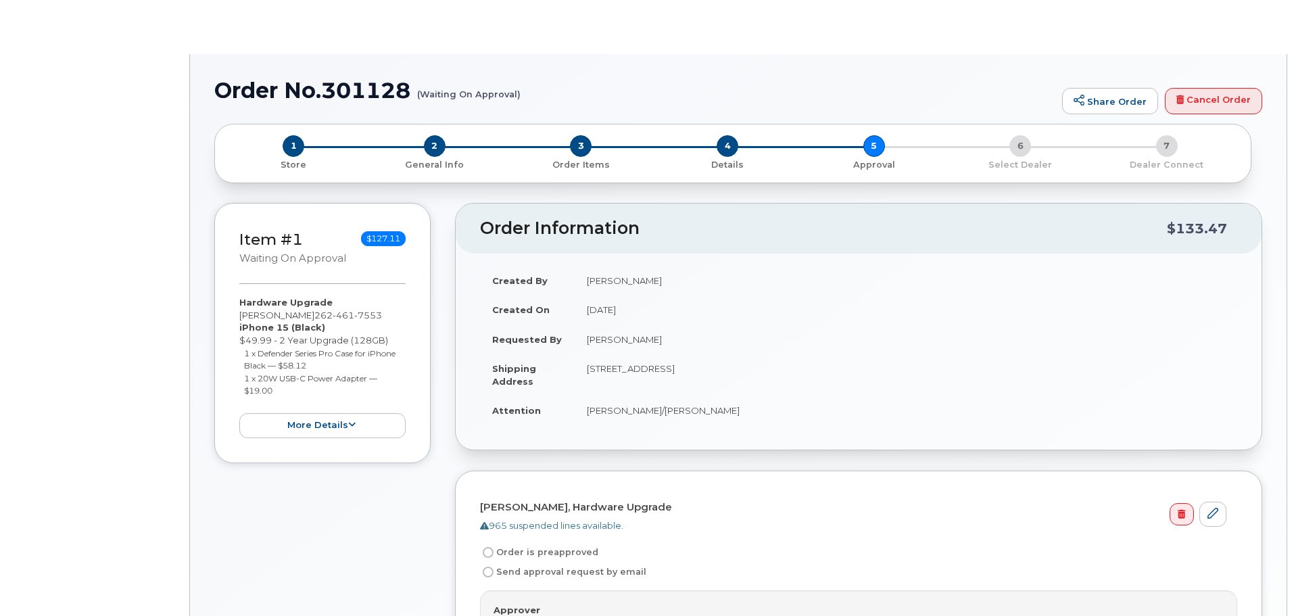
radio input "true"
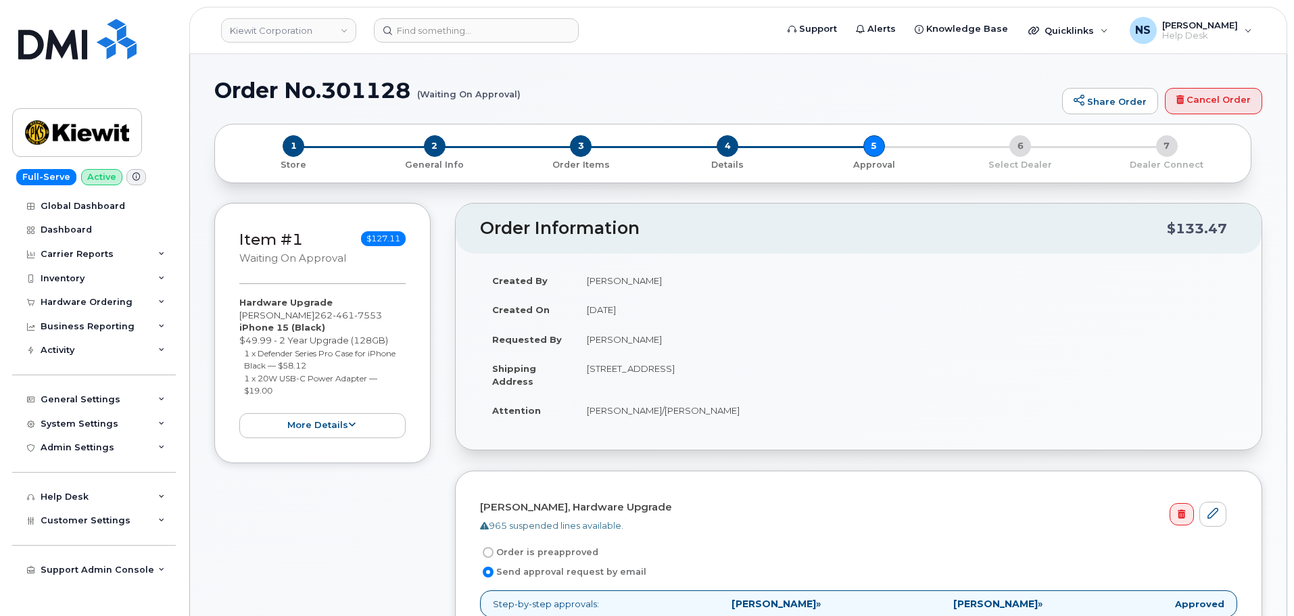
click at [361, 88] on h1 "Order No.301128 (Waiting On Approval)" at bounding box center [634, 90] width 841 height 24
copy h1 "301128"
click at [638, 85] on h1 "Order No.301128 (Waiting On Approval)" at bounding box center [634, 90] width 841 height 24
